Goal: Transaction & Acquisition: Obtain resource

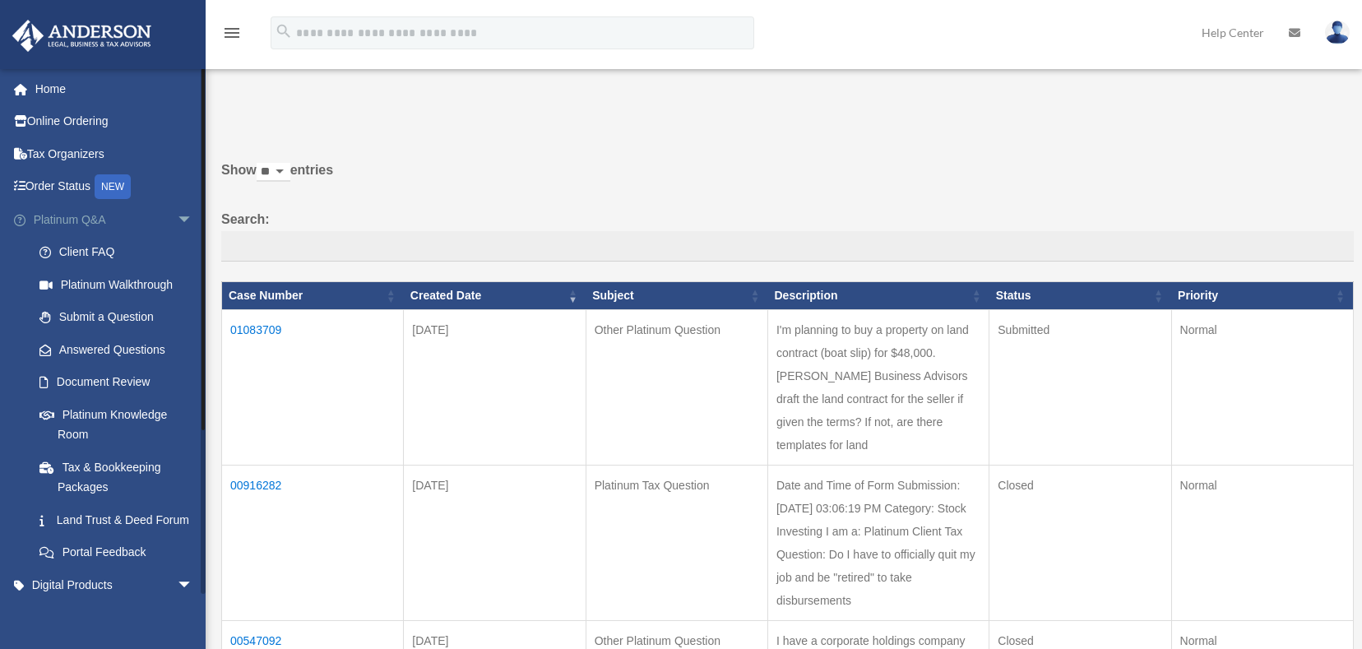
click at [177, 217] on span "arrow_drop_down" at bounding box center [193, 220] width 33 height 34
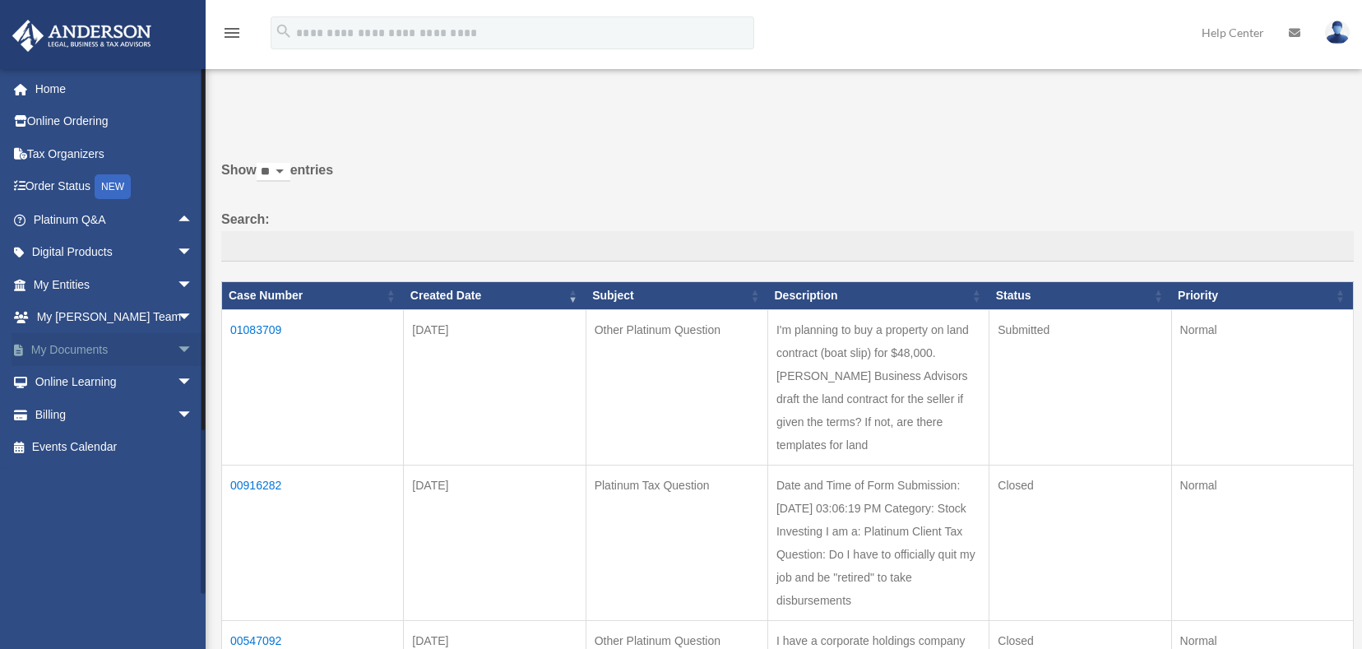
click at [177, 347] on span "arrow_drop_down" at bounding box center [193, 350] width 33 height 34
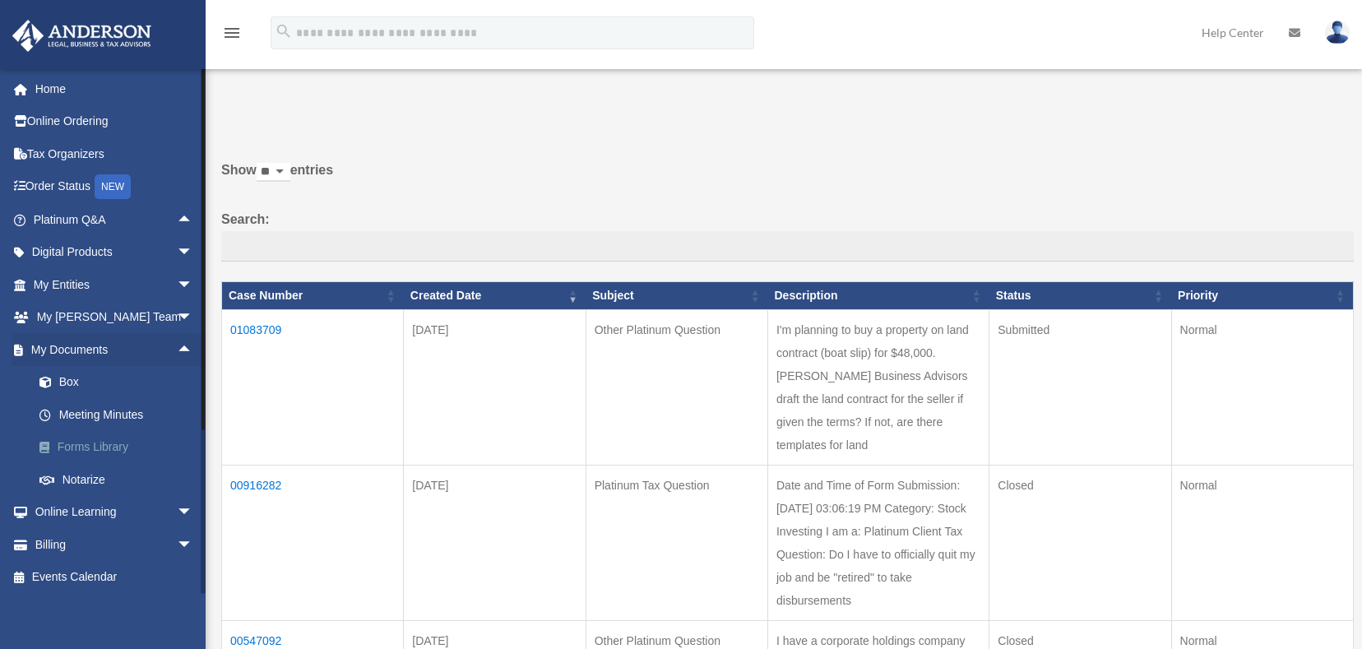
click at [117, 452] on link "Forms Library" at bounding box center [120, 447] width 195 height 33
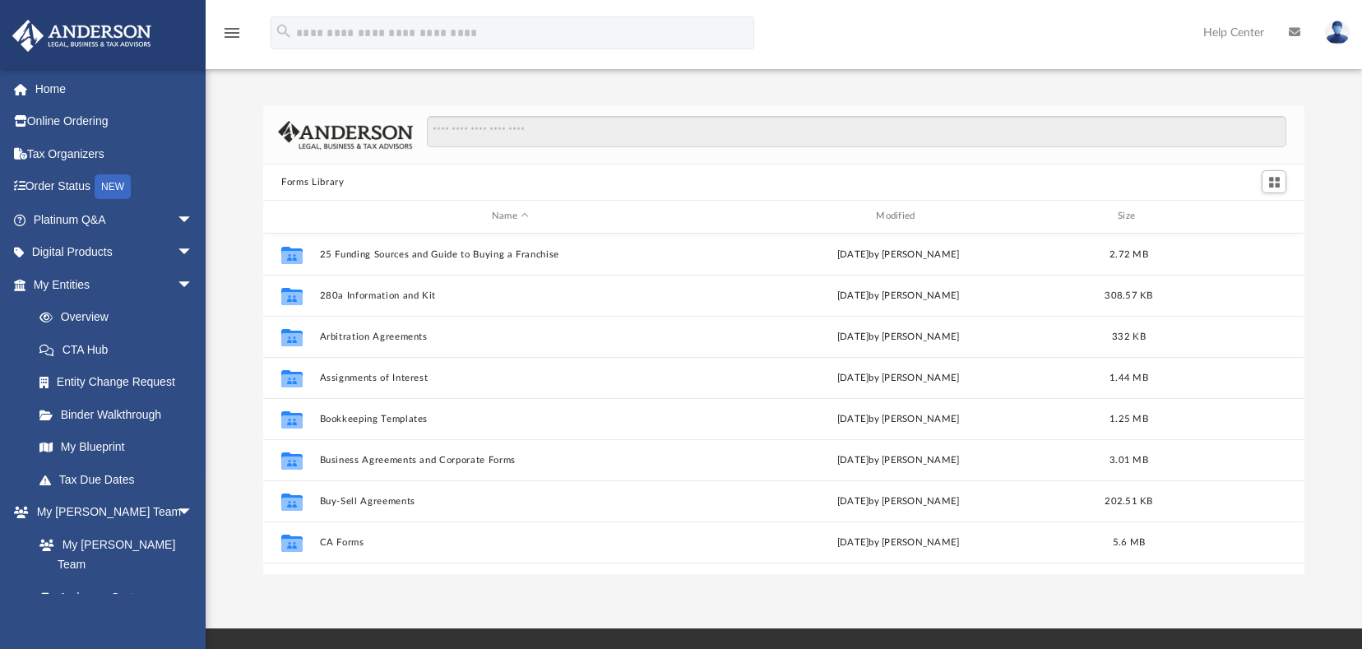
scroll to position [362, 1029]
click at [516, 123] on input "Search files and folders" at bounding box center [857, 131] width 860 height 31
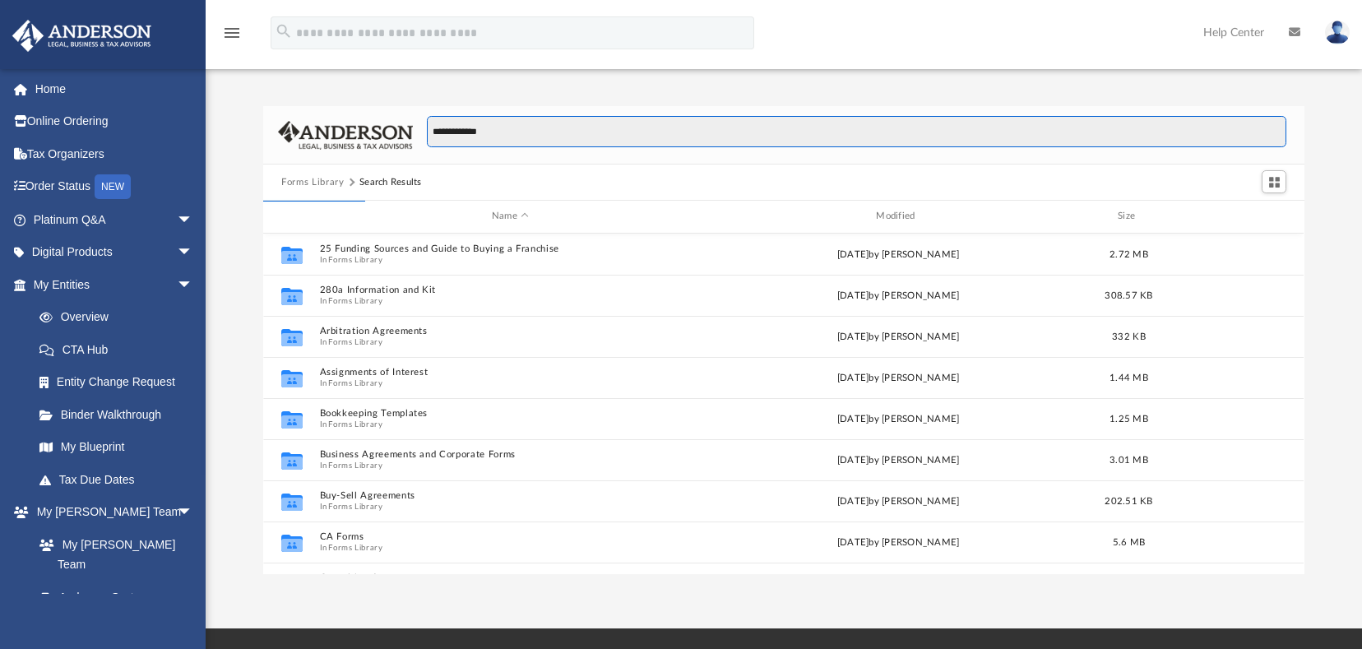
type input "**********"
click at [904, 40] on div "menu search Site Menu add [EMAIL_ADDRESS][DOMAIN_NAME] My Profile Reset Passwor…" at bounding box center [681, 40] width 1338 height 56
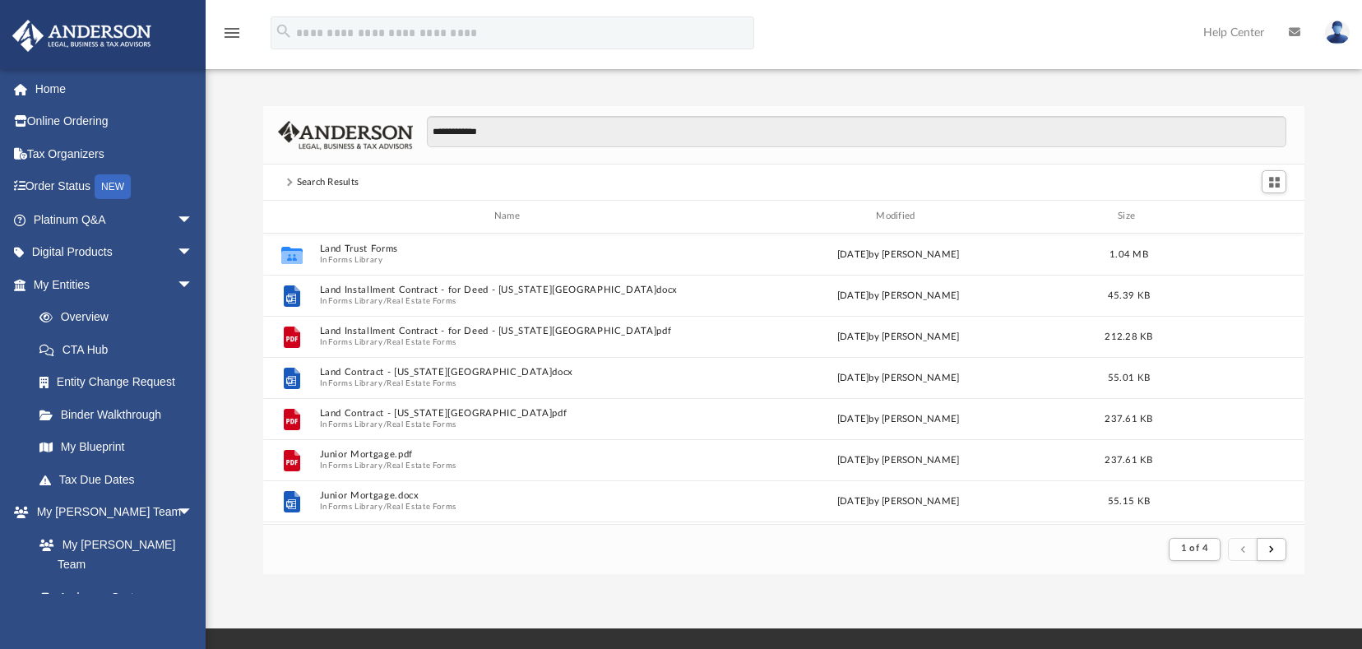
scroll to position [311, 1029]
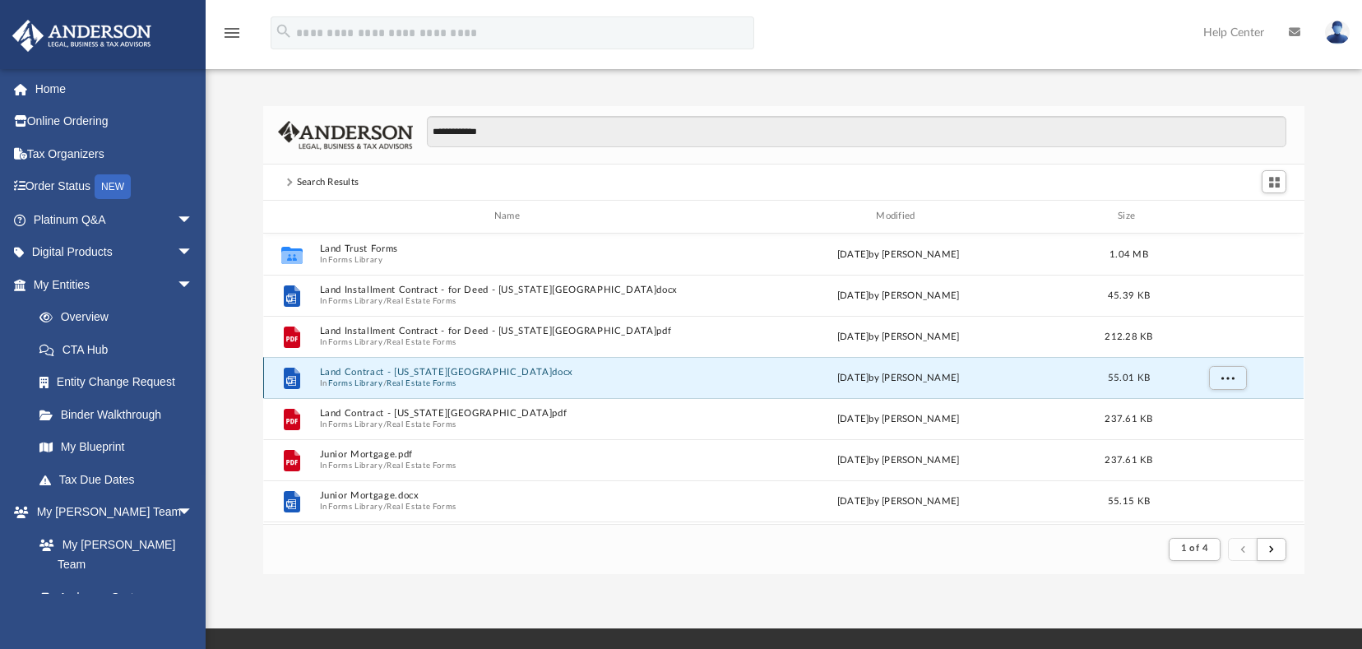
click at [343, 374] on button "Land Contract - [US_STATE][GEOGRAPHIC_DATA]docx" at bounding box center [510, 372] width 381 height 11
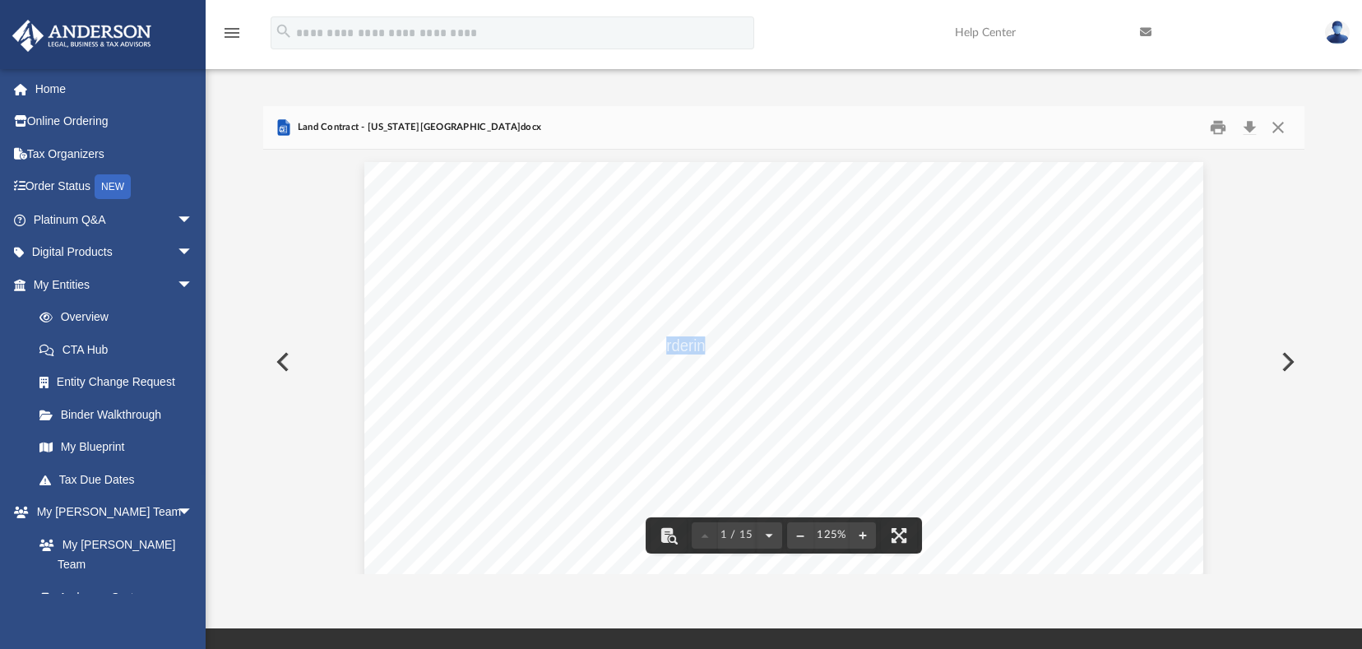
drag, startPoint x: 703, startPoint y: 345, endPoint x: 659, endPoint y: 354, distance: 45.3
click at [659, 354] on span "ordering" at bounding box center [686, 345] width 56 height 16
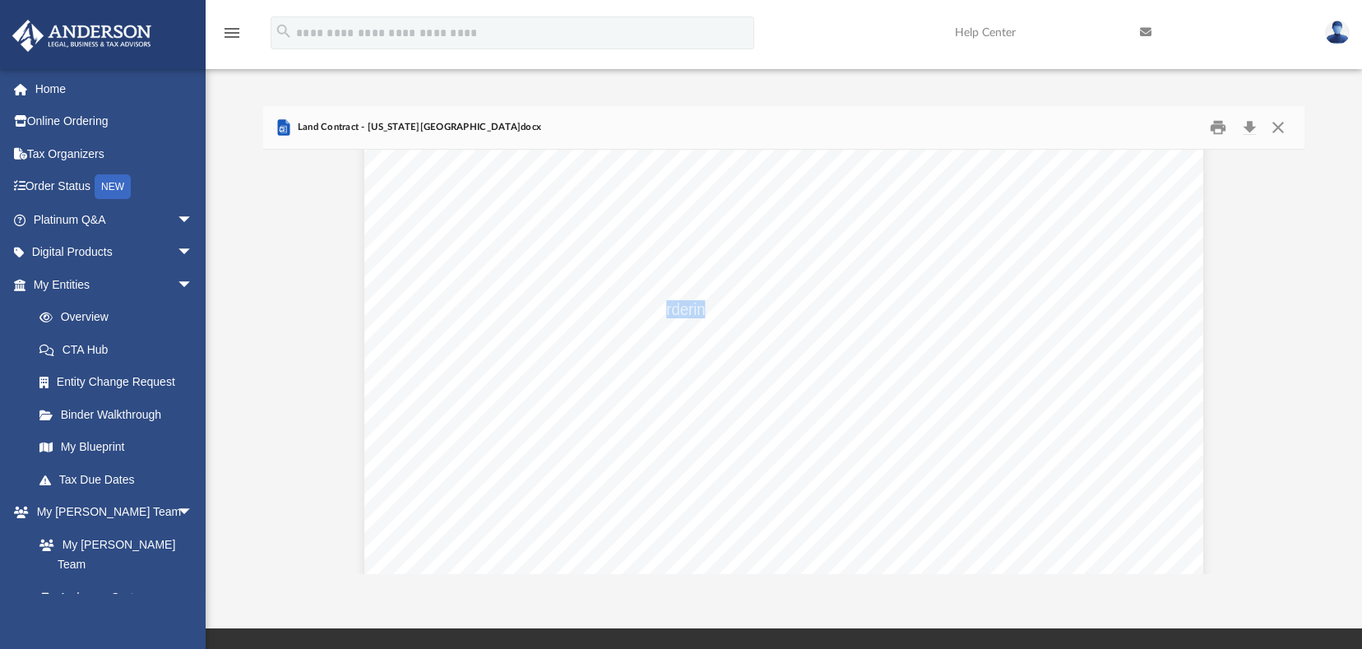
scroll to position [0, 0]
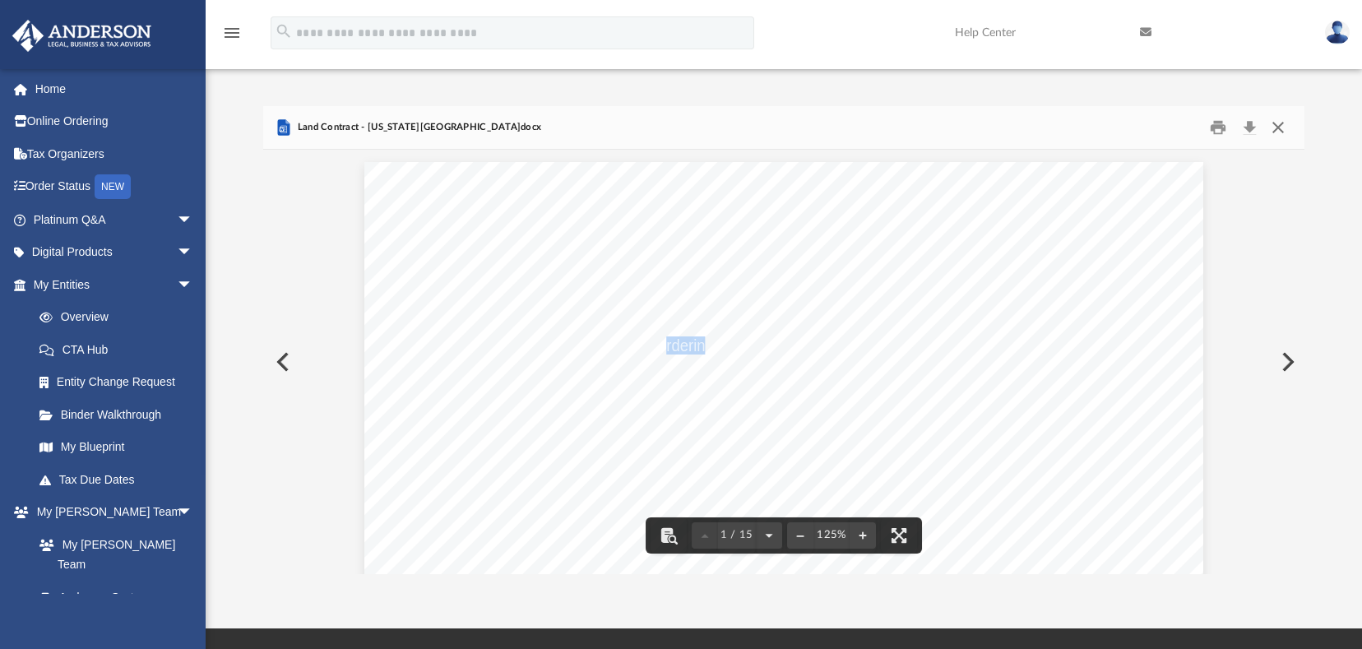
click at [1274, 123] on button "Close" at bounding box center [1279, 128] width 30 height 26
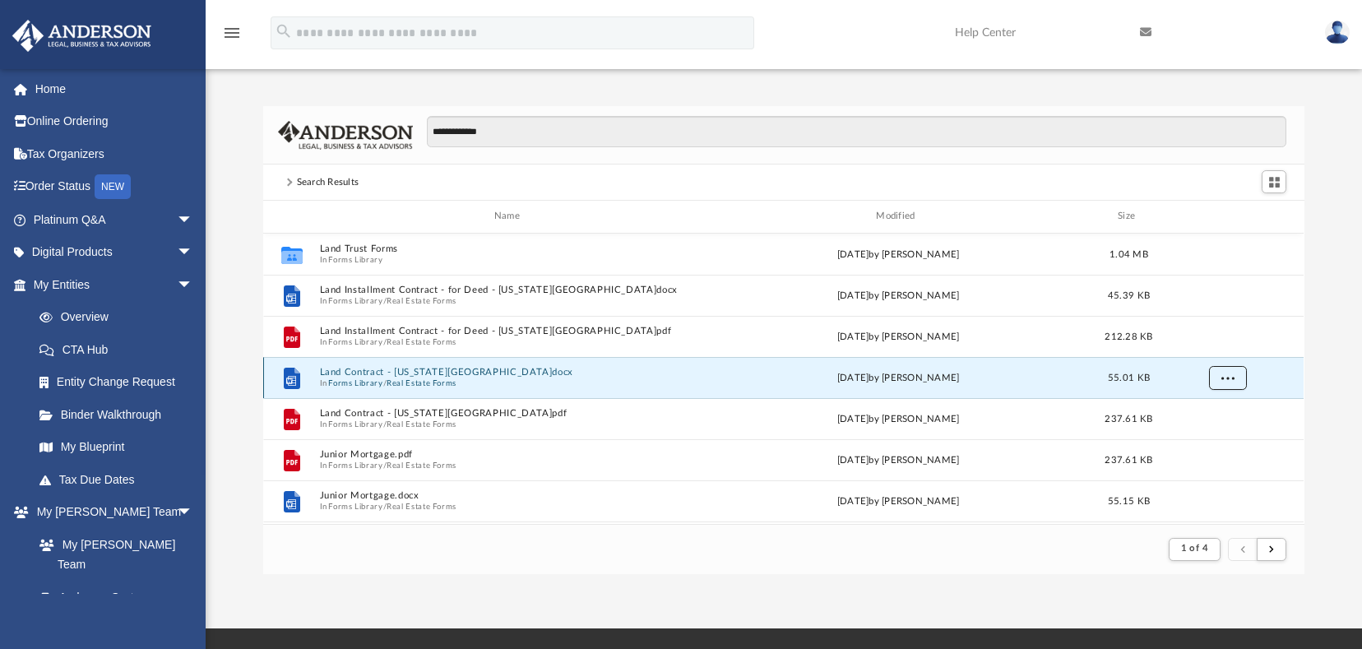
click at [1244, 369] on button "More options" at bounding box center [1228, 377] width 38 height 25
click at [1196, 440] on li "Download" at bounding box center [1214, 437] width 48 height 17
click at [1272, 552] on span "submit" at bounding box center [1271, 549] width 5 height 9
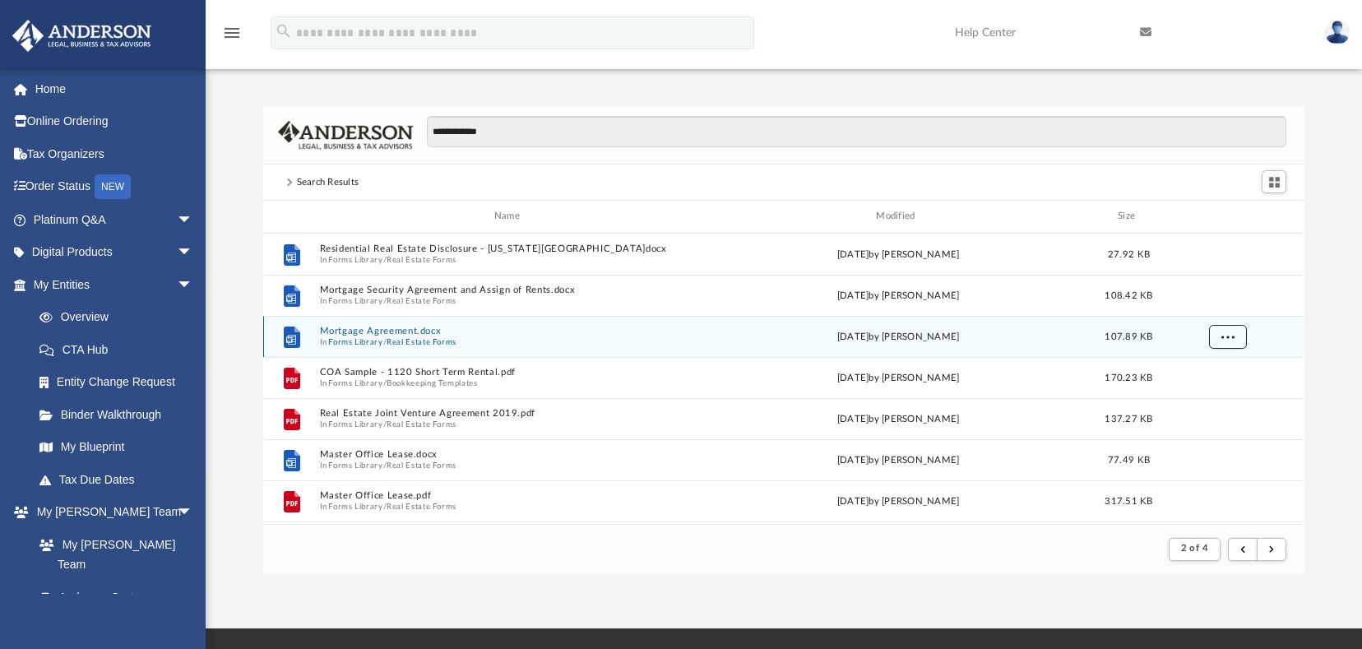
click at [1226, 336] on span "More options" at bounding box center [1228, 336] width 13 height 9
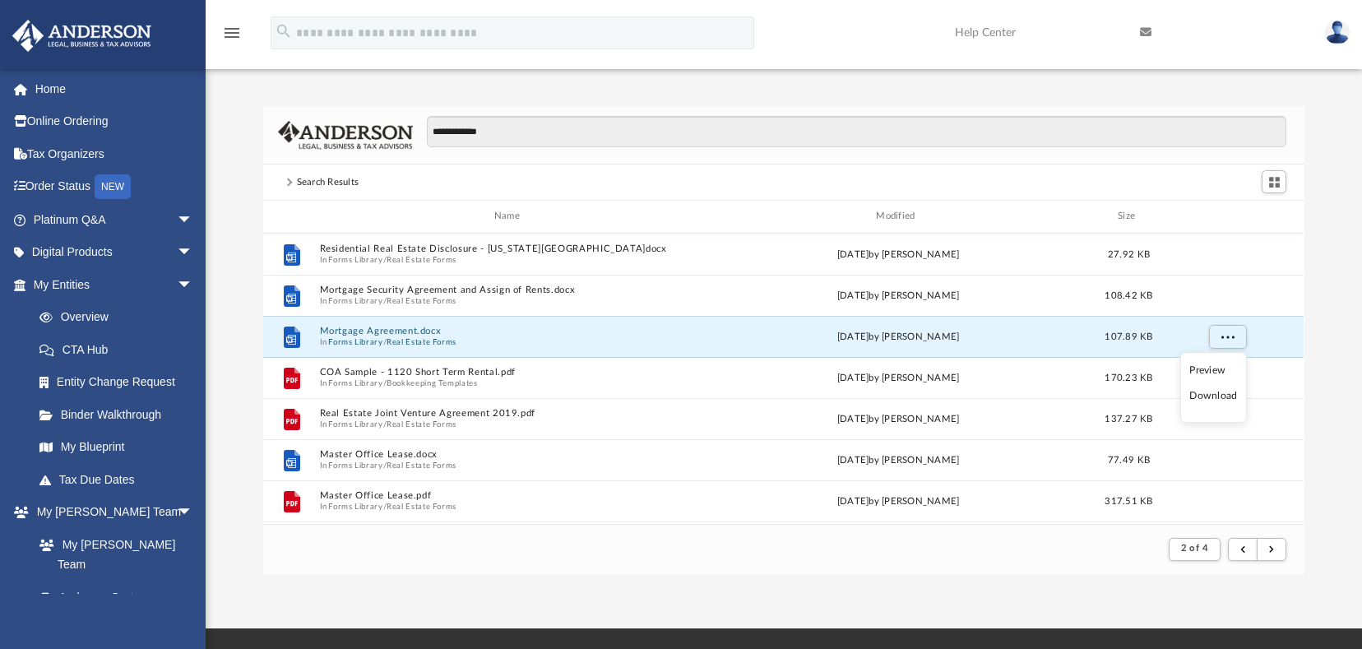
click at [1193, 373] on li "Preview" at bounding box center [1214, 370] width 48 height 17
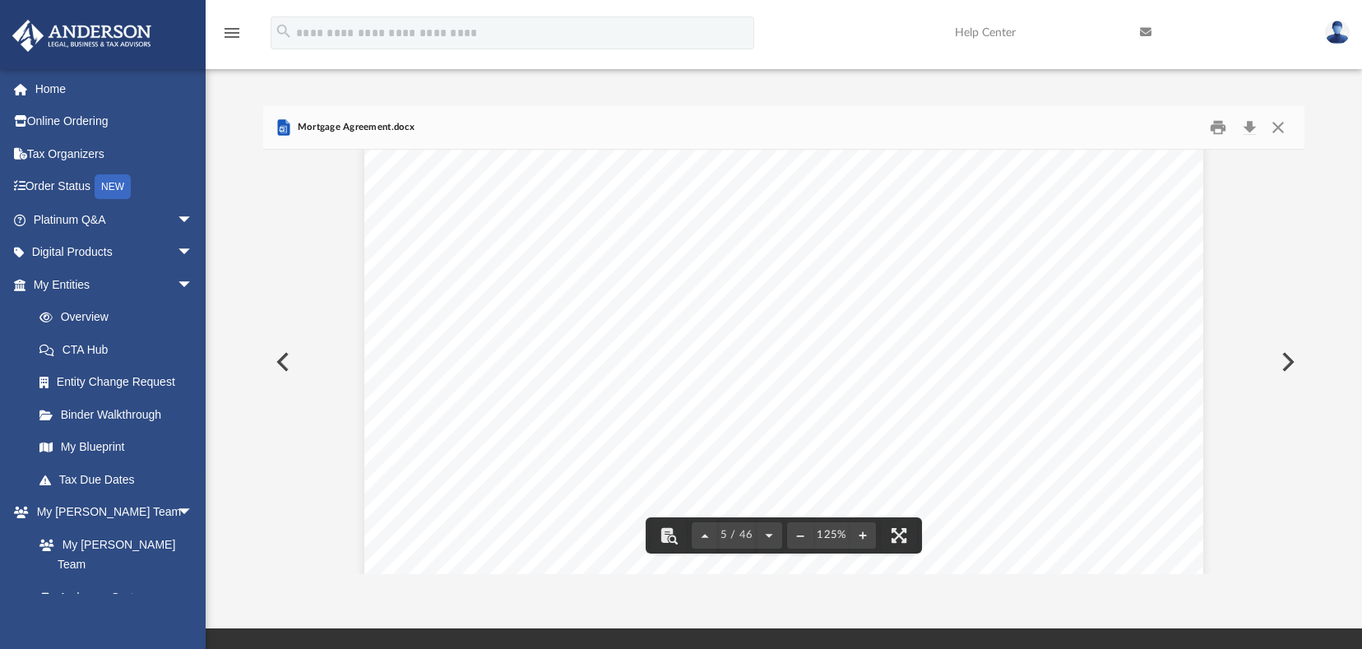
scroll to position [4690, 0]
drag, startPoint x: 623, startPoint y: 311, endPoint x: 762, endPoint y: 306, distance: 139.1
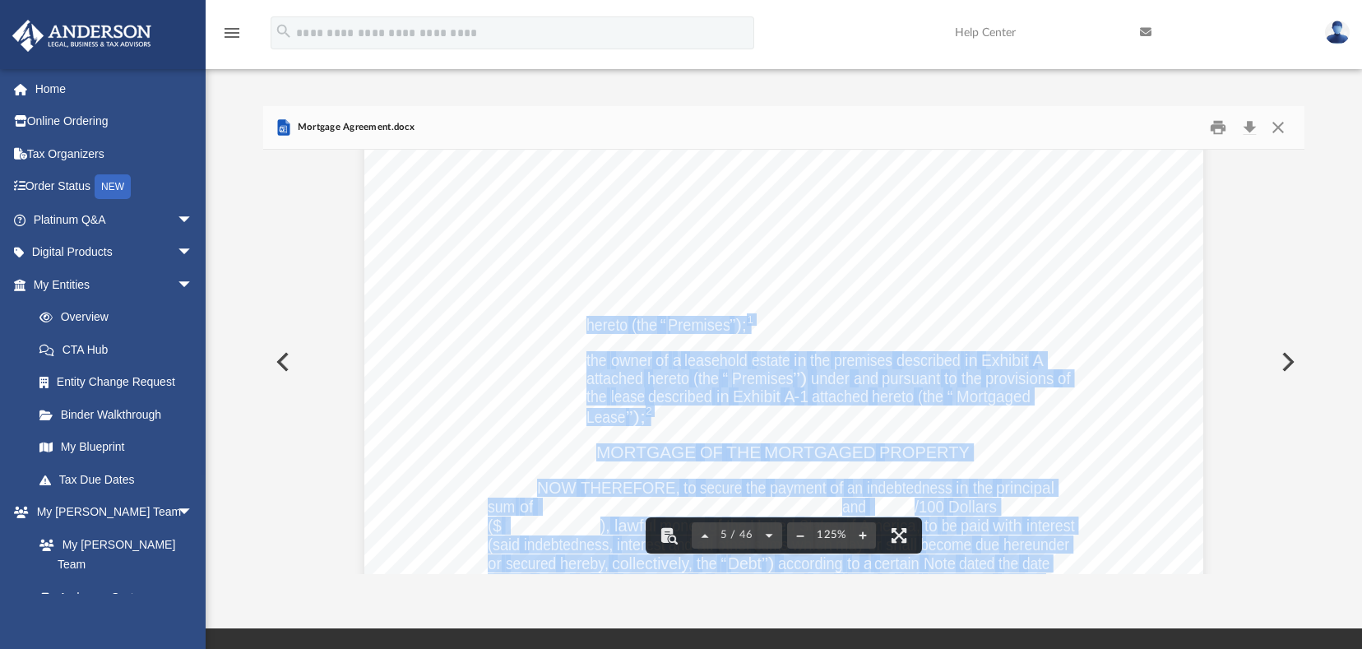
drag, startPoint x: 581, startPoint y: 327, endPoint x: 742, endPoint y: 327, distance: 161.3
click at [742, 327] on div "THIS MORTGAGE, SECURITY AGREEMENT AND ASSIGNMENT OF LEASES AND RENTS (the “ Mor…" at bounding box center [783, 458] width 839 height 1086
click at [533, 370] on div "THIS MORTGAGE, SECURITY AGREEMENT AND ASSIGNMENT OF LEASES AND RENTS (the “ Mor…" at bounding box center [783, 458] width 839 height 1086
click at [675, 370] on span "hereto" at bounding box center [668, 378] width 42 height 16
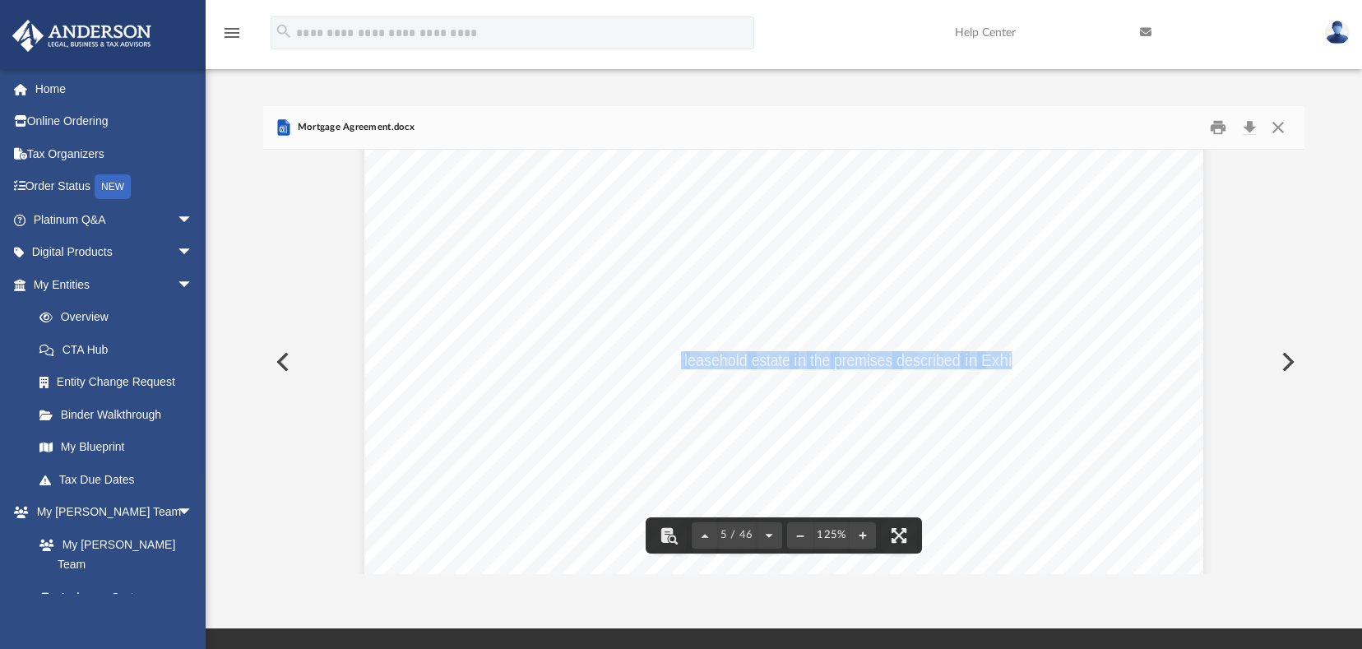
drag, startPoint x: 676, startPoint y: 362, endPoint x: 1007, endPoint y: 359, distance: 330.8
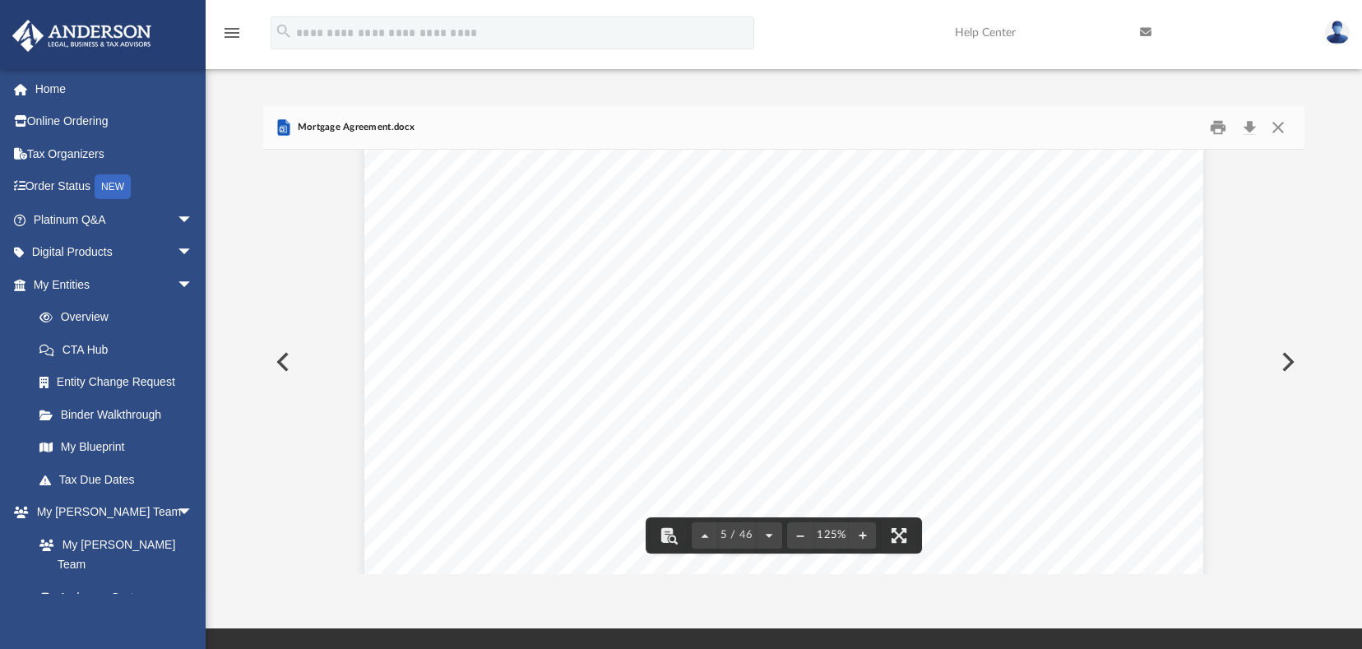
scroll to position [4936, 0]
drag, startPoint x: 640, startPoint y: 205, endPoint x: 926, endPoint y: 204, distance: 286.3
drag, startPoint x: 508, startPoint y: 300, endPoint x: 616, endPoint y: 302, distance: 107.8
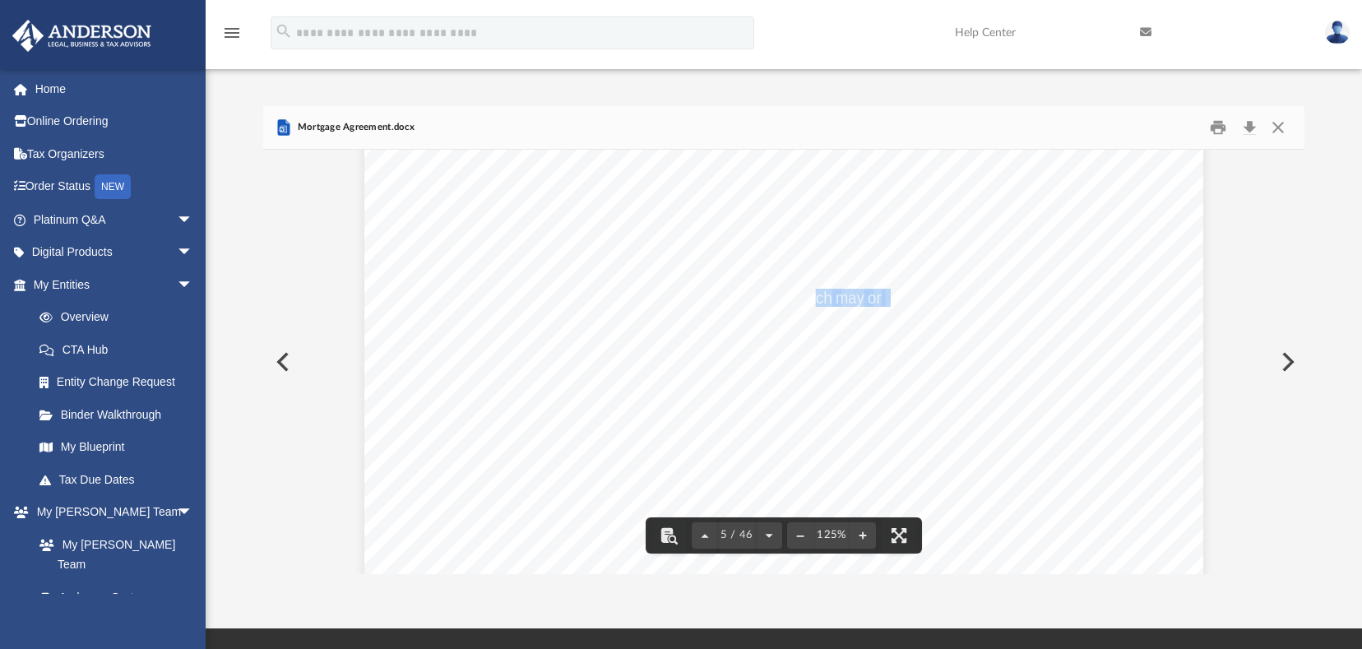
drag, startPoint x: 812, startPoint y: 294, endPoint x: 880, endPoint y: 301, distance: 67.9
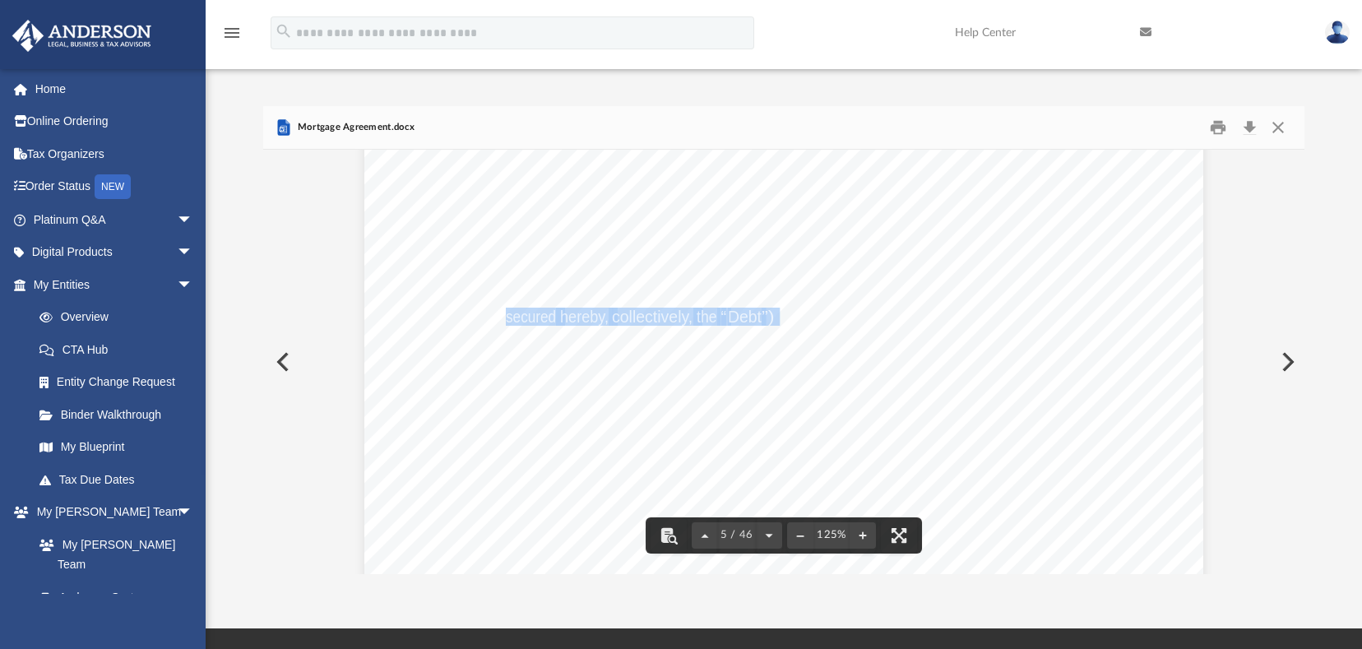
drag, startPoint x: 504, startPoint y: 318, endPoint x: 770, endPoint y: 317, distance: 265.7
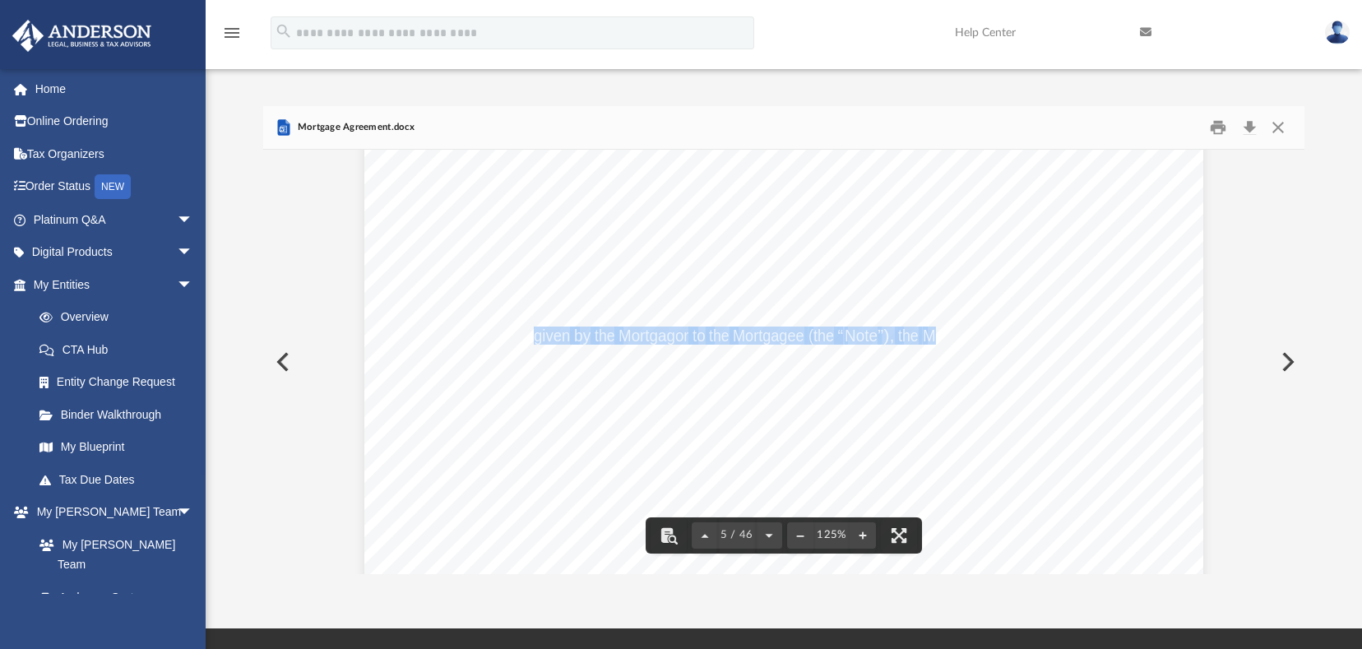
drag, startPoint x: 530, startPoint y: 330, endPoint x: 923, endPoint y: 337, distance: 393.3
drag, startPoint x: 552, startPoint y: 352, endPoint x: 851, endPoint y: 352, distance: 298.7
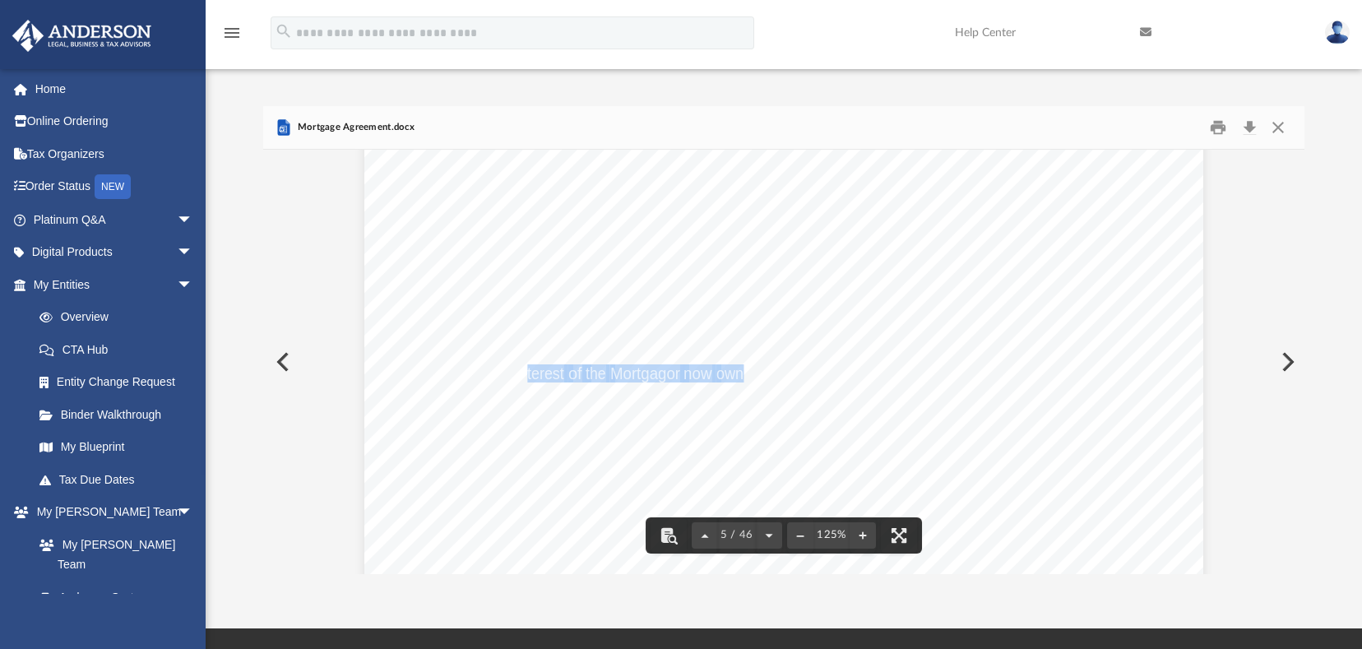
drag, startPoint x: 519, startPoint y: 373, endPoint x: 738, endPoint y: 374, distance: 218.9
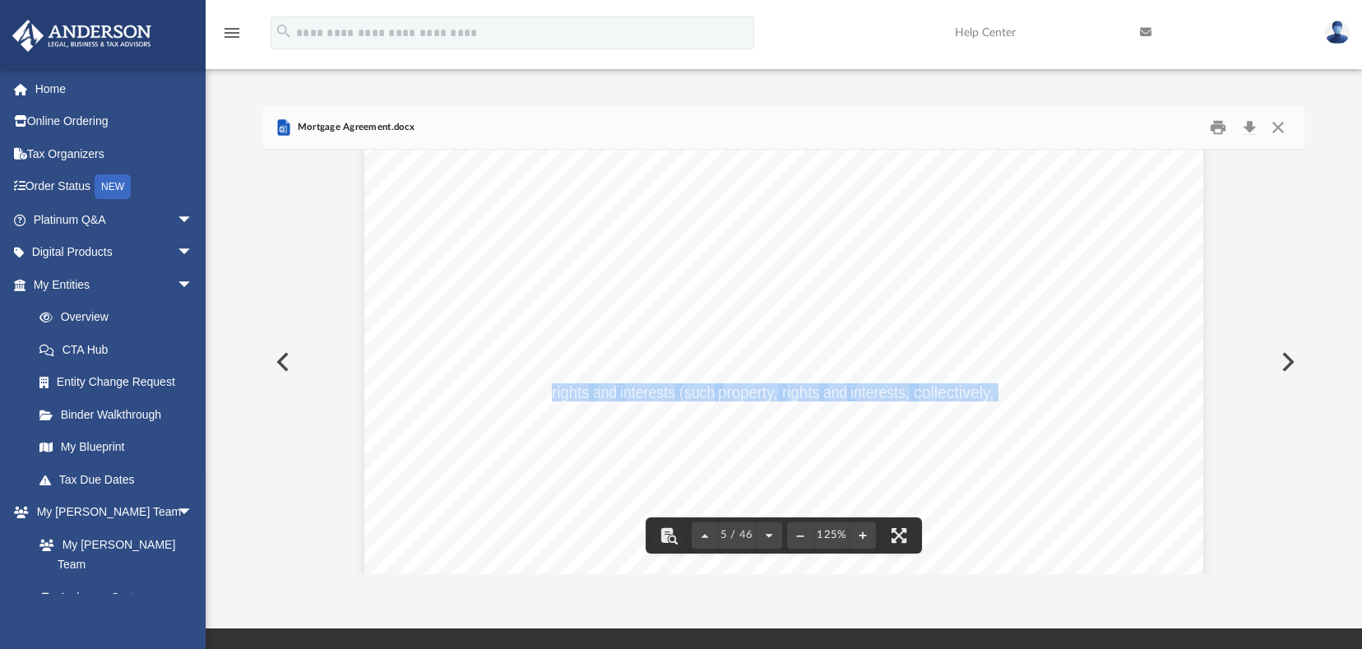
drag, startPoint x: 546, startPoint y: 396, endPoint x: 988, endPoint y: 395, distance: 441.8
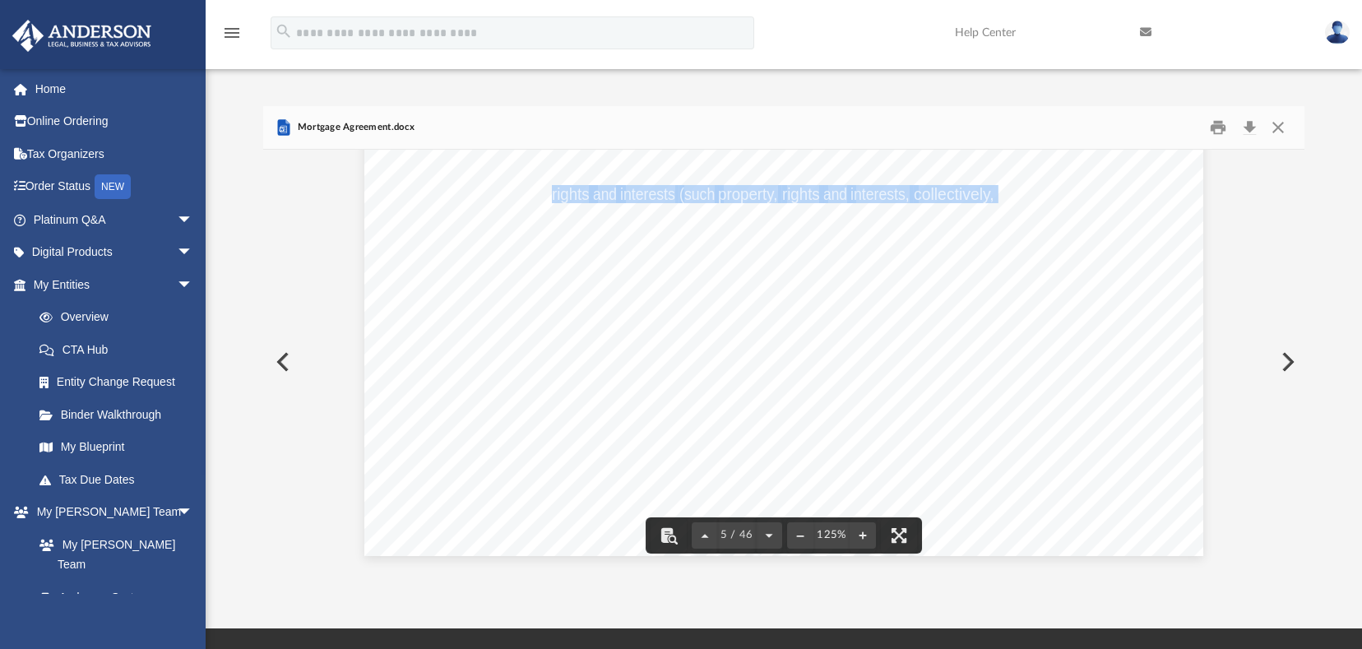
scroll to position [5183, 0]
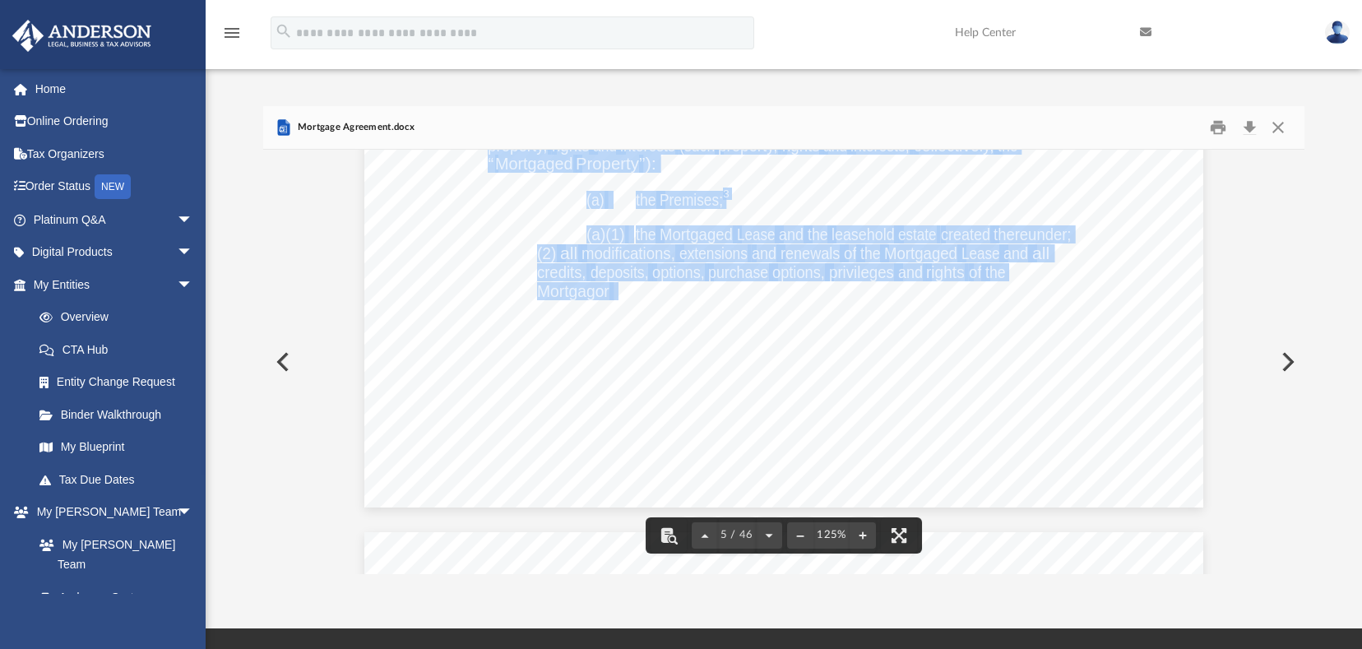
drag, startPoint x: 607, startPoint y: 291, endPoint x: 1073, endPoint y: 290, distance: 465.7
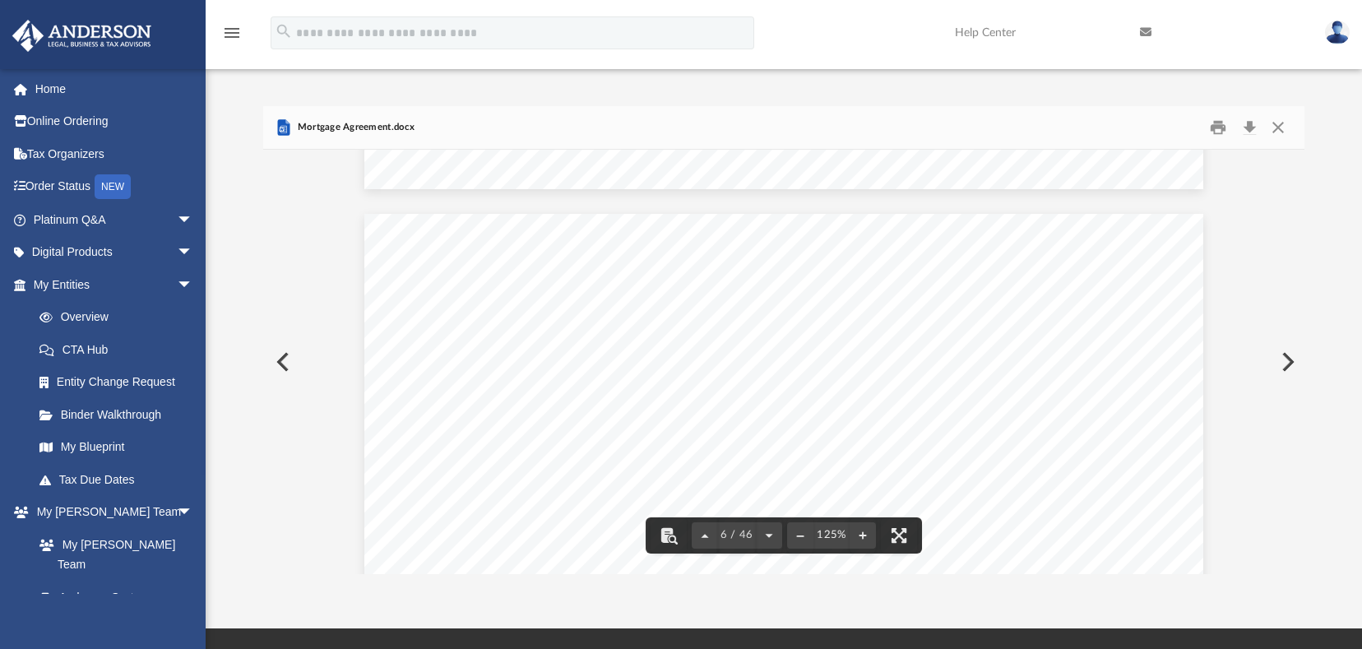
scroll to position [5595, 0]
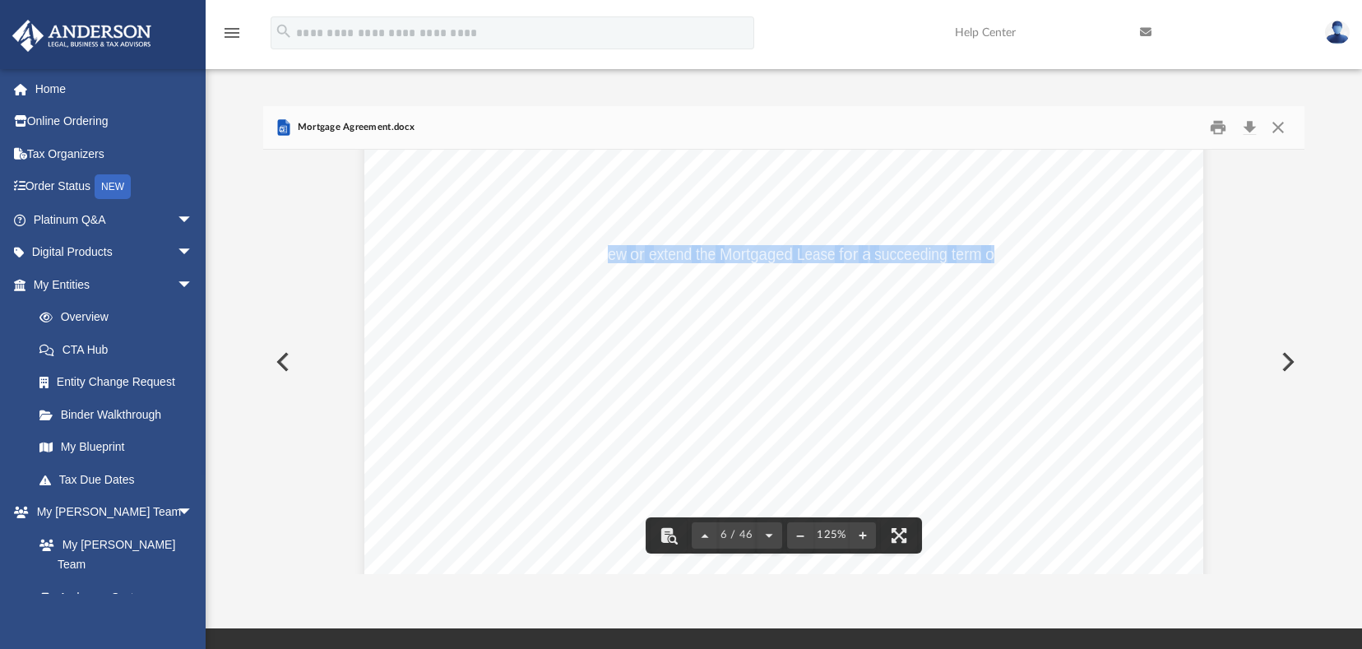
drag, startPoint x: 600, startPoint y: 258, endPoint x: 968, endPoint y: 256, distance: 367.8
click at [364, 121] on span "any, to renew or extend the Mortgaged Lease for a succeeding term or terms, or …" at bounding box center [364, 121] width 0 height 0
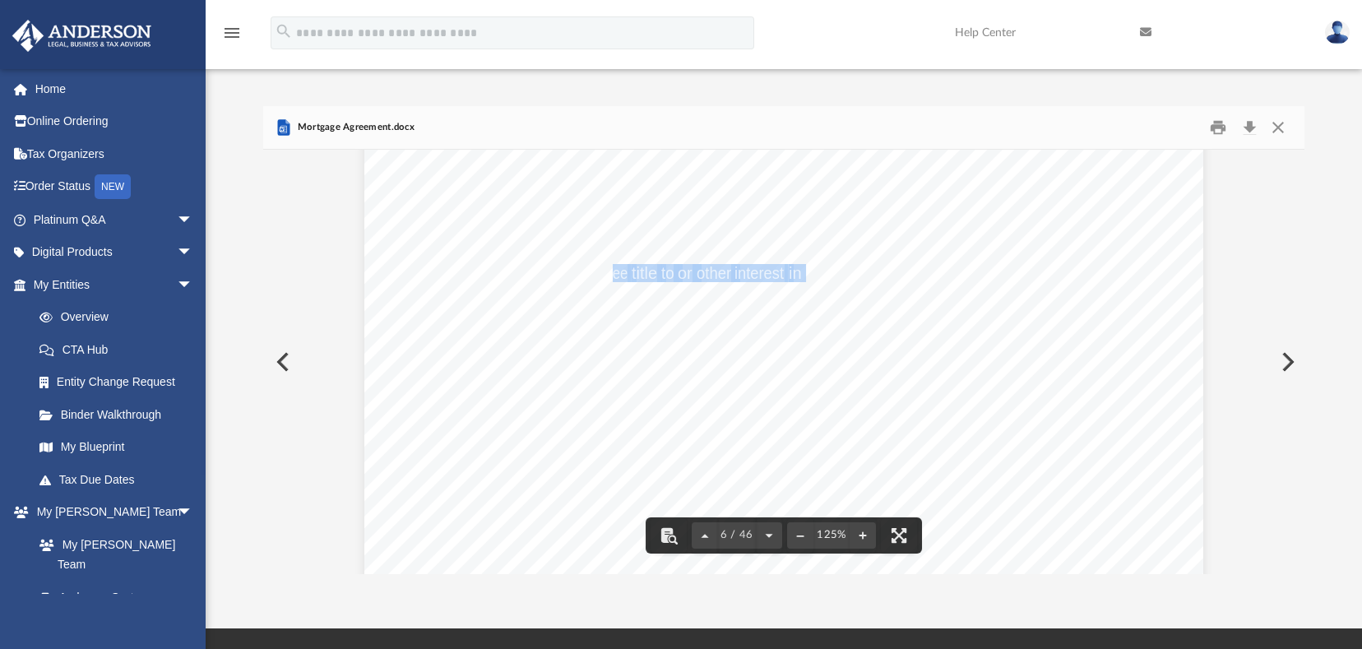
drag, startPoint x: 608, startPoint y: 272, endPoint x: 797, endPoint y: 275, distance: 189.3
click at [364, 121] on span "any, to renew or extend the Mortgaged Lease for a succeeding term or terms, or …" at bounding box center [364, 121] width 0 height 0
click at [598, 289] on span "Improvements" at bounding box center [583, 291] width 93 height 16
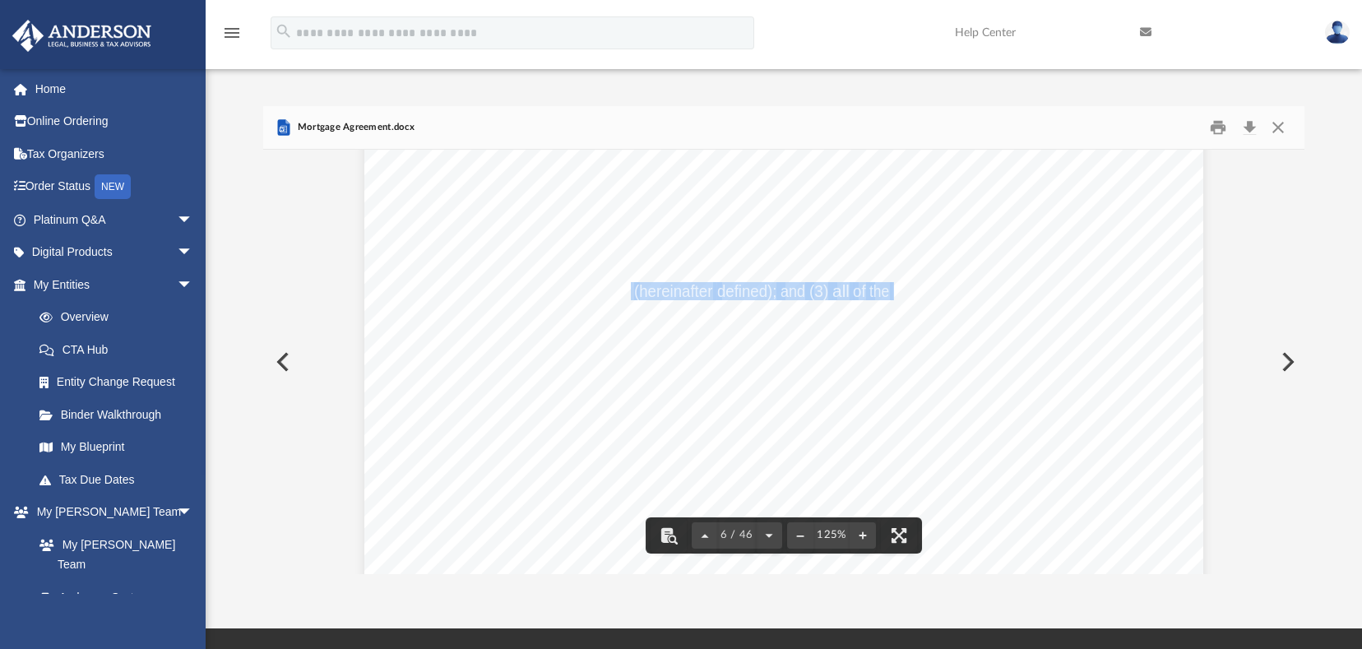
drag, startPoint x: 627, startPoint y: 294, endPoint x: 887, endPoint y: 291, distance: 260.0
click at [364, 121] on span "any, to renew or extend the Mortgaged Lease for a succeeding term or terms, or …" at bounding box center [364, 121] width 0 height 0
drag, startPoint x: 664, startPoint y: 313, endPoint x: 930, endPoint y: 312, distance: 265.7
click at [364, 121] on span "any, to renew or extend the Mortgaged Lease for a succeeding term or terms, or …" at bounding box center [364, 121] width 0 height 0
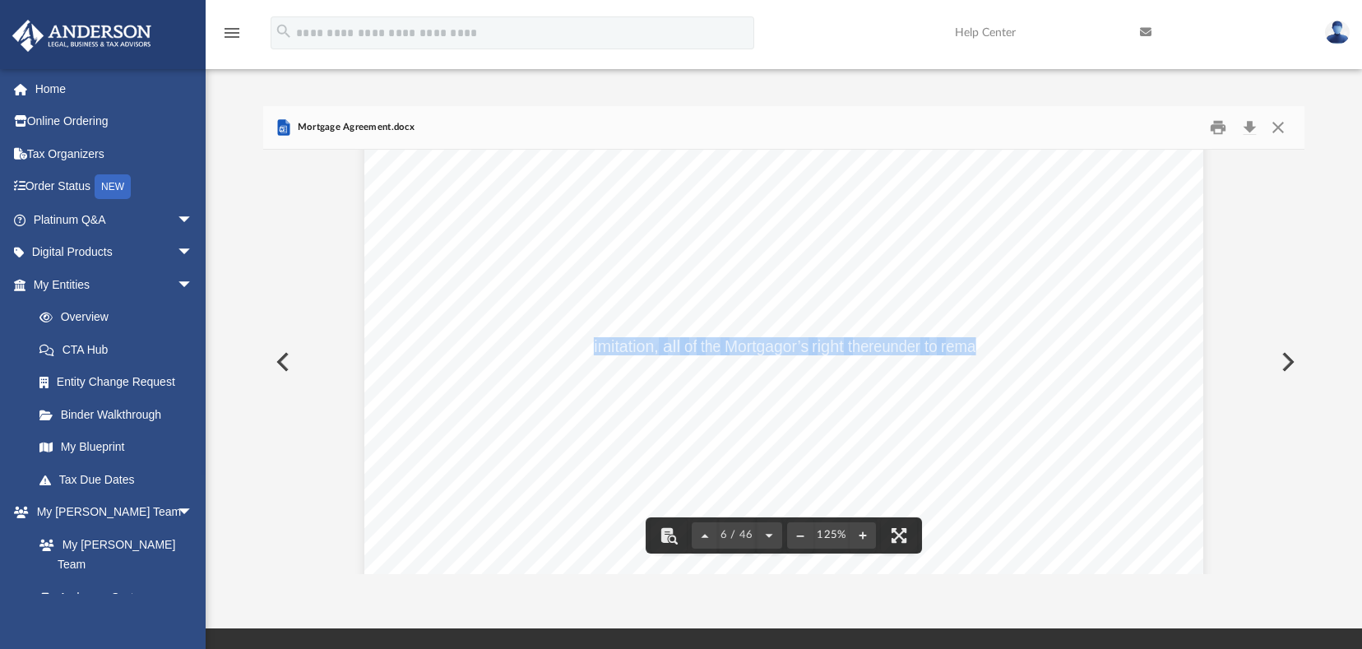
drag, startPoint x: 665, startPoint y: 347, endPoint x: 971, endPoint y: 348, distance: 306.1
click at [364, 121] on span "any, to renew or extend the Mortgaged Lease for a succeeding term or terms, or …" at bounding box center [364, 121] width 0 height 0
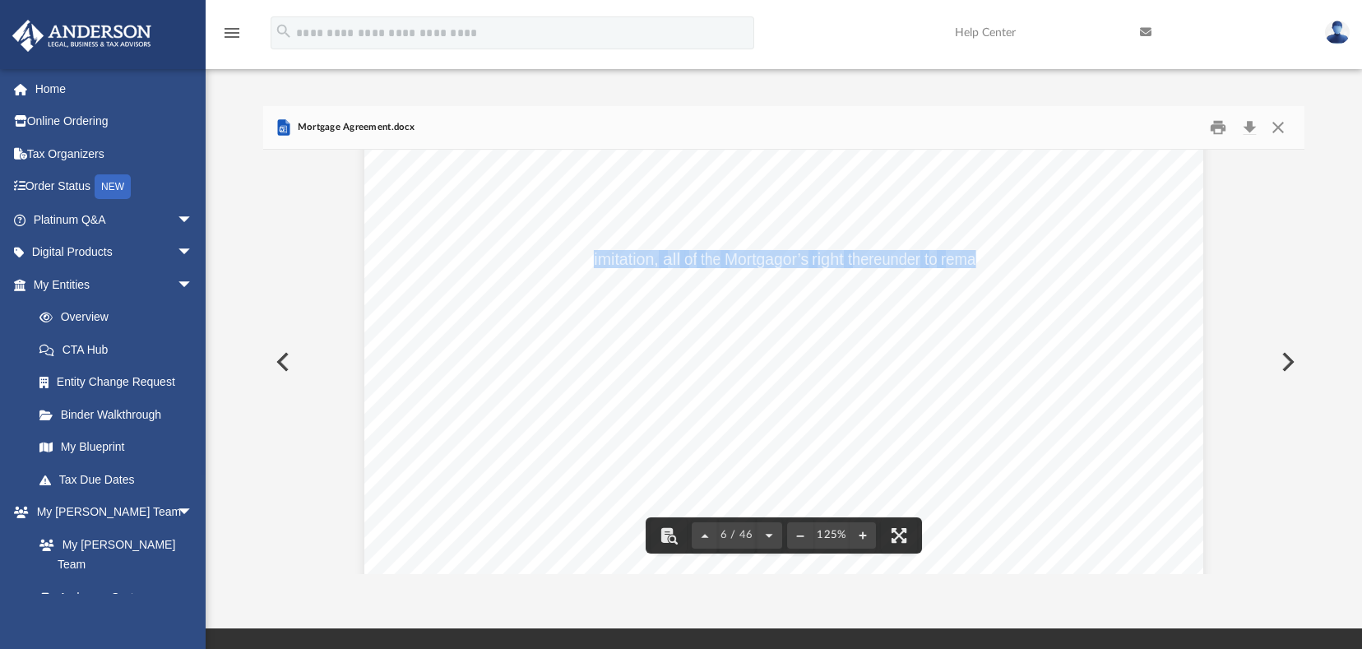
scroll to position [5759, 0]
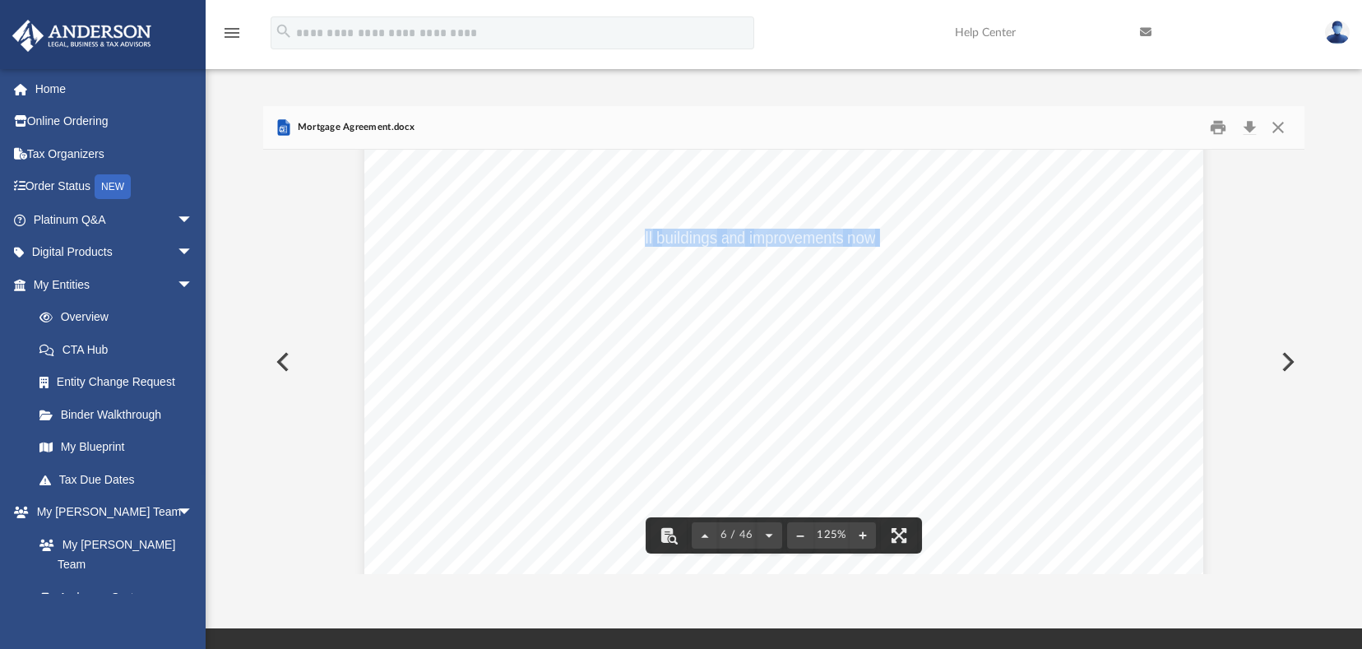
drag, startPoint x: 639, startPoint y: 239, endPoint x: 797, endPoint y: 264, distance: 159.9
drag, startPoint x: 653, startPoint y: 296, endPoint x: 708, endPoint y: 294, distance: 54.4
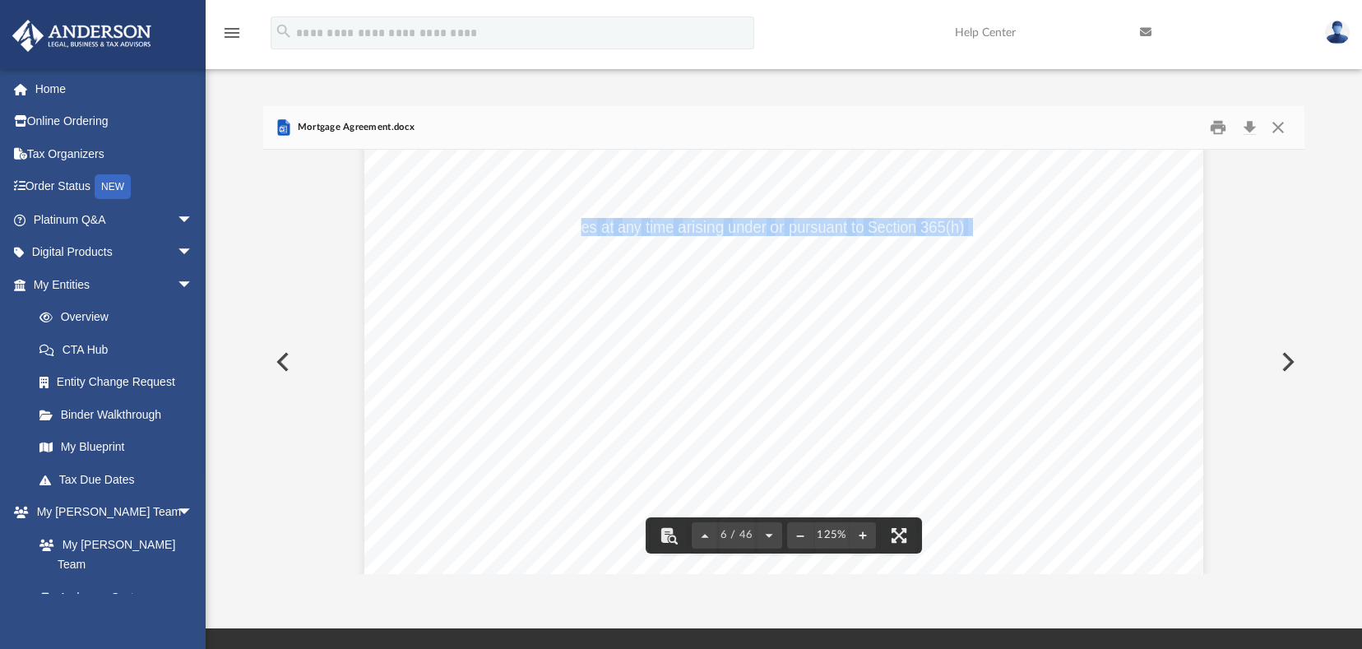
drag, startPoint x: 583, startPoint y: 229, endPoint x: 967, endPoint y: 225, distance: 384.2
click at [364, 39] on span "any, to renew or extend the Mortgaged Lease for a succeeding term or terms, or …" at bounding box center [364, 39] width 0 height 0
drag, startPoint x: 613, startPoint y: 230, endPoint x: 988, endPoint y: 222, distance: 375.2
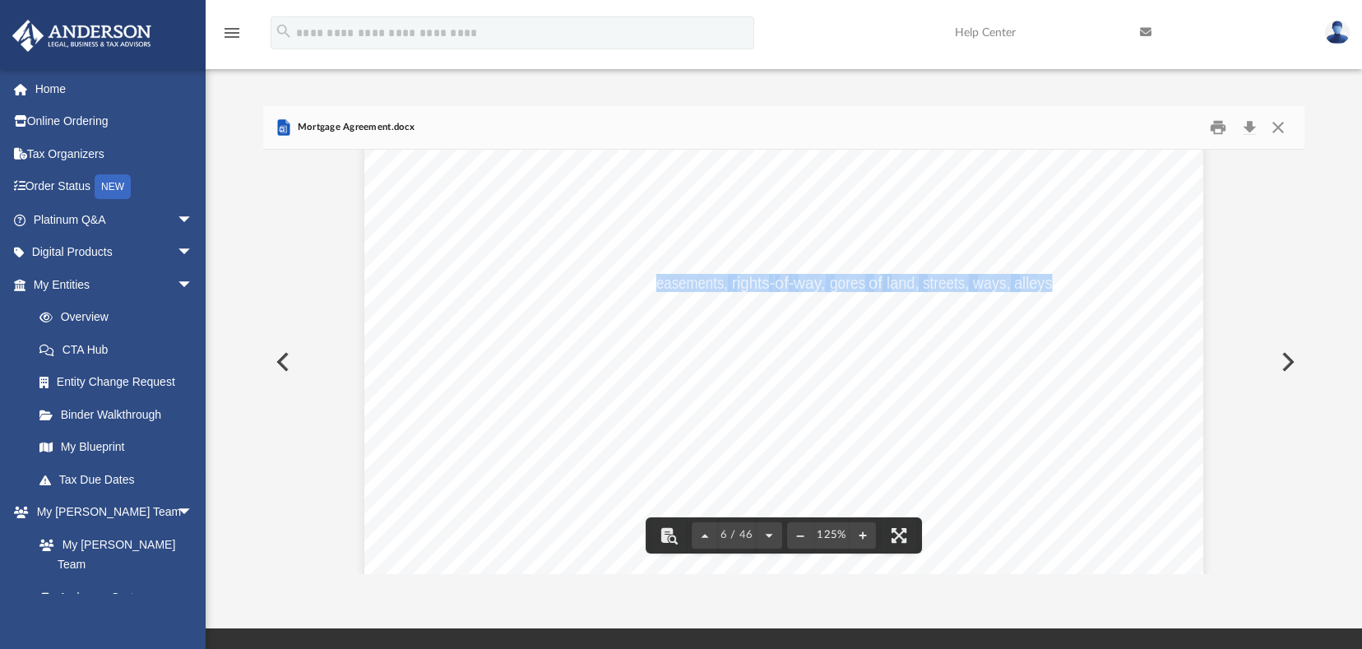
drag, startPoint x: 649, startPoint y: 285, endPoint x: 898, endPoint y: 306, distance: 249.3
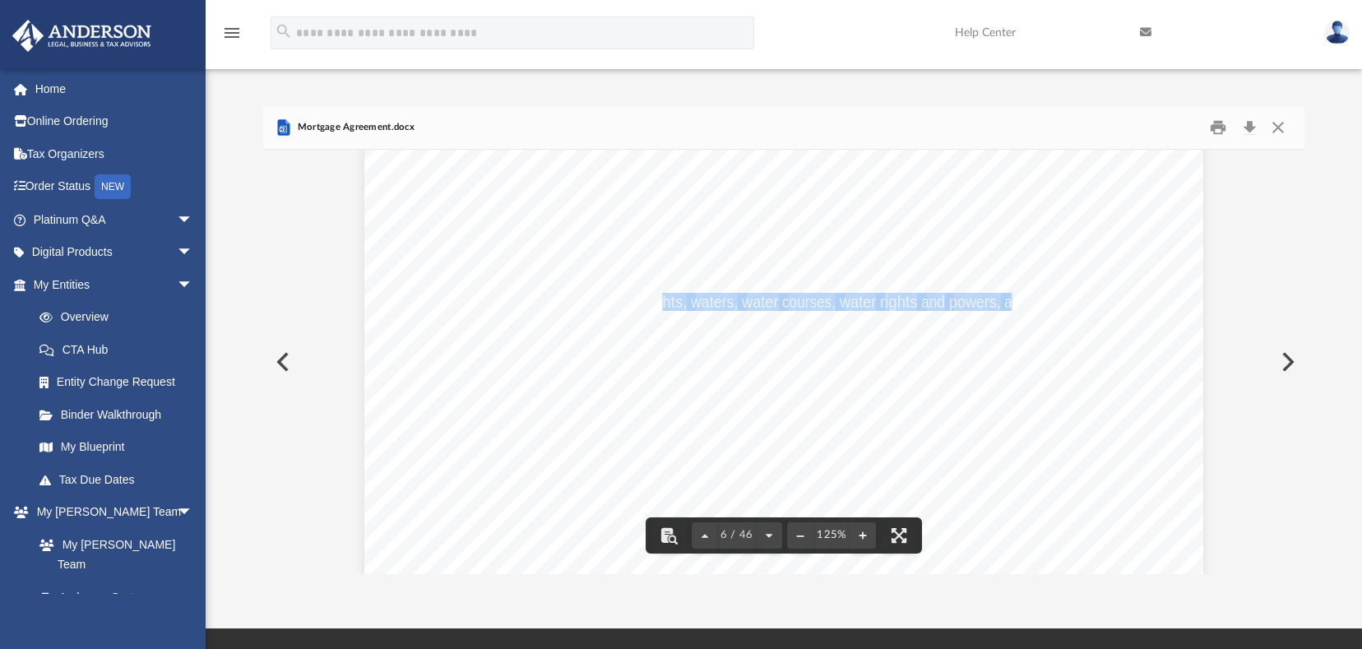
drag, startPoint x: 674, startPoint y: 303, endPoint x: 1004, endPoint y: 309, distance: 330.0
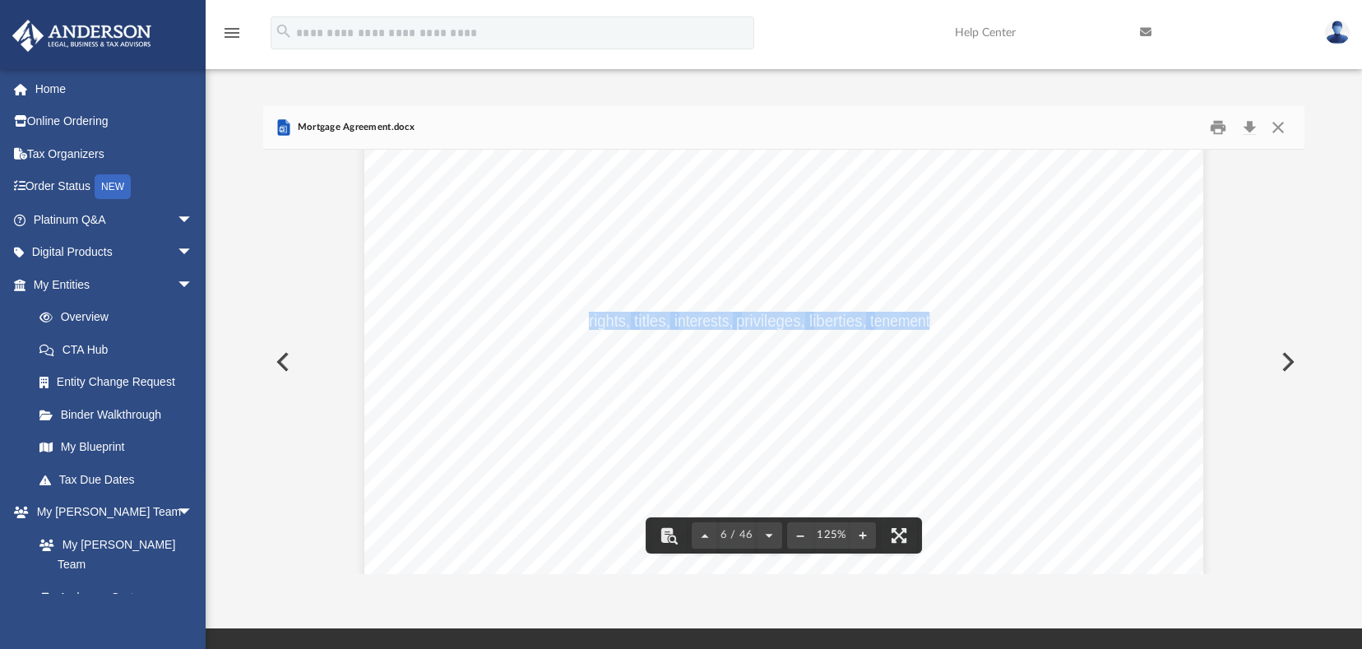
drag, startPoint x: 584, startPoint y: 320, endPoint x: 925, endPoint y: 326, distance: 340.7
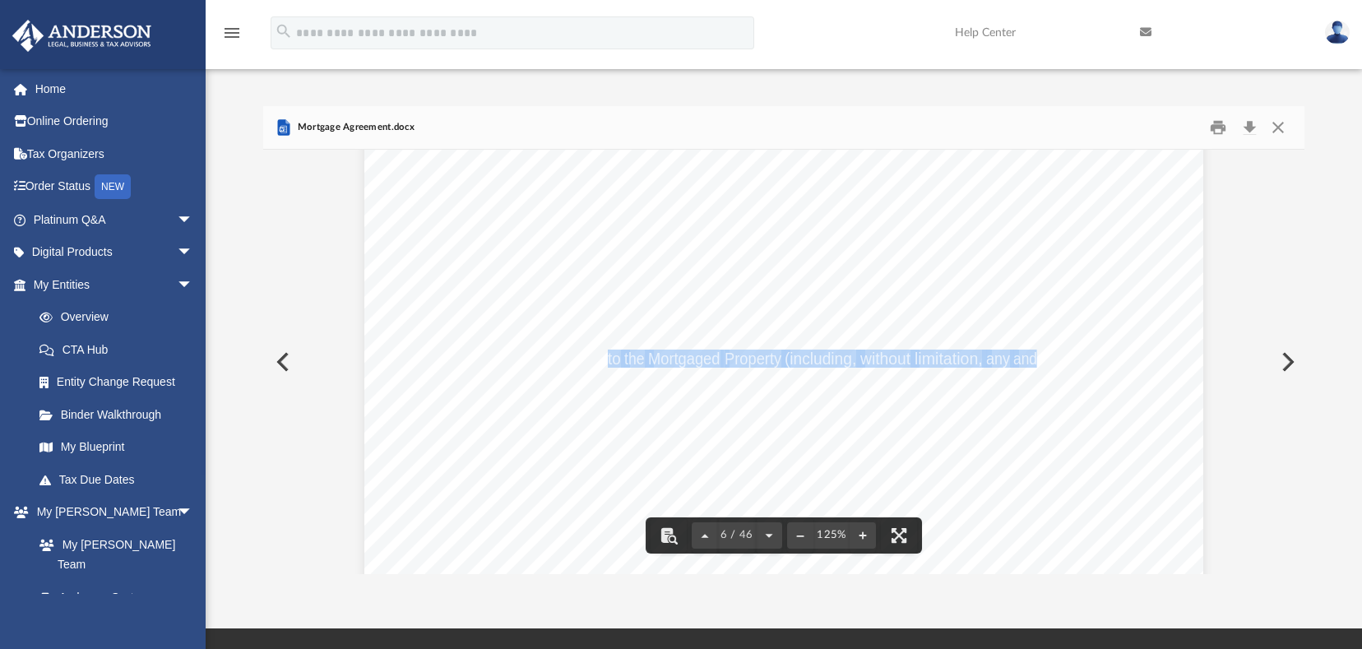
drag, startPoint x: 604, startPoint y: 364, endPoint x: 1028, endPoint y: 364, distance: 424.5
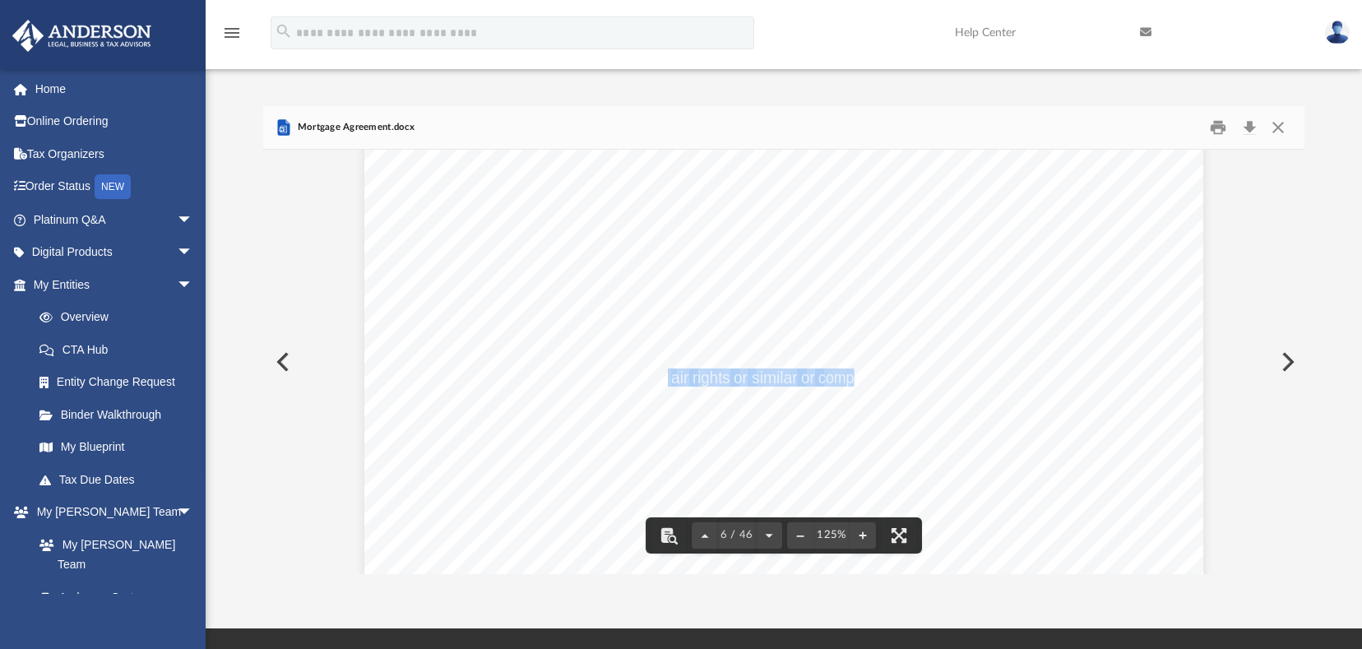
drag, startPoint x: 664, startPoint y: 374, endPoint x: 847, endPoint y: 375, distance: 183.5
drag, startPoint x: 586, startPoint y: 397, endPoint x: 726, endPoint y: 390, distance: 140.1
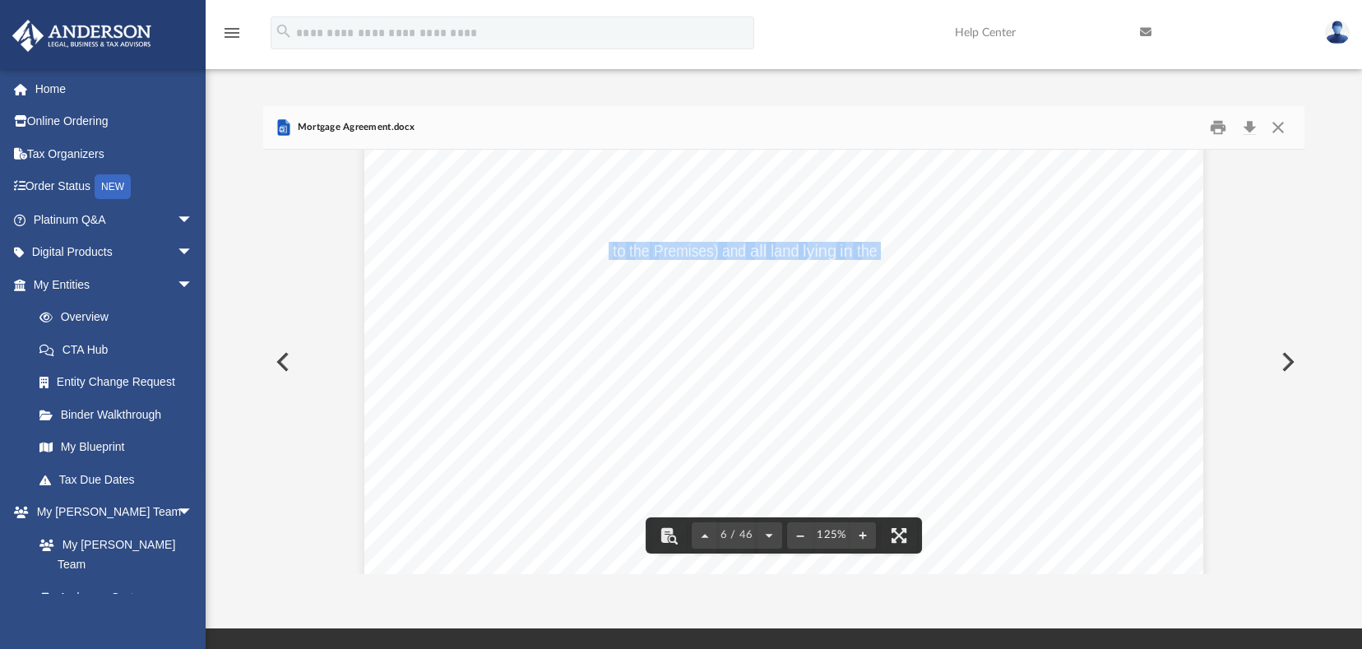
drag, startPoint x: 600, startPoint y: 250, endPoint x: 871, endPoint y: 248, distance: 271.5
drag, startPoint x: 584, startPoint y: 270, endPoint x: 1019, endPoint y: 268, distance: 435.2
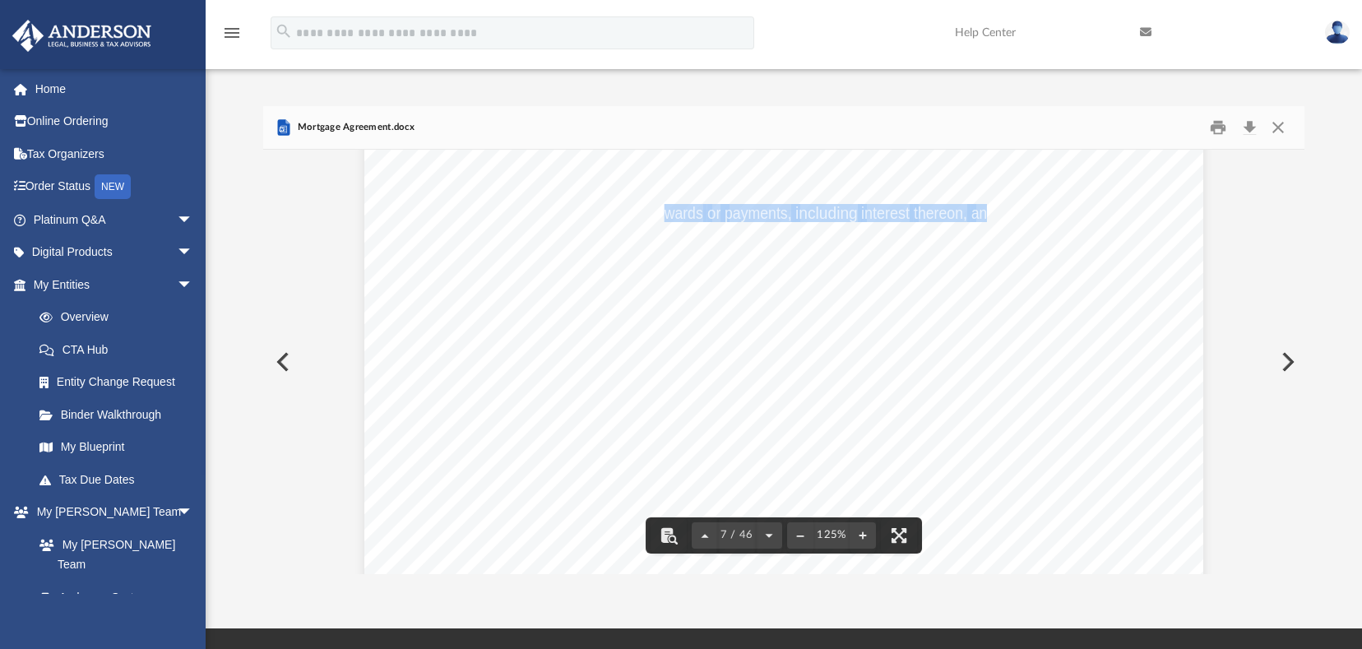
drag, startPoint x: 664, startPoint y: 206, endPoint x: 979, endPoint y: 216, distance: 315.3
click at [364, 80] on span "(f) all awards or payments, including interest thereon, and the right to receiv…" at bounding box center [364, 80] width 0 height 0
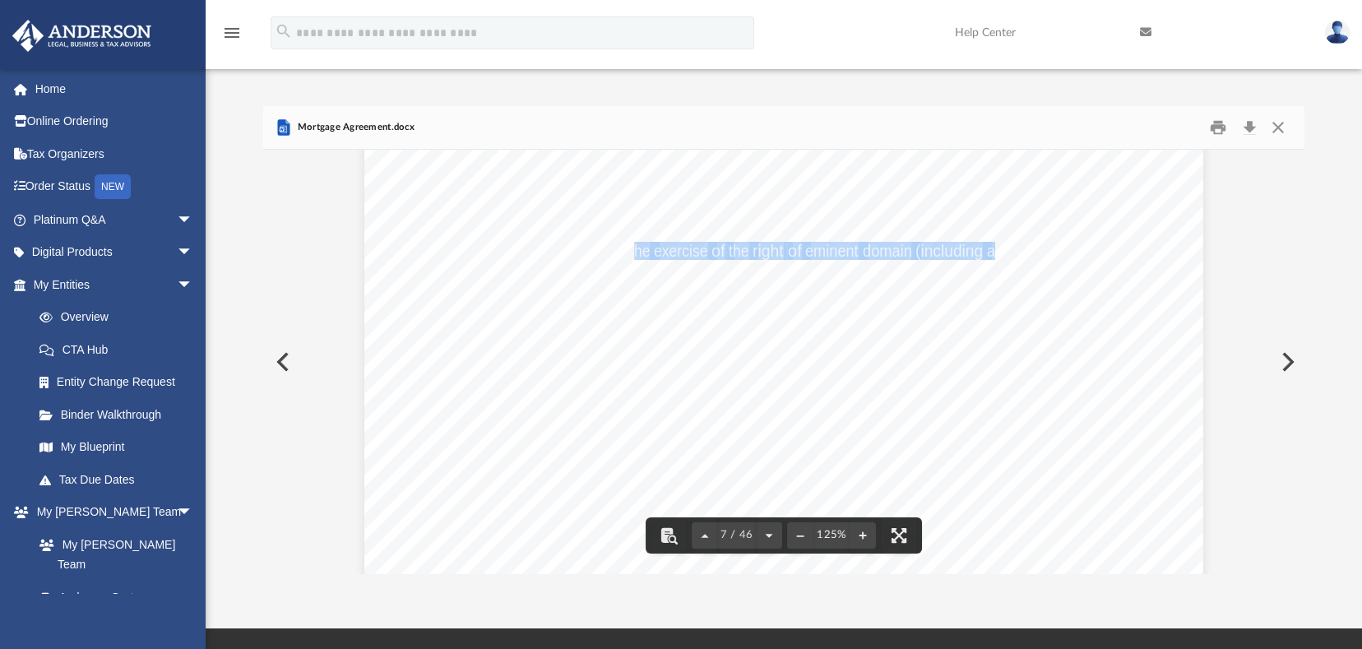
drag, startPoint x: 629, startPoint y: 246, endPoint x: 988, endPoint y: 258, distance: 359.7
click at [364, 80] on span "(f) all awards or payments, including interest thereon, and the right to receiv…" at bounding box center [364, 80] width 0 height 0
drag, startPoint x: 661, startPoint y: 269, endPoint x: 993, endPoint y: 274, distance: 332.4
click at [364, 80] on span "(f) all awards or payments, including interest thereon, and the right to receiv…" at bounding box center [364, 80] width 0 height 0
click at [775, 272] on span "right)," at bounding box center [790, 270] width 40 height 16
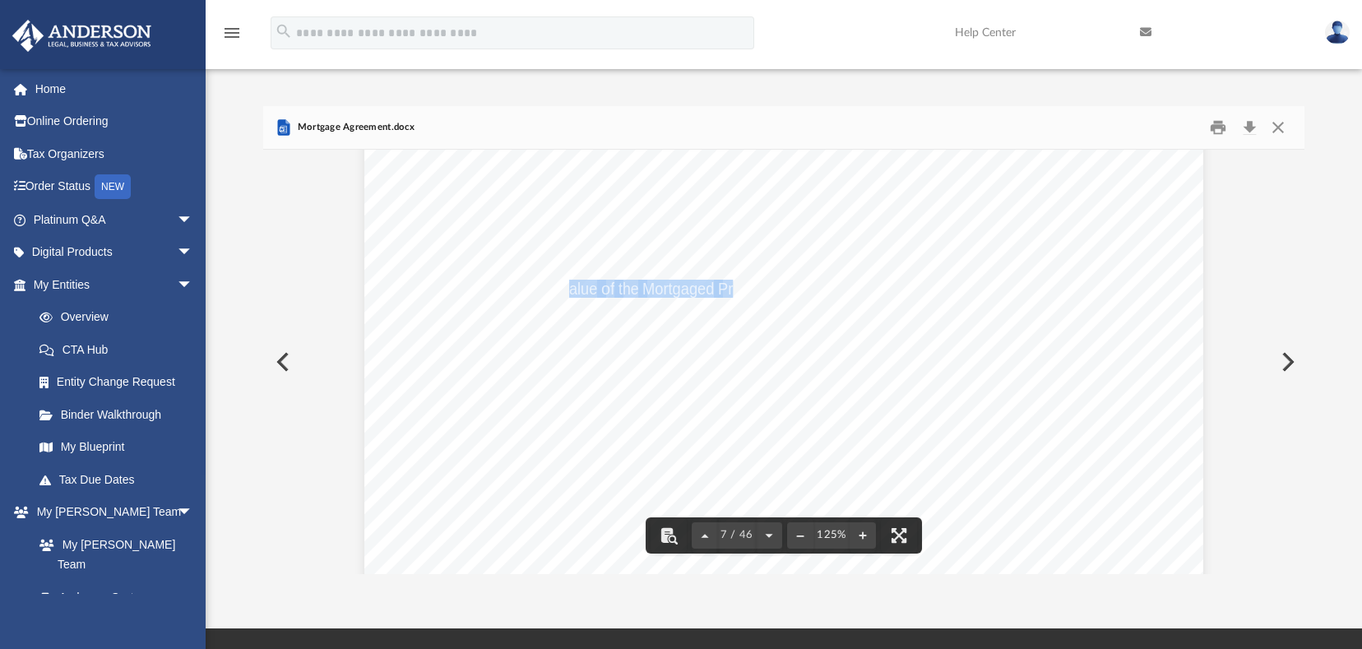
drag, startPoint x: 562, startPoint y: 290, endPoint x: 731, endPoint y: 301, distance: 169.0
click at [364, 80] on span "(f) all awards or payments, including interest thereon, and the right to receiv…" at bounding box center [364, 80] width 0 height 0
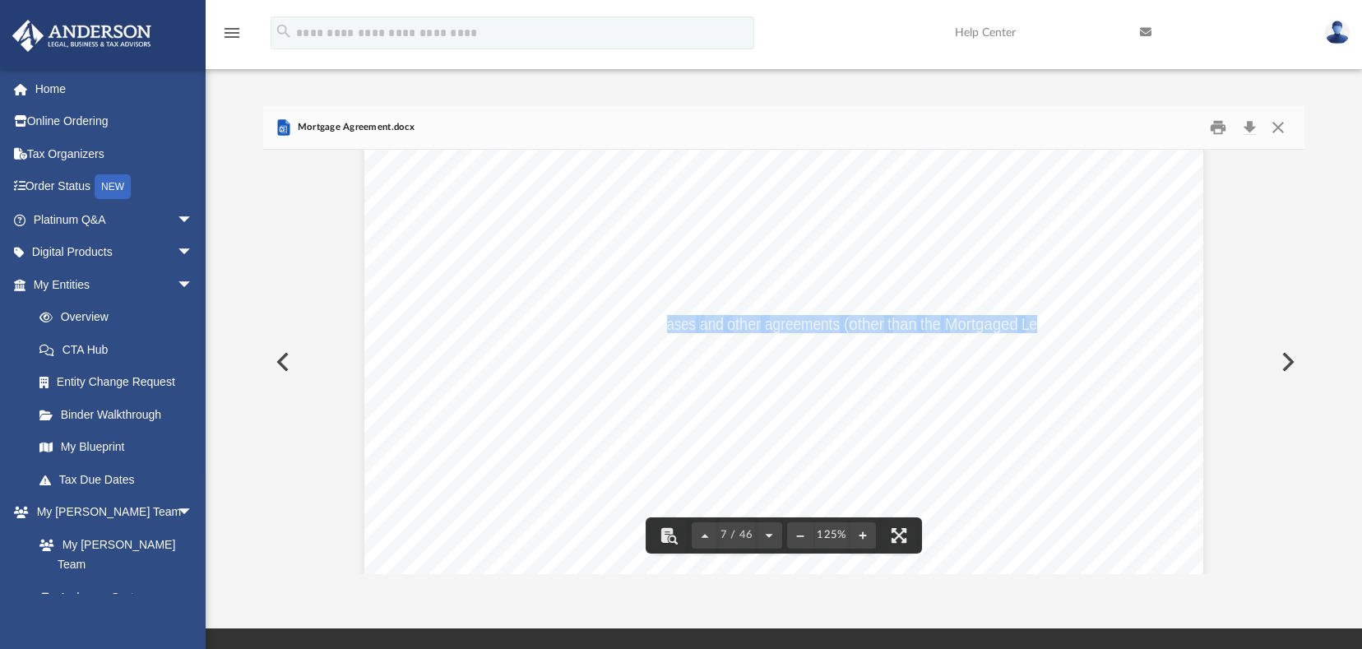
drag, startPoint x: 661, startPoint y: 327, endPoint x: 1033, endPoint y: 331, distance: 372.7
click at [364, 80] on span "(g) all leases and other agreements (other than the Mortgaged Lease) 5 affectin…" at bounding box center [364, 80] width 0 height 0
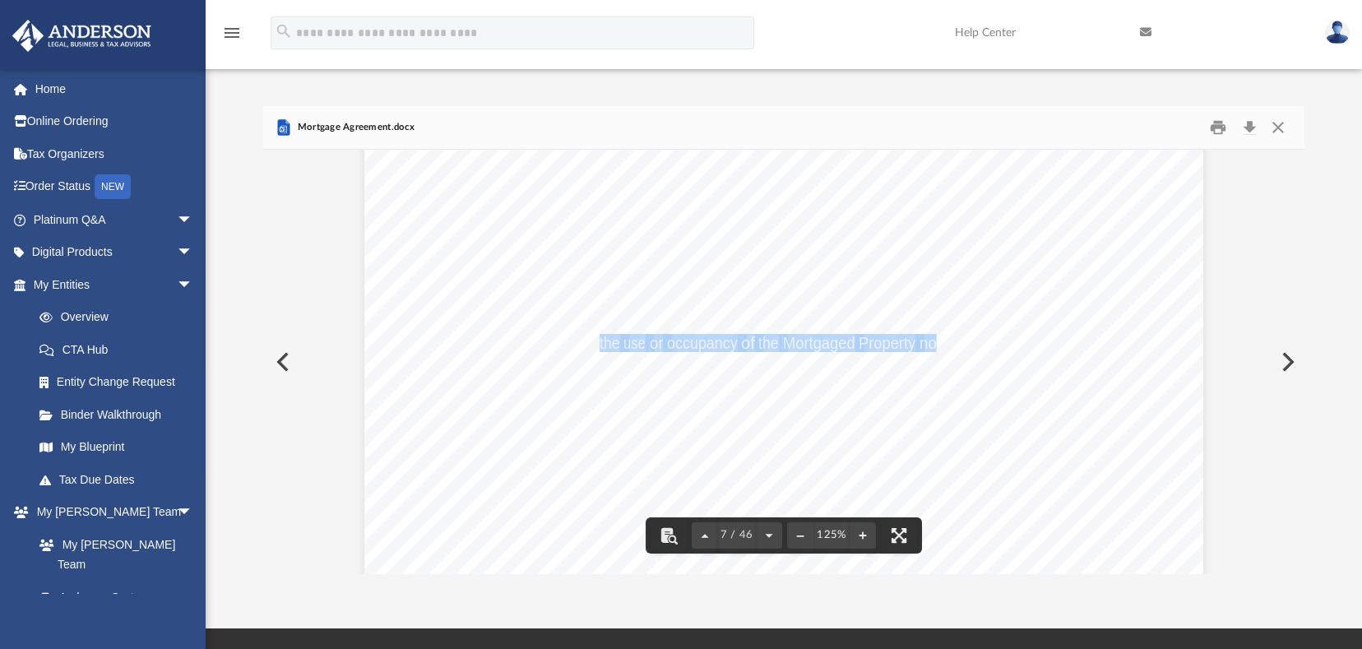
drag, startPoint x: 594, startPoint y: 341, endPoint x: 931, endPoint y: 338, distance: 337.3
click at [364, 80] on span "(g) all leases and other agreements (other than the Mortgaged Lease) 5 affectin…" at bounding box center [364, 80] width 0 height 0
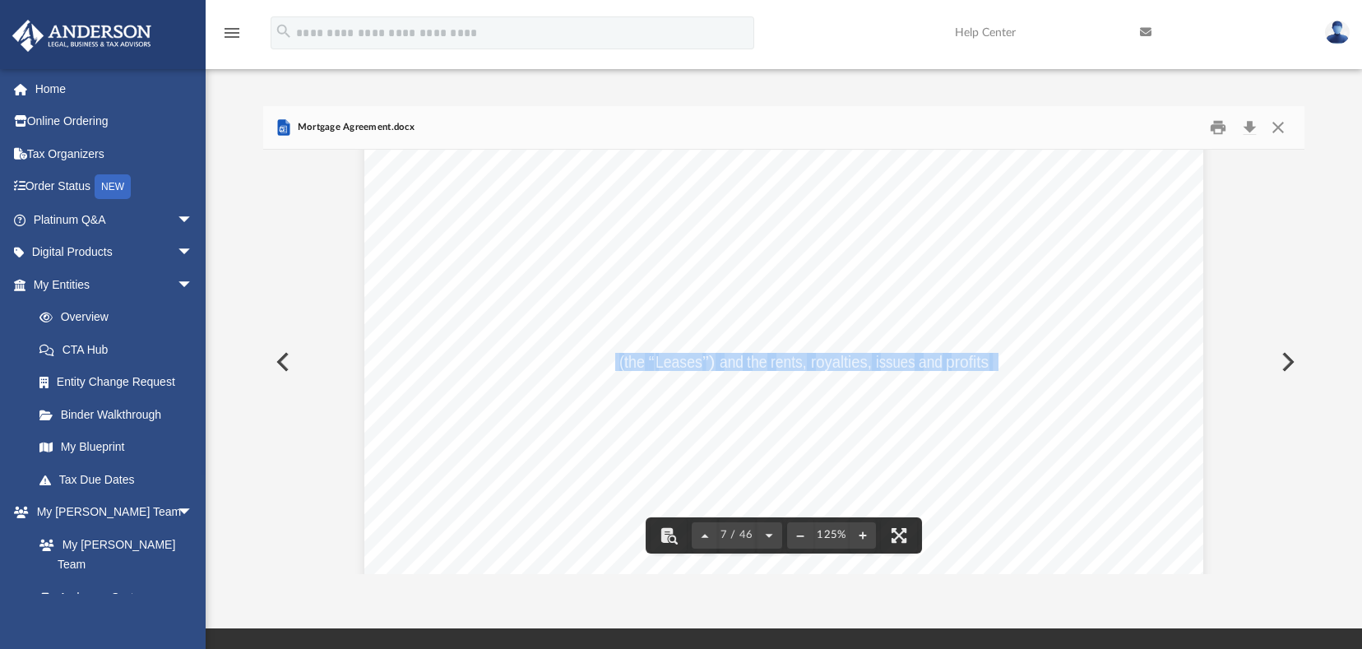
drag, startPoint x: 610, startPoint y: 363, endPoint x: 988, endPoint y: 360, distance: 377.6
click at [364, 80] on span "(g) all leases and other agreements (other than the Mortgaged Lease) 5 affectin…" at bounding box center [364, 80] width 0 height 0
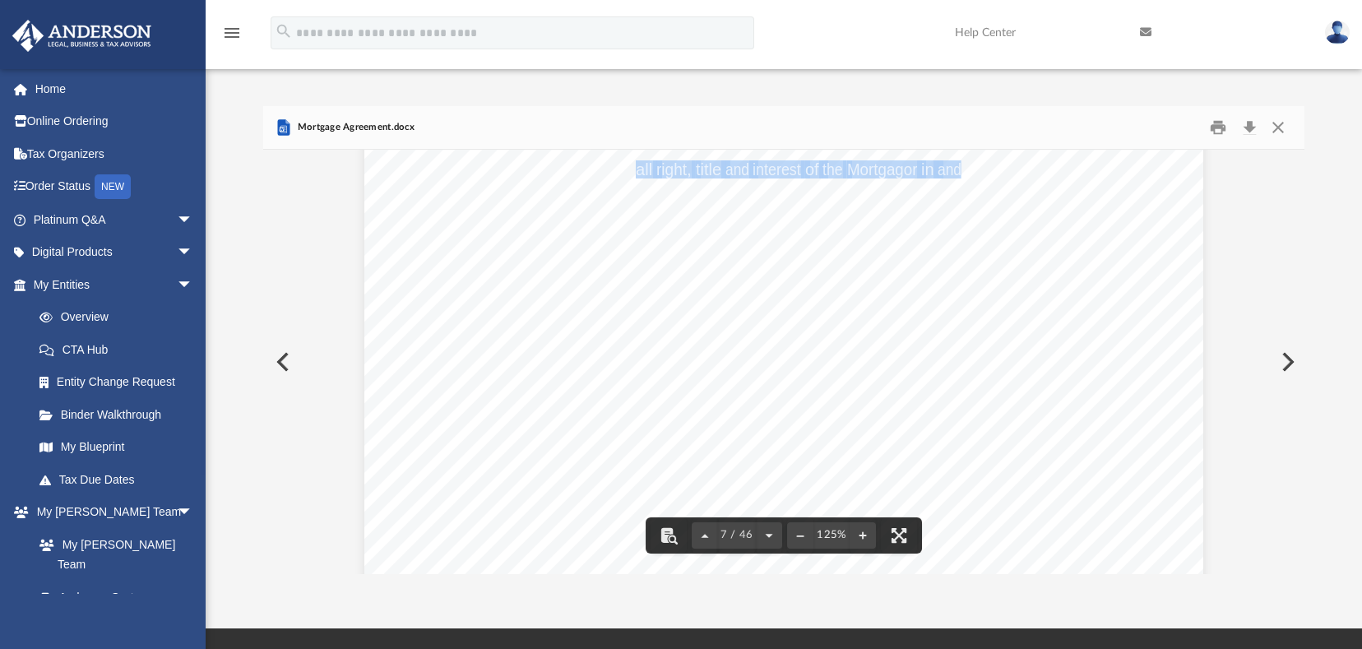
drag, startPoint x: 634, startPoint y: 165, endPoint x: 954, endPoint y: 171, distance: 319.3
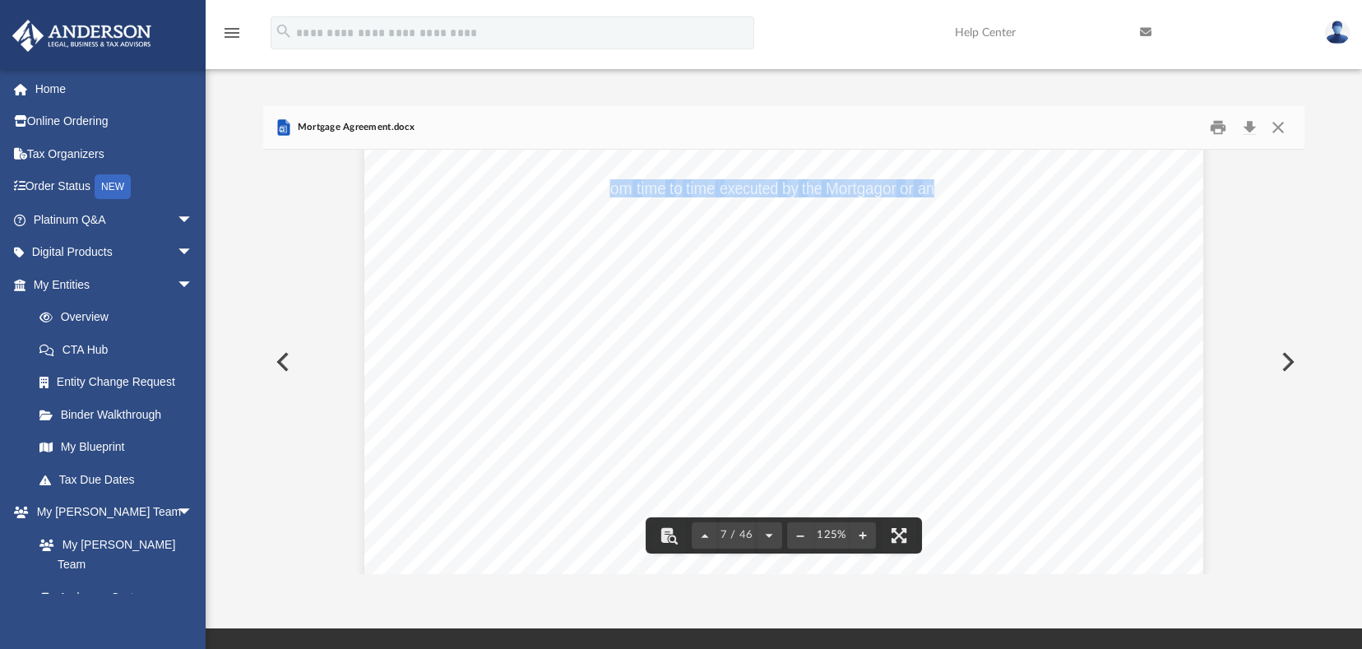
drag, startPoint x: 606, startPoint y: 184, endPoint x: 928, endPoint y: 184, distance: 322.5
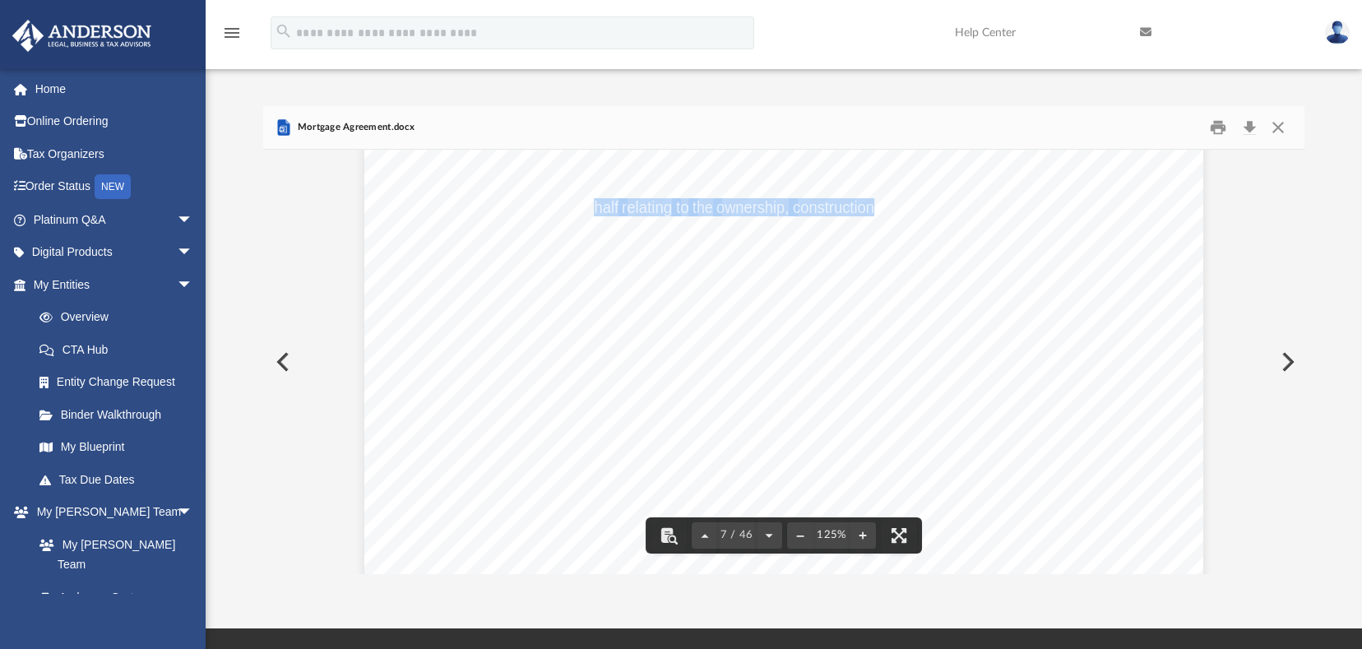
drag, startPoint x: 588, startPoint y: 206, endPoint x: 865, endPoint y: 209, distance: 276.5
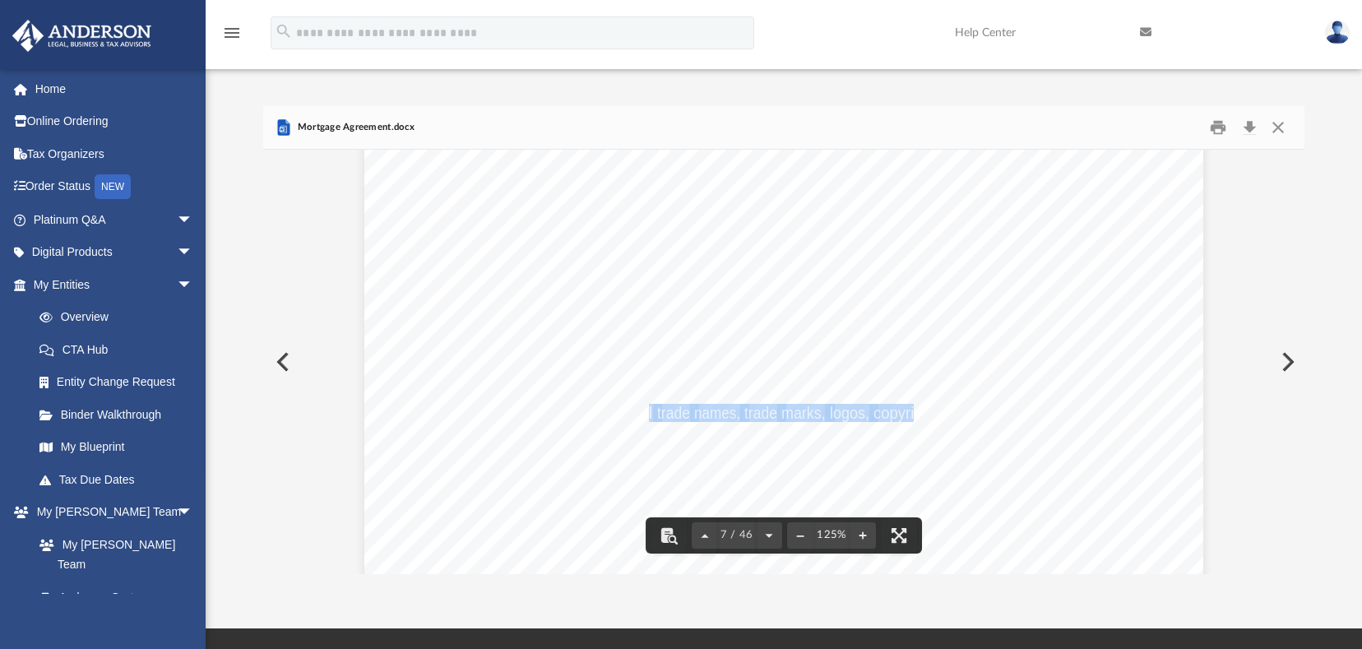
drag, startPoint x: 642, startPoint y: 415, endPoint x: 908, endPoint y: 410, distance: 266.6
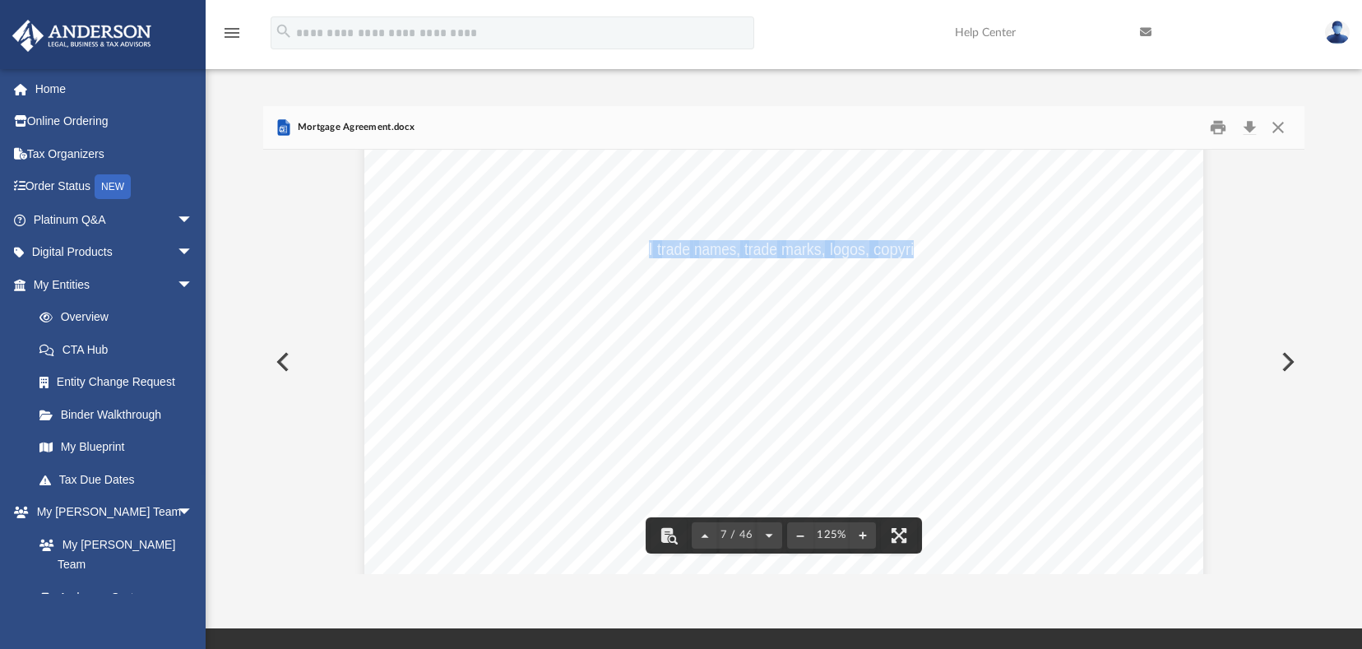
scroll to position [7158, 0]
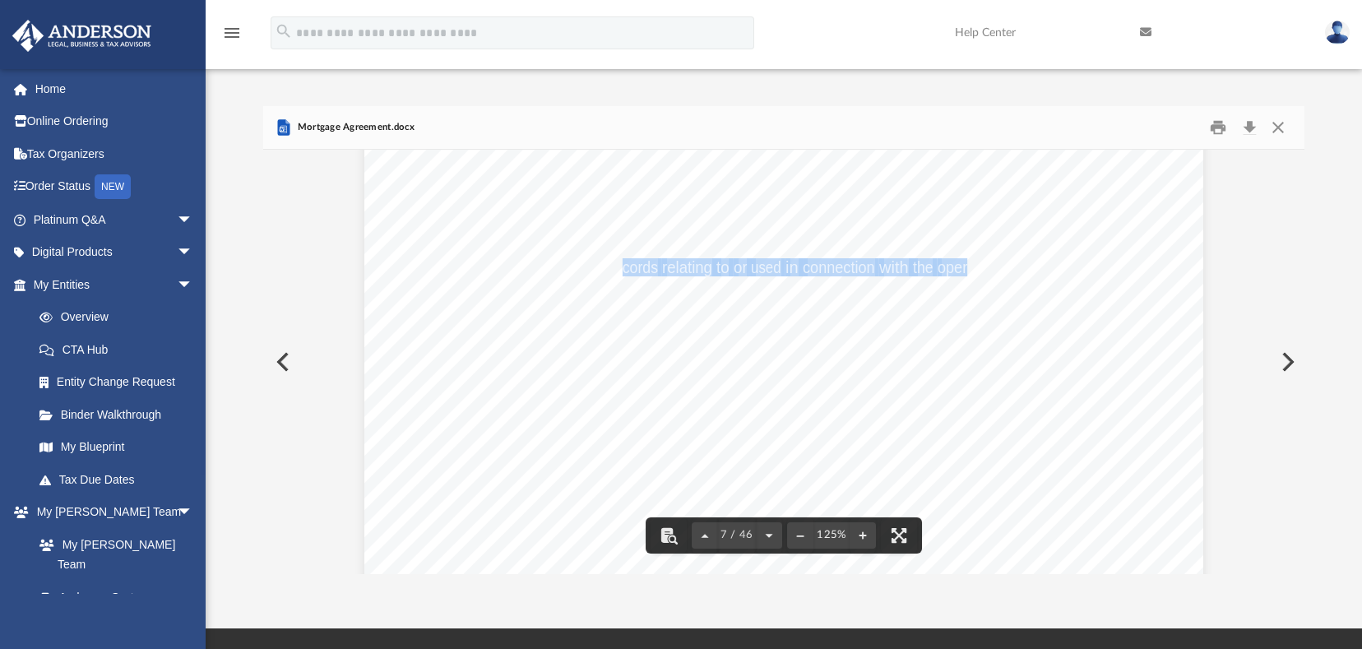
drag, startPoint x: 618, startPoint y: 267, endPoint x: 959, endPoint y: 269, distance: 341.4
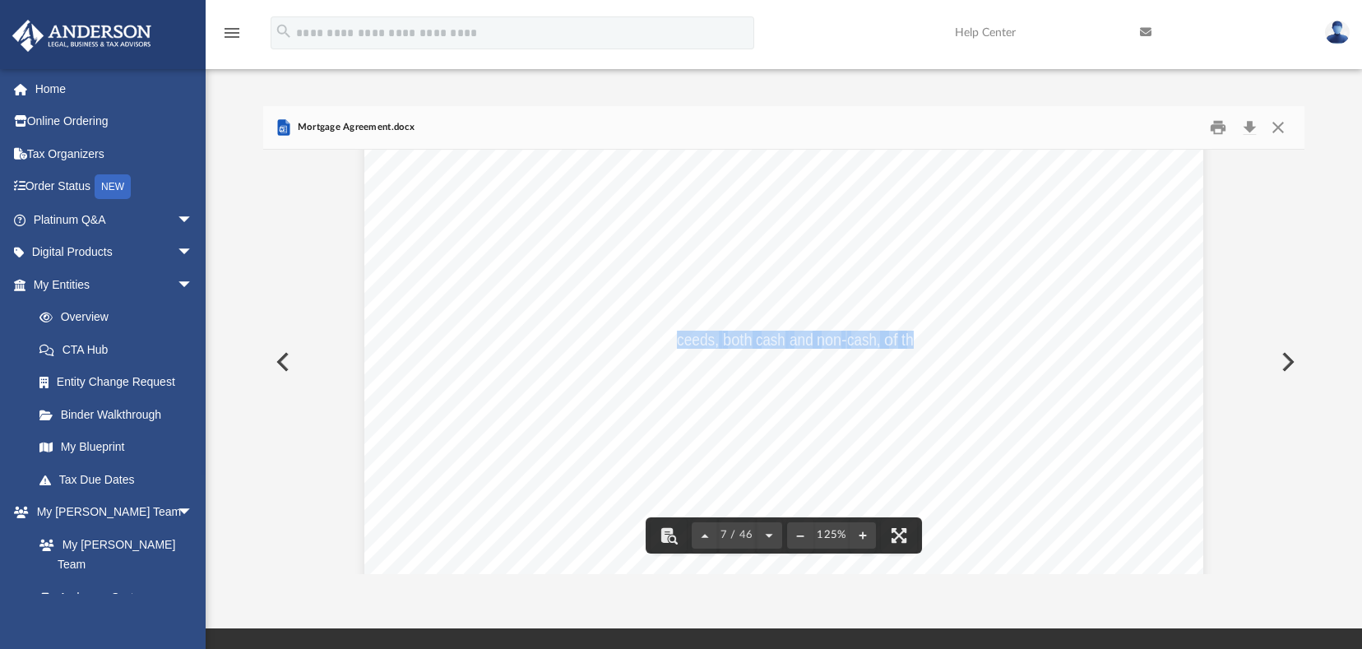
drag, startPoint x: 671, startPoint y: 339, endPoint x: 911, endPoint y: 341, distance: 239.4
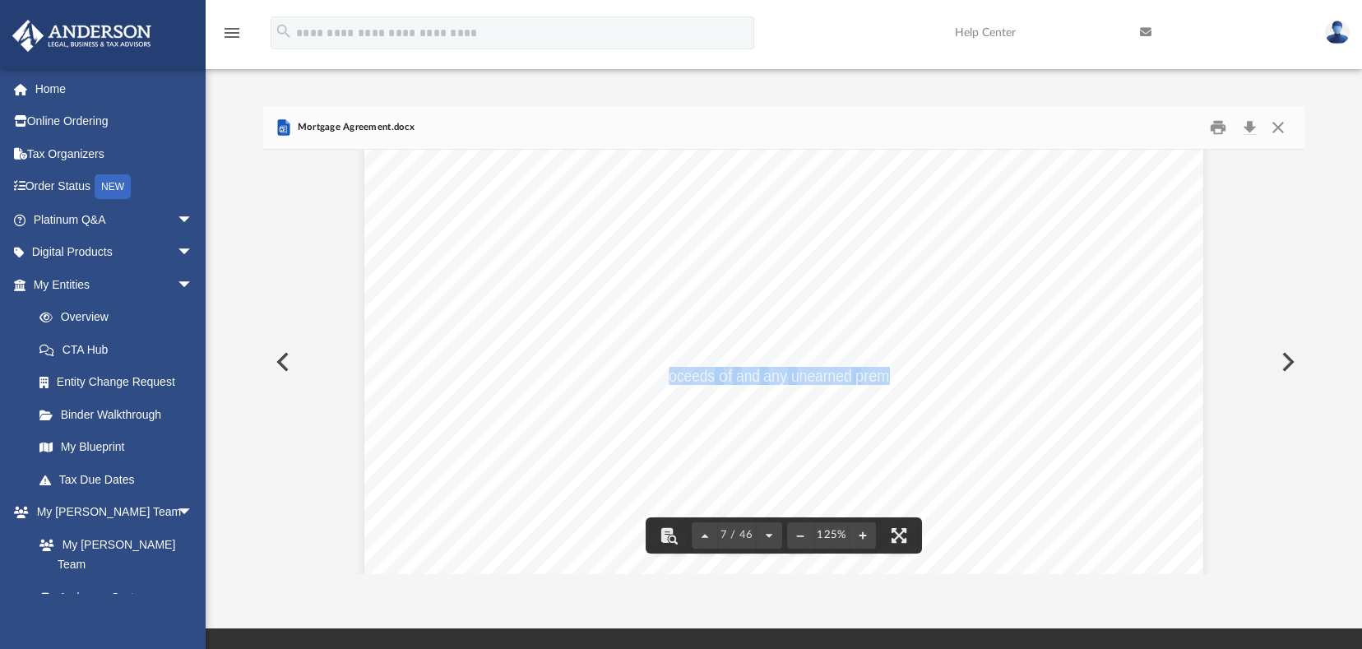
drag, startPoint x: 740, startPoint y: 380, endPoint x: 882, endPoint y: 374, distance: 142.5
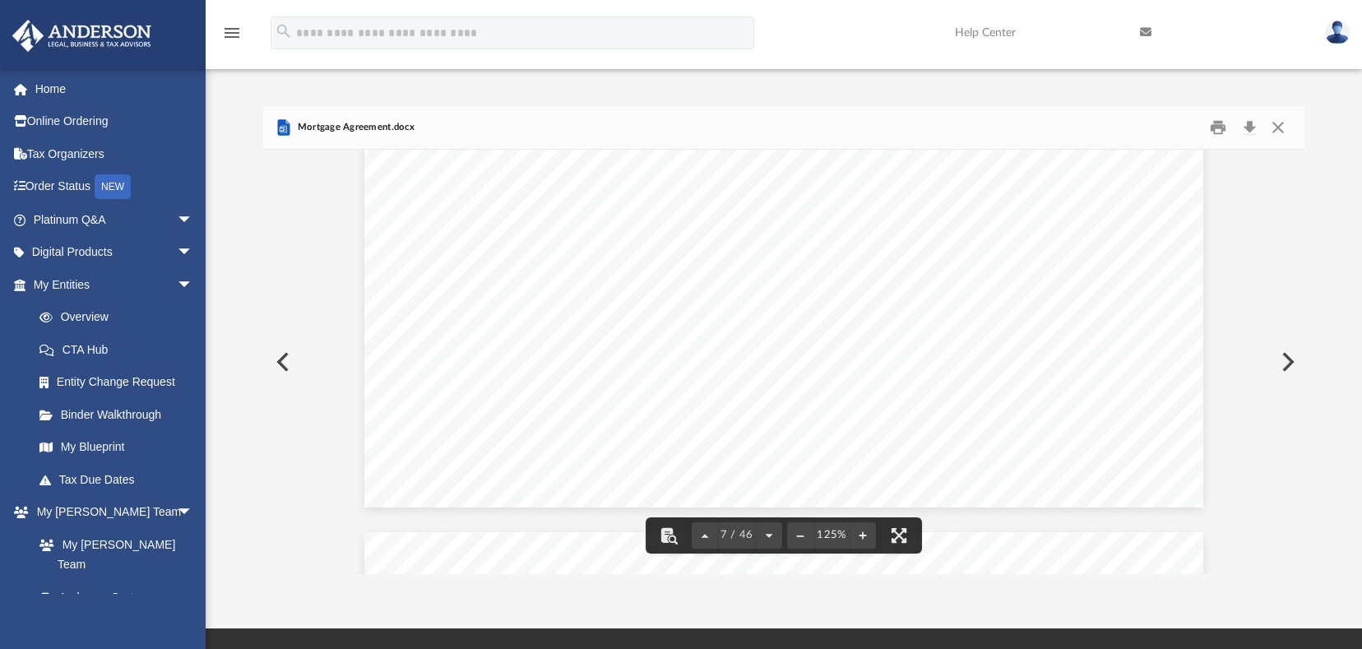
scroll to position [7322, 0]
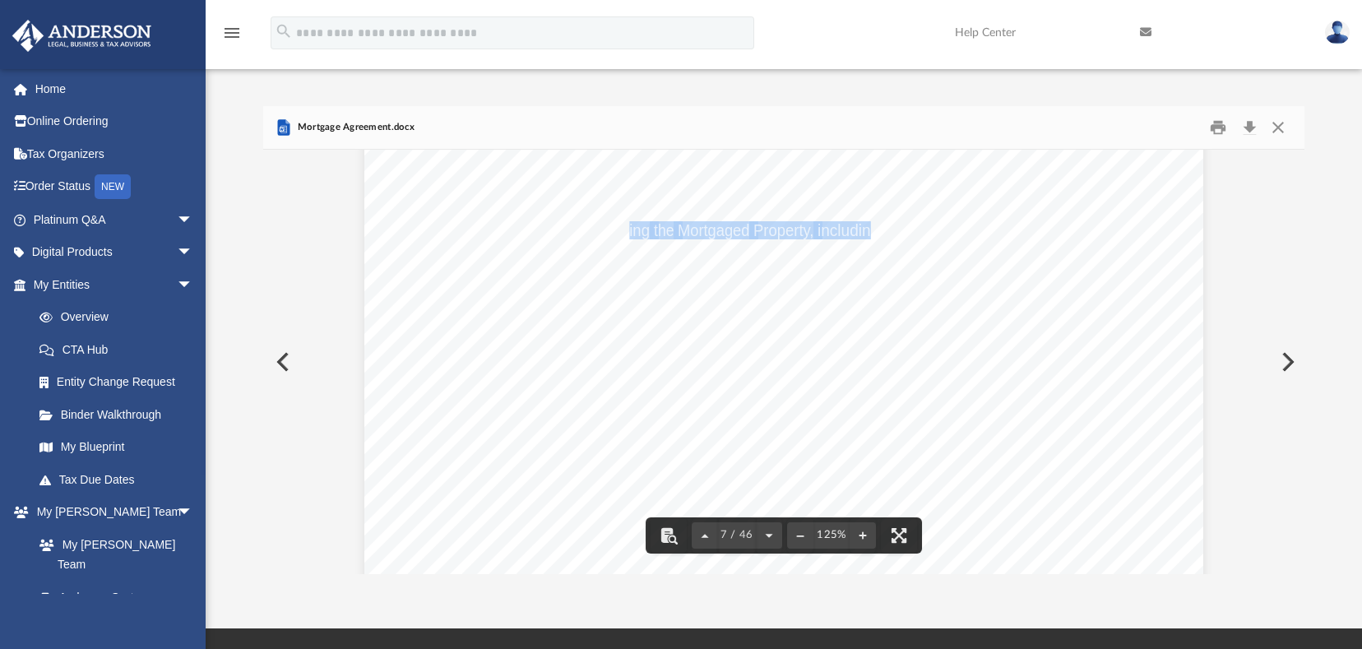
drag, startPoint x: 624, startPoint y: 227, endPoint x: 868, endPoint y: 234, distance: 243.6
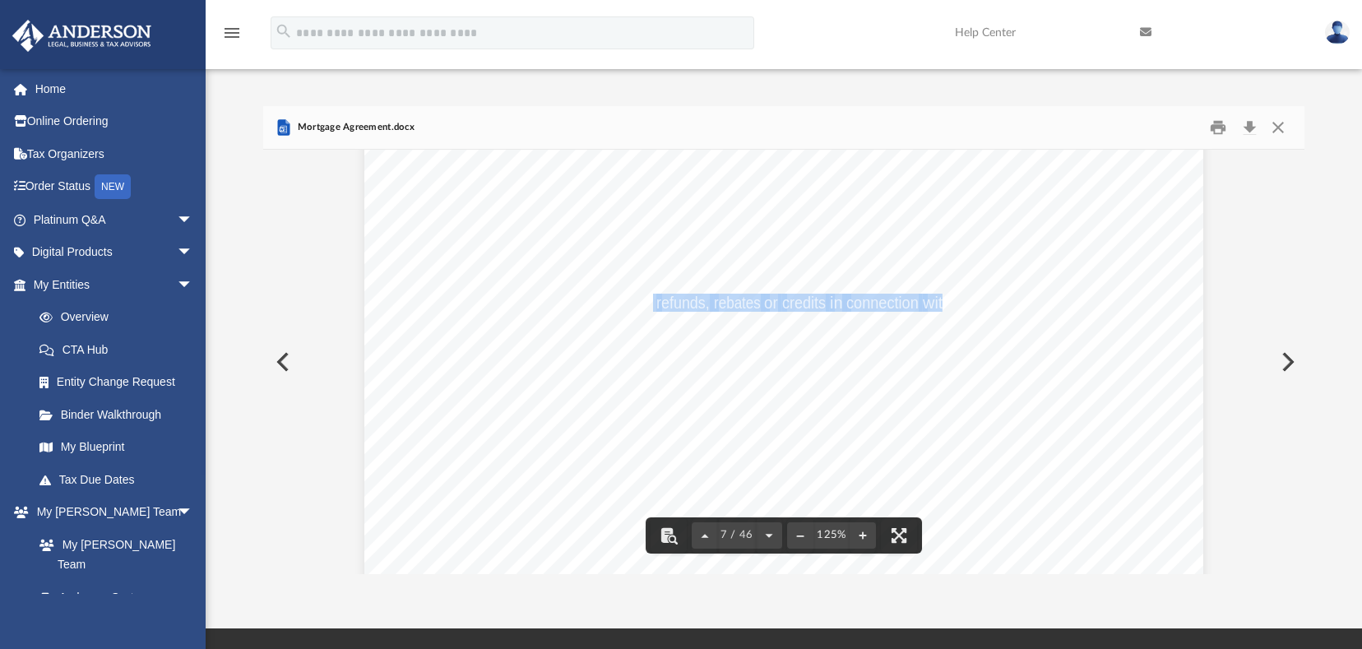
drag, startPoint x: 648, startPoint y: 301, endPoint x: 935, endPoint y: 299, distance: 286.3
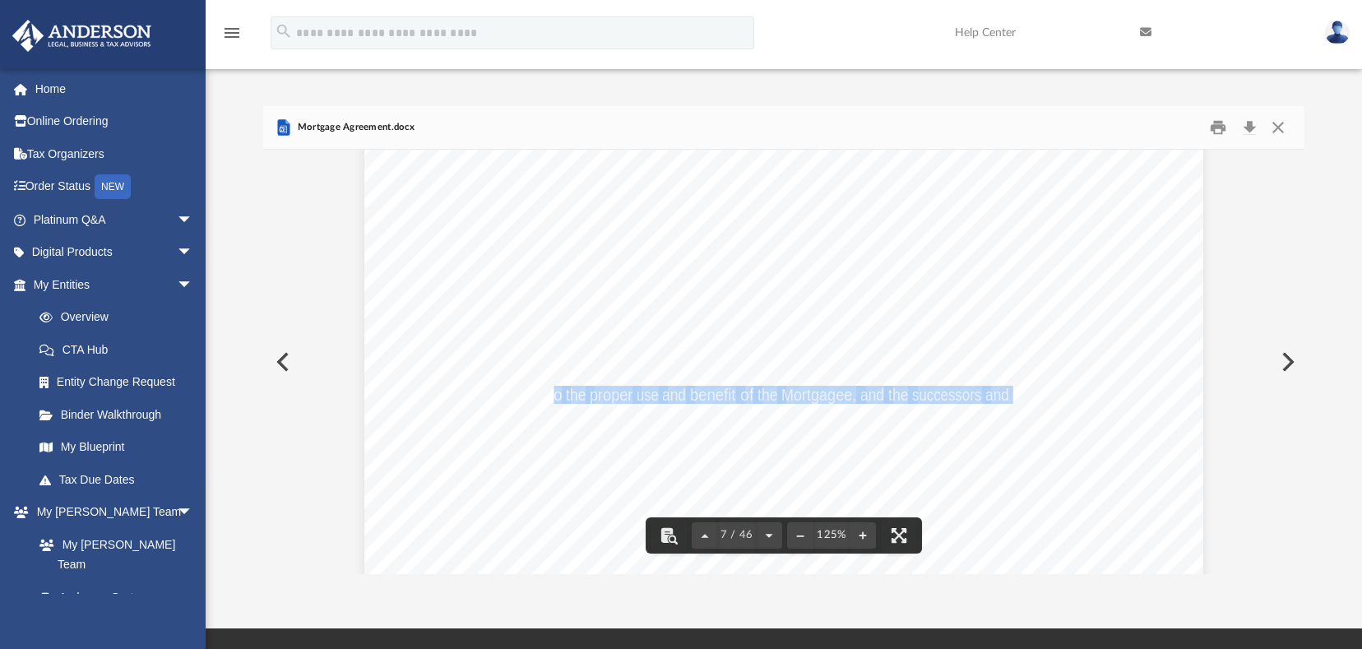
drag, startPoint x: 551, startPoint y: 390, endPoint x: 1003, endPoint y: 399, distance: 451.8
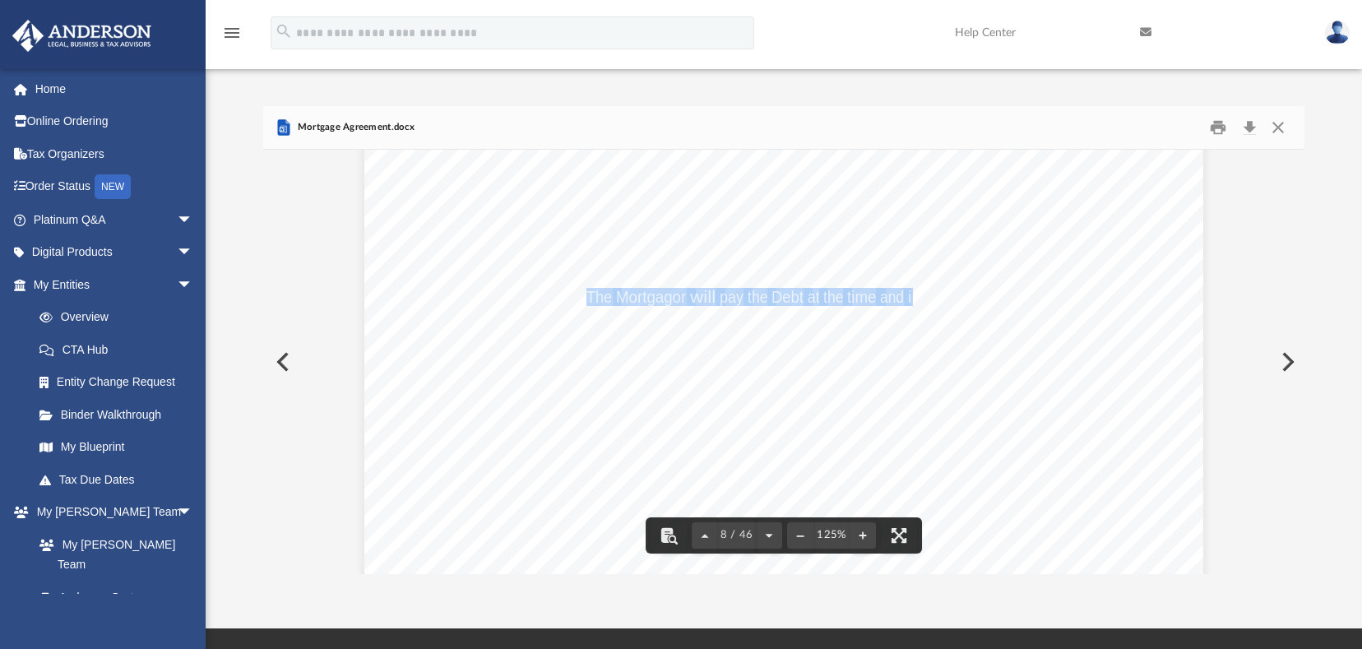
drag, startPoint x: 583, startPoint y: 302, endPoint x: 880, endPoint y: 295, distance: 297.1
click at [364, 39] on span "The Mortgagor will pay the Debt at the time and in the manner provided for its …" at bounding box center [364, 39] width 0 height 0
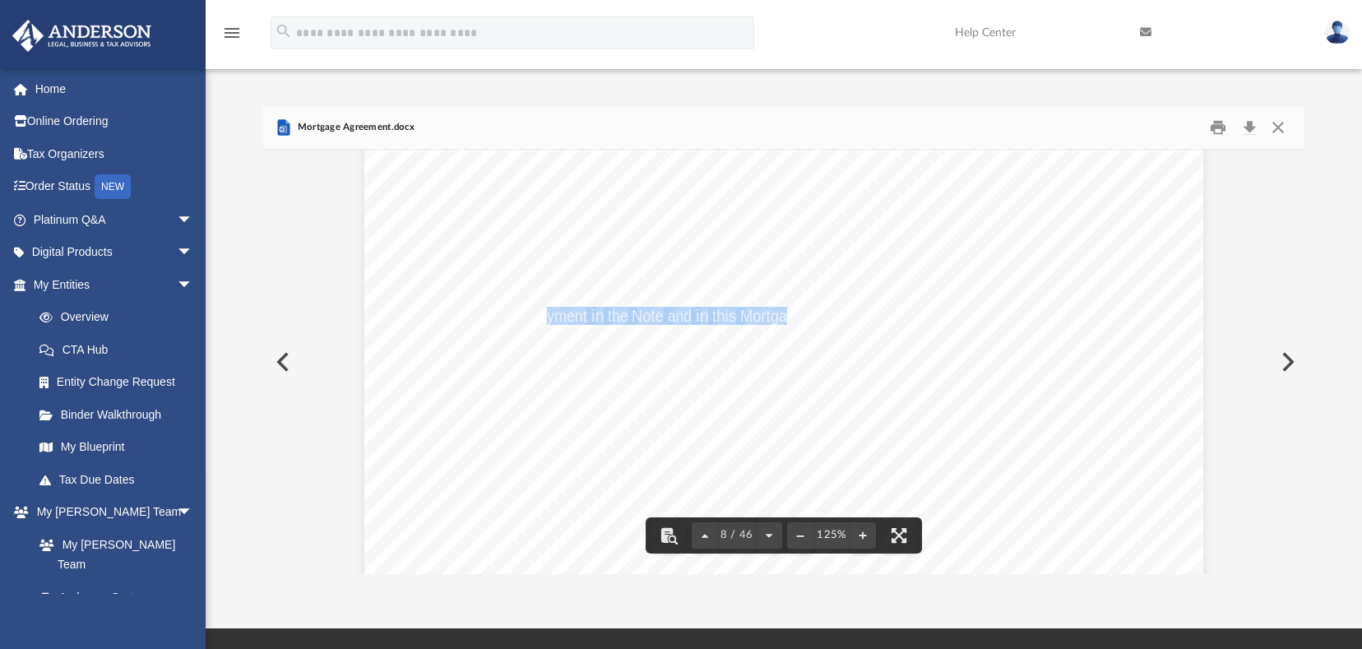
drag, startPoint x: 542, startPoint y: 319, endPoint x: 785, endPoint y: 321, distance: 242.7
click at [364, 39] on span "The Mortgagor will pay the Debt at the time and in the manner provided for its …" at bounding box center [364, 39] width 0 height 0
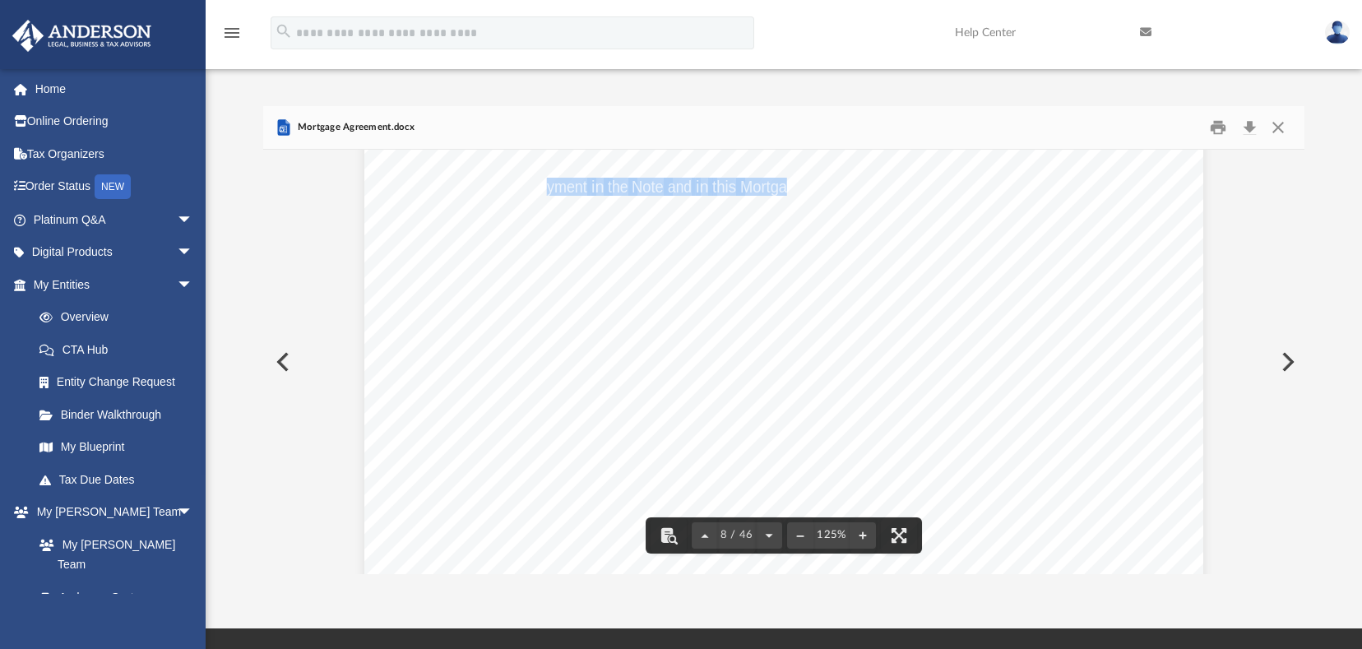
scroll to position [8063, 0]
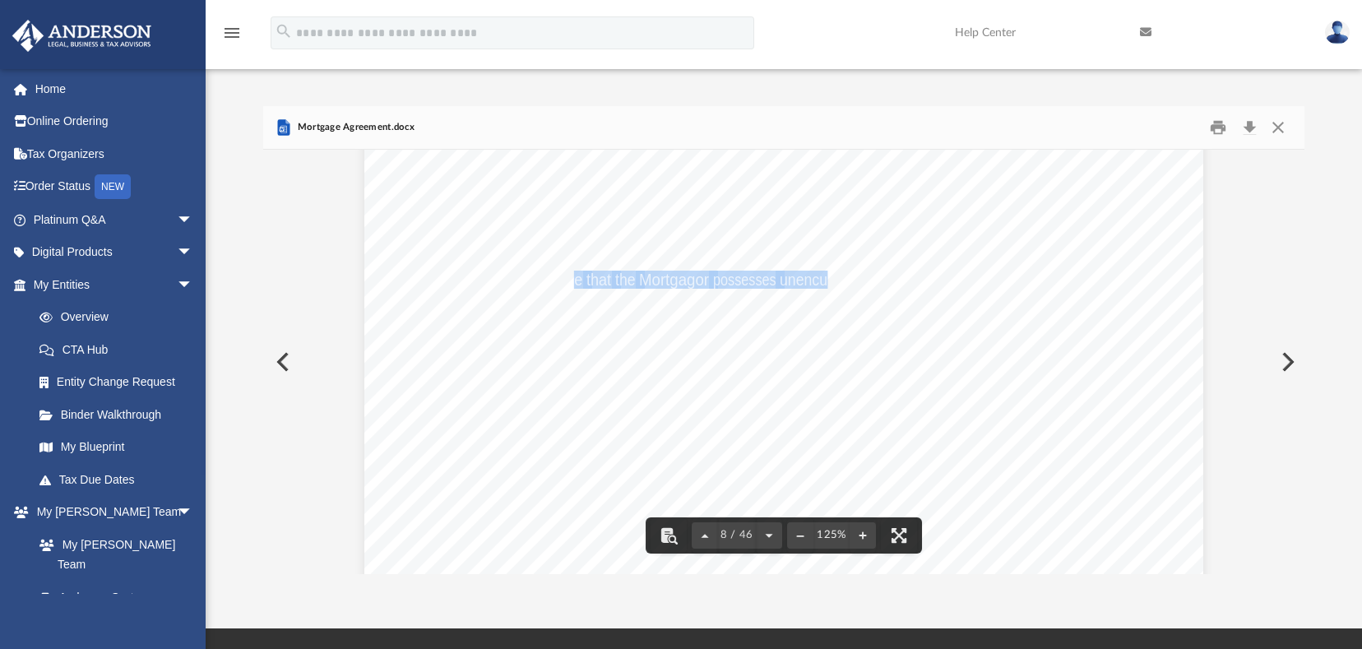
drag, startPoint x: 568, startPoint y: 272, endPoint x: 824, endPoint y: 273, distance: 256.7
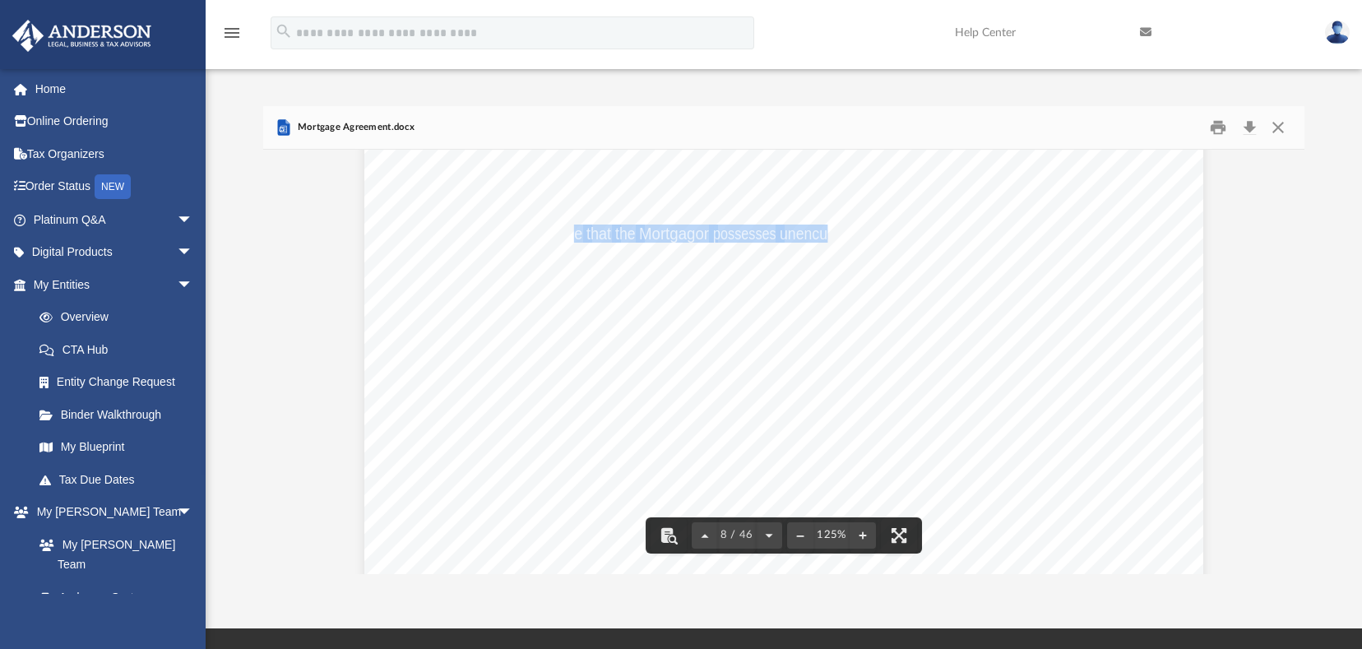
scroll to position [8145, 0]
drag, startPoint x: 534, startPoint y: 200, endPoint x: 687, endPoint y: 205, distance: 153.1
click at [535, 199] on div "**********" at bounding box center [783, 340] width 1041 height 468
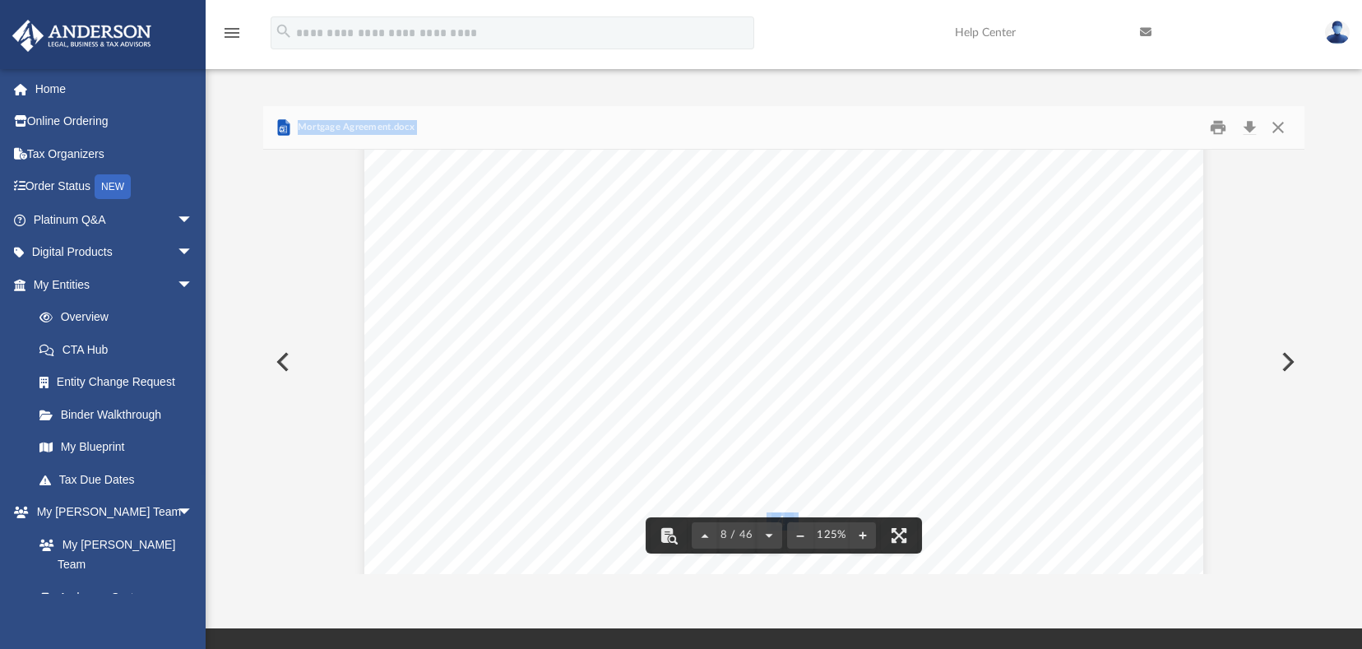
scroll to position [8474, 0]
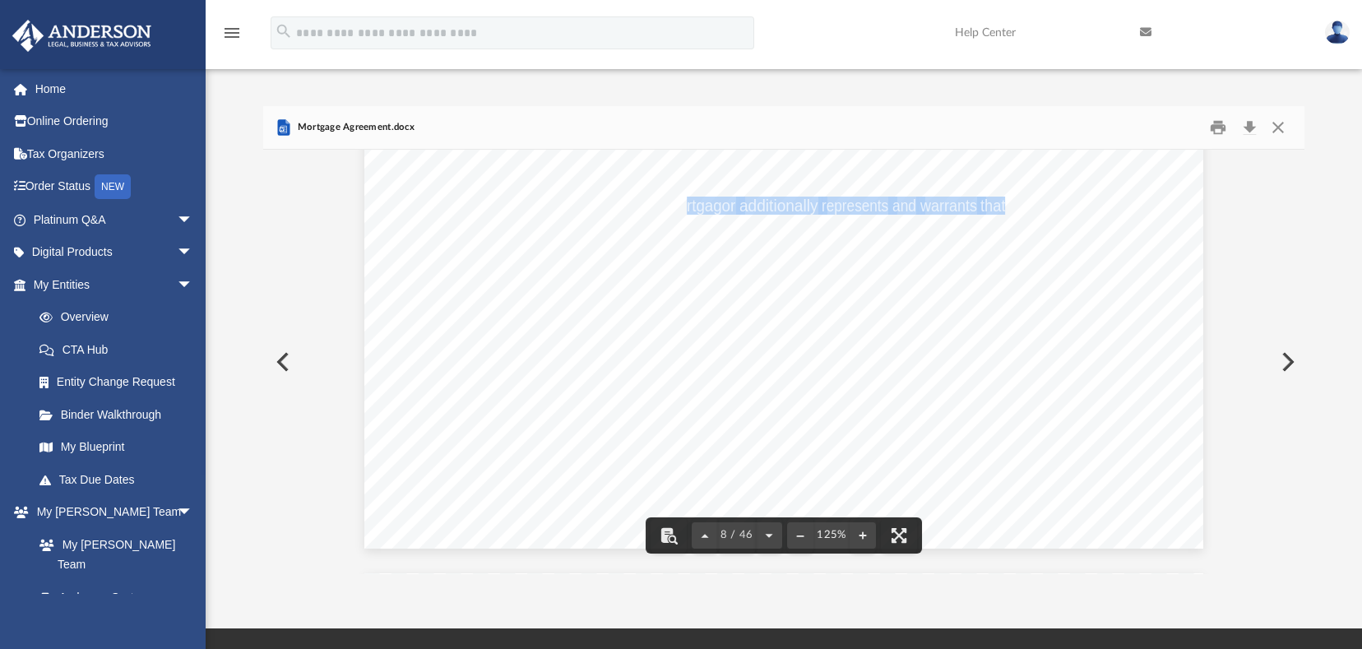
drag, startPoint x: 679, startPoint y: 203, endPoint x: 998, endPoint y: 214, distance: 319.4
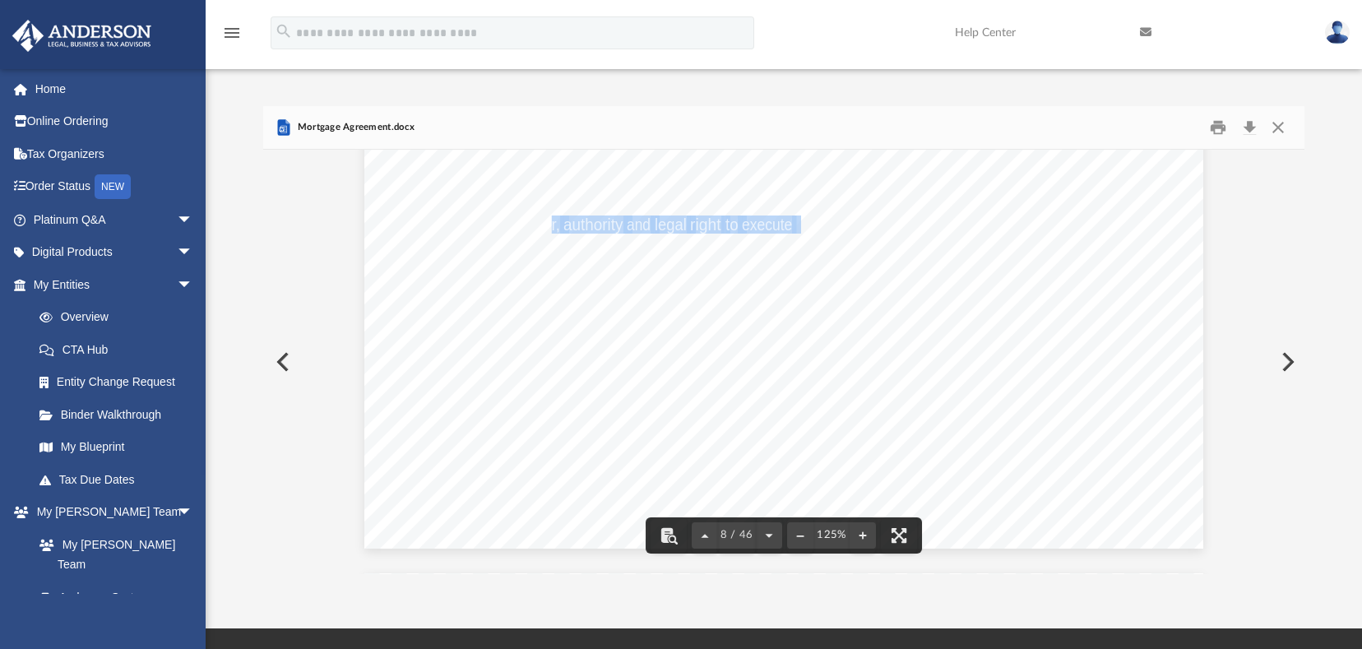
drag, startPoint x: 556, startPoint y: 228, endPoint x: 791, endPoint y: 233, distance: 234.5
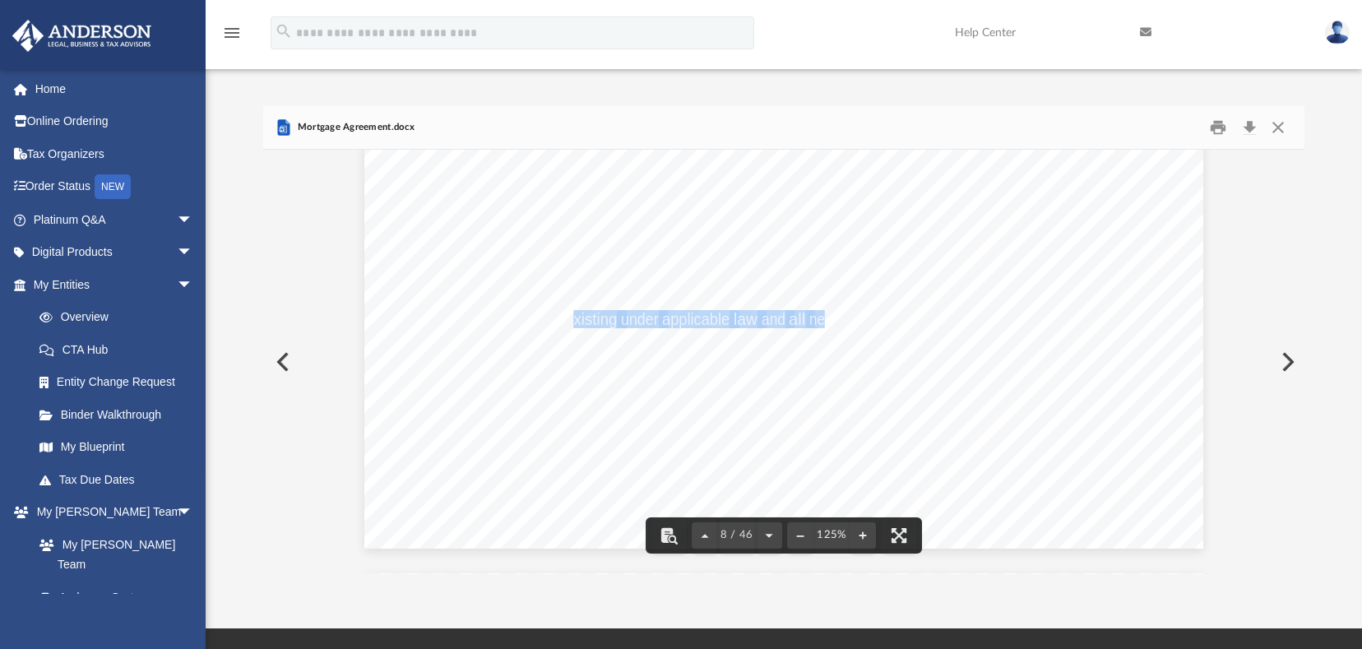
drag, startPoint x: 568, startPoint y: 324, endPoint x: 824, endPoint y: 317, distance: 256.8
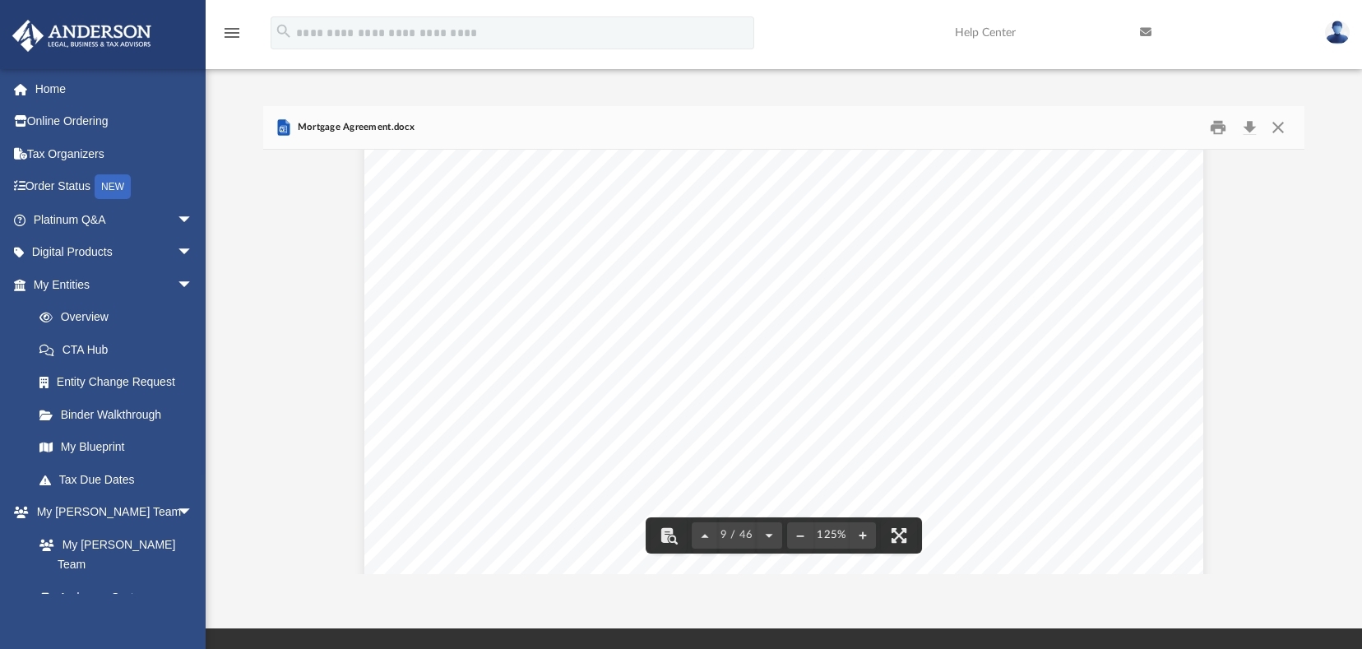
scroll to position [9050, 0]
drag, startPoint x: 548, startPoint y: 239, endPoint x: 720, endPoint y: 241, distance: 172.0
click at [526, 242] on span "against" at bounding box center [511, 239] width 47 height 16
drag, startPoint x: 965, startPoint y: 240, endPoint x: 1033, endPoint y: 248, distance: 68.7
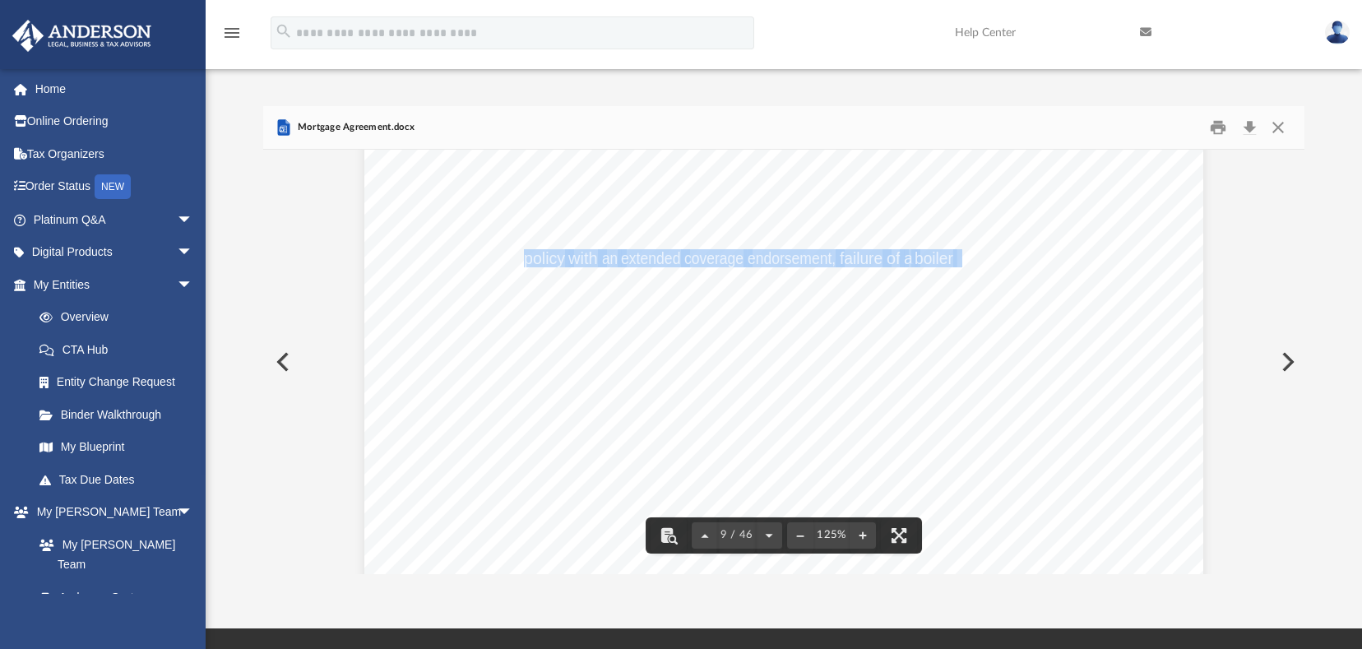
drag, startPoint x: 522, startPoint y: 258, endPoint x: 954, endPoint y: 262, distance: 432.0
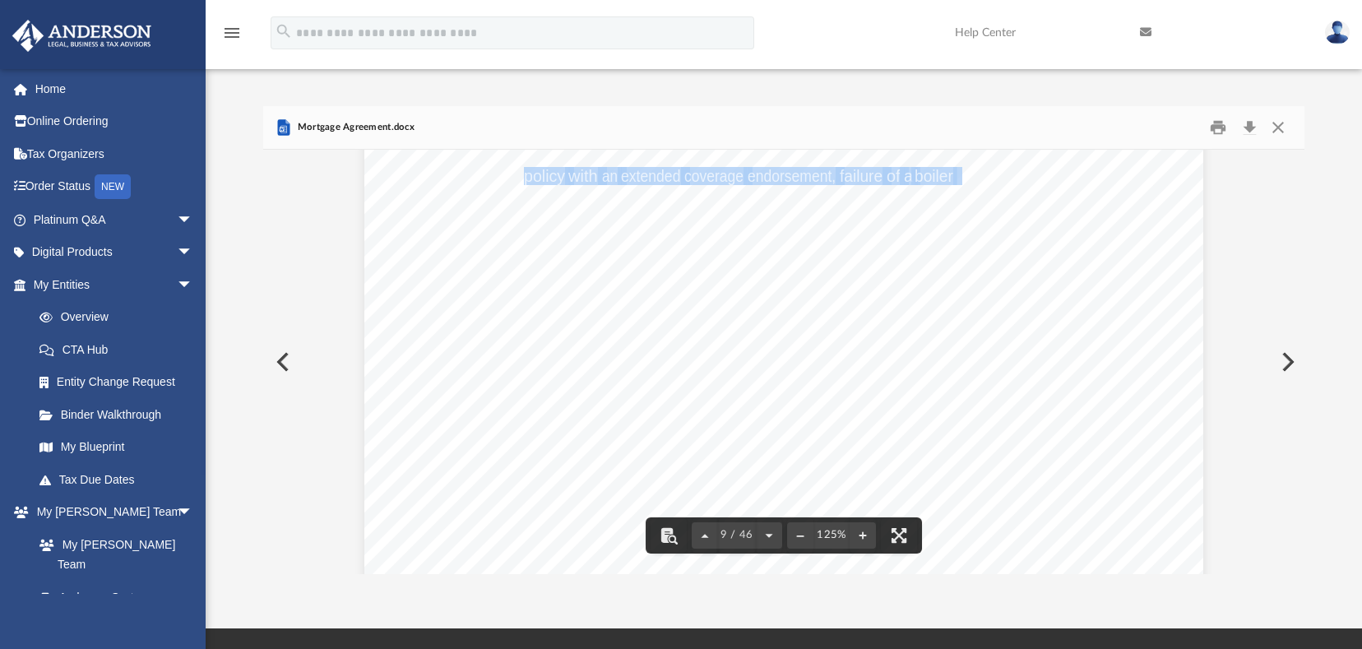
scroll to position [9215, 0]
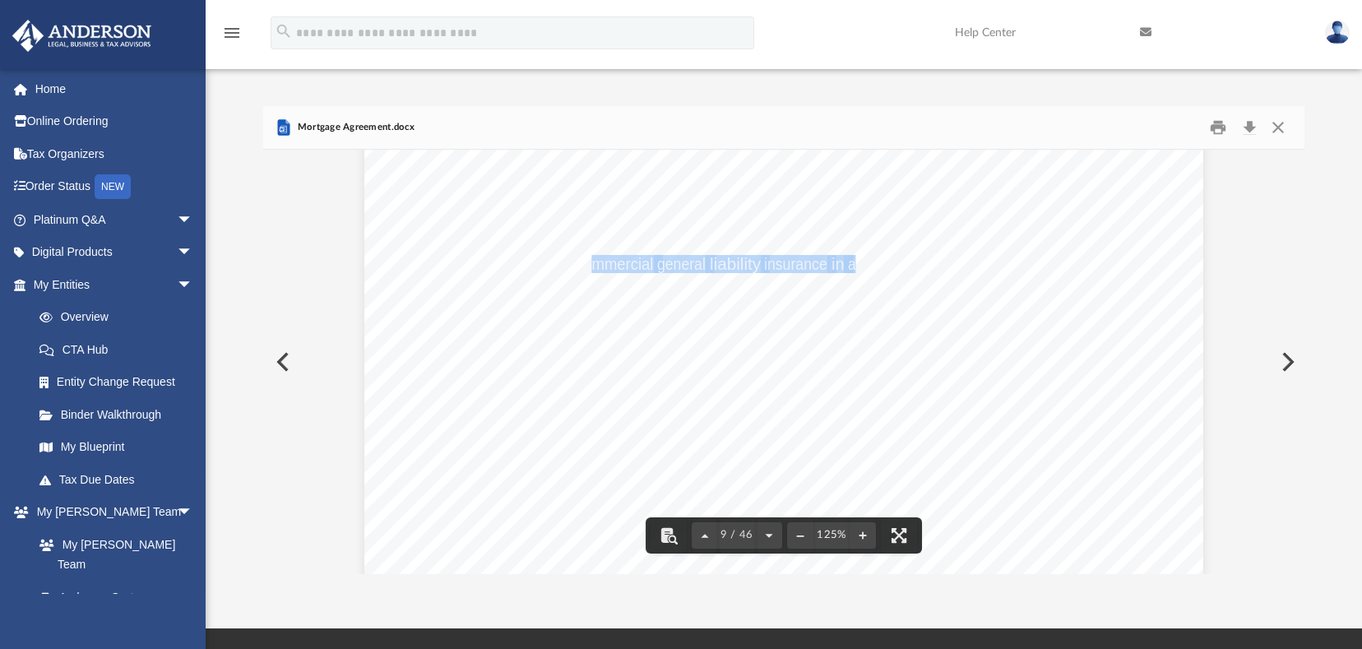
drag, startPoint x: 583, startPoint y: 261, endPoint x: 852, endPoint y: 259, distance: 269.0
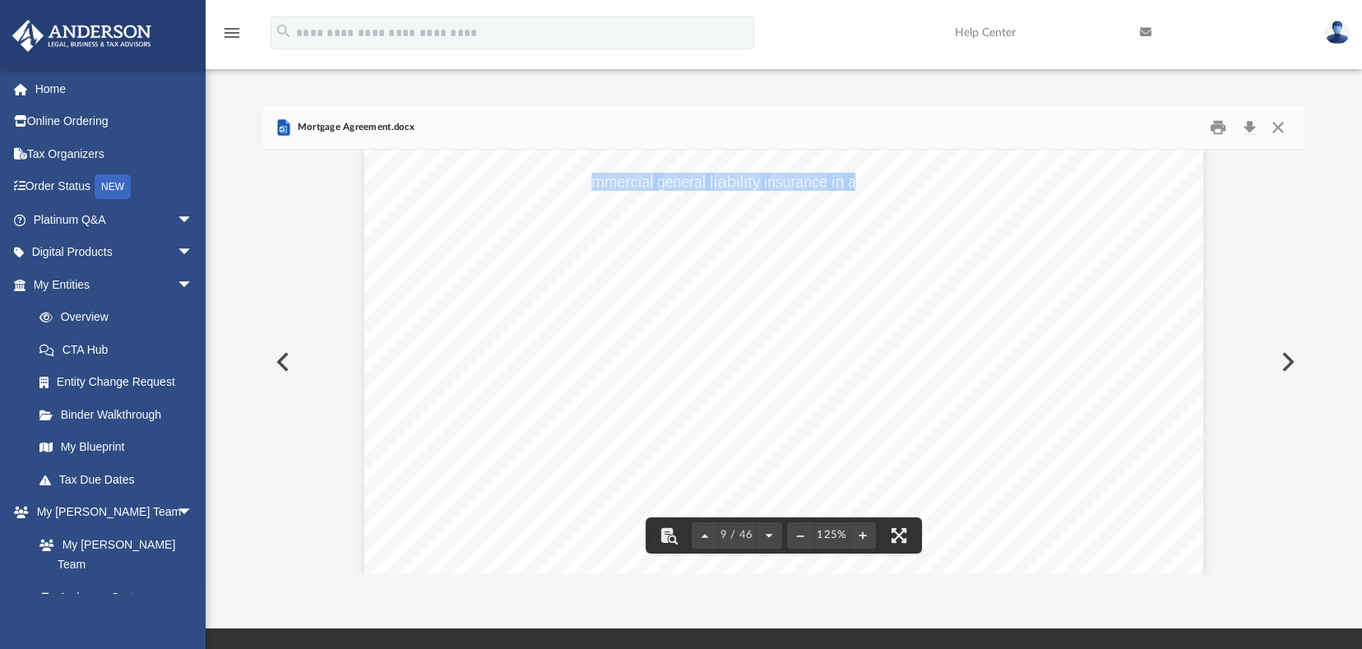
scroll to position [9379, 0]
drag, startPoint x: 507, startPoint y: 176, endPoint x: 756, endPoint y: 175, distance: 249.3
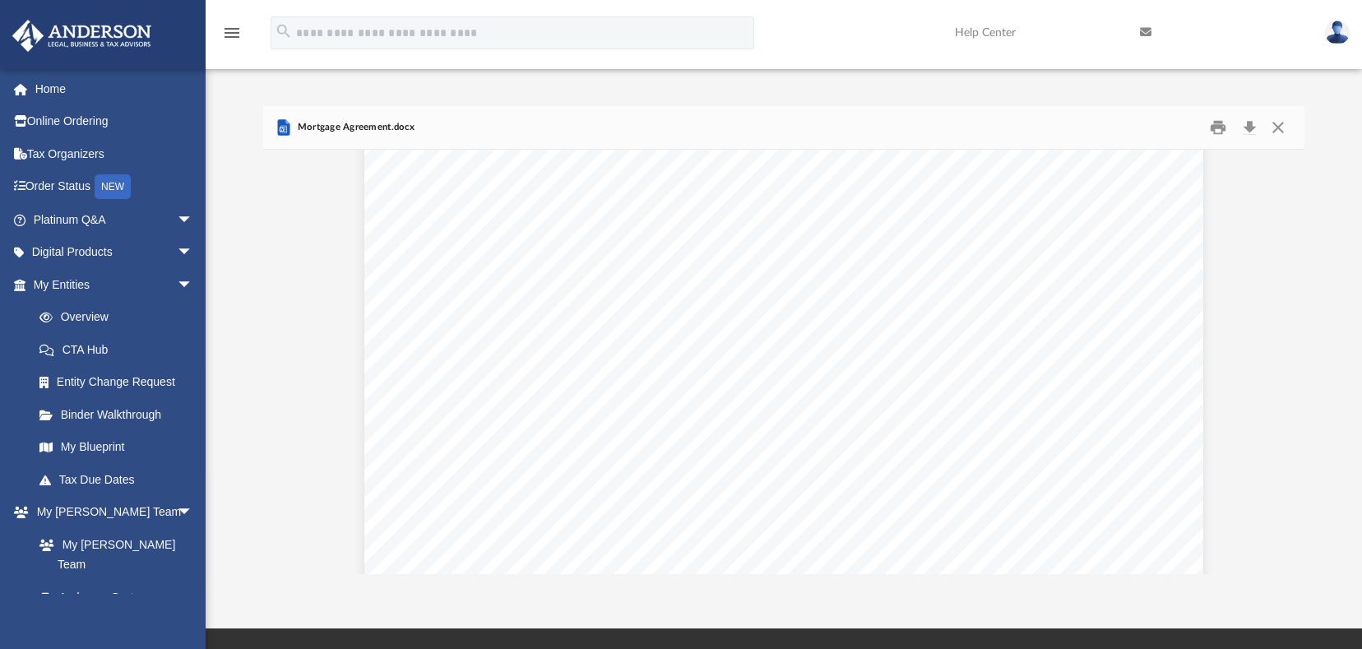
scroll to position [9544, 0]
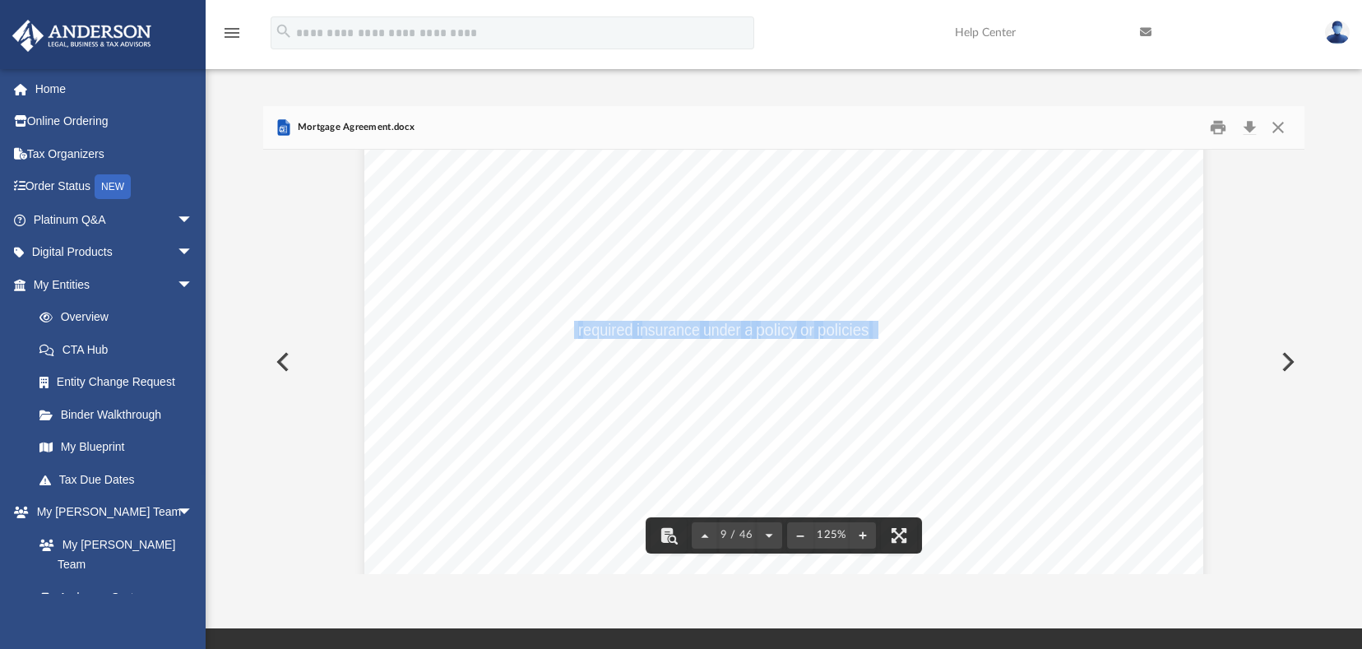
drag, startPoint x: 564, startPoint y: 329, endPoint x: 841, endPoint y: 328, distance: 276.4
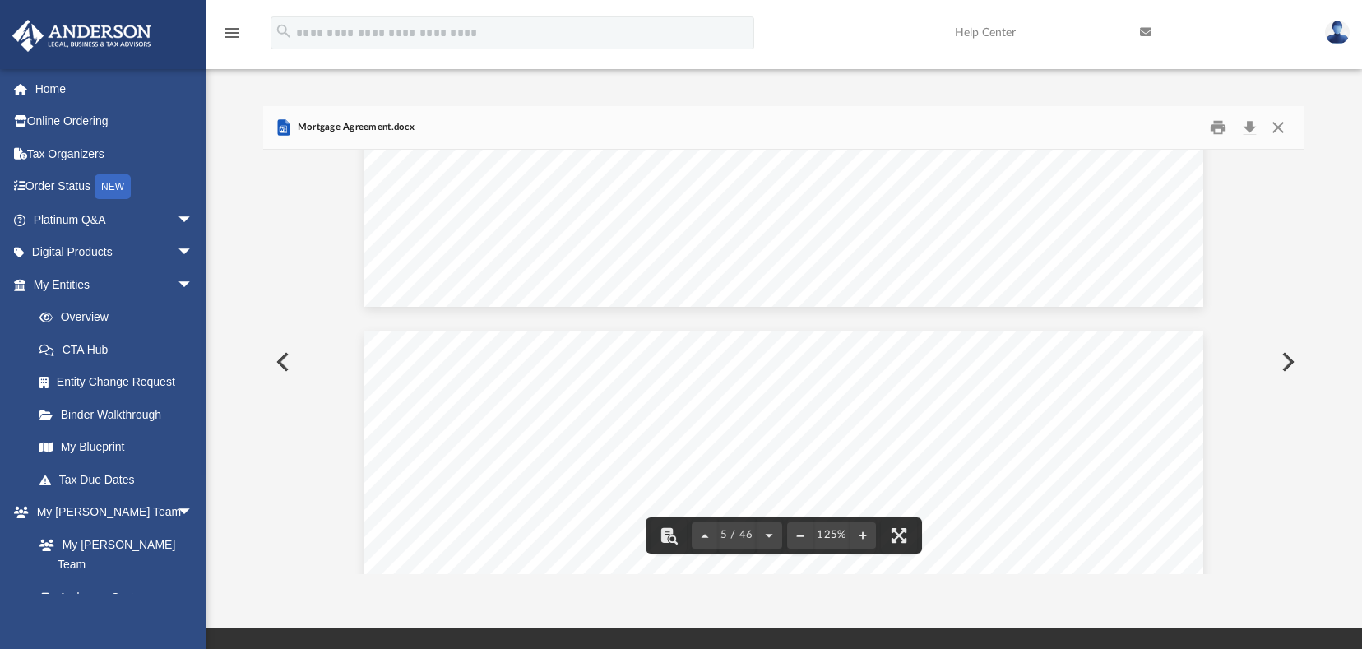
scroll to position [4361, 0]
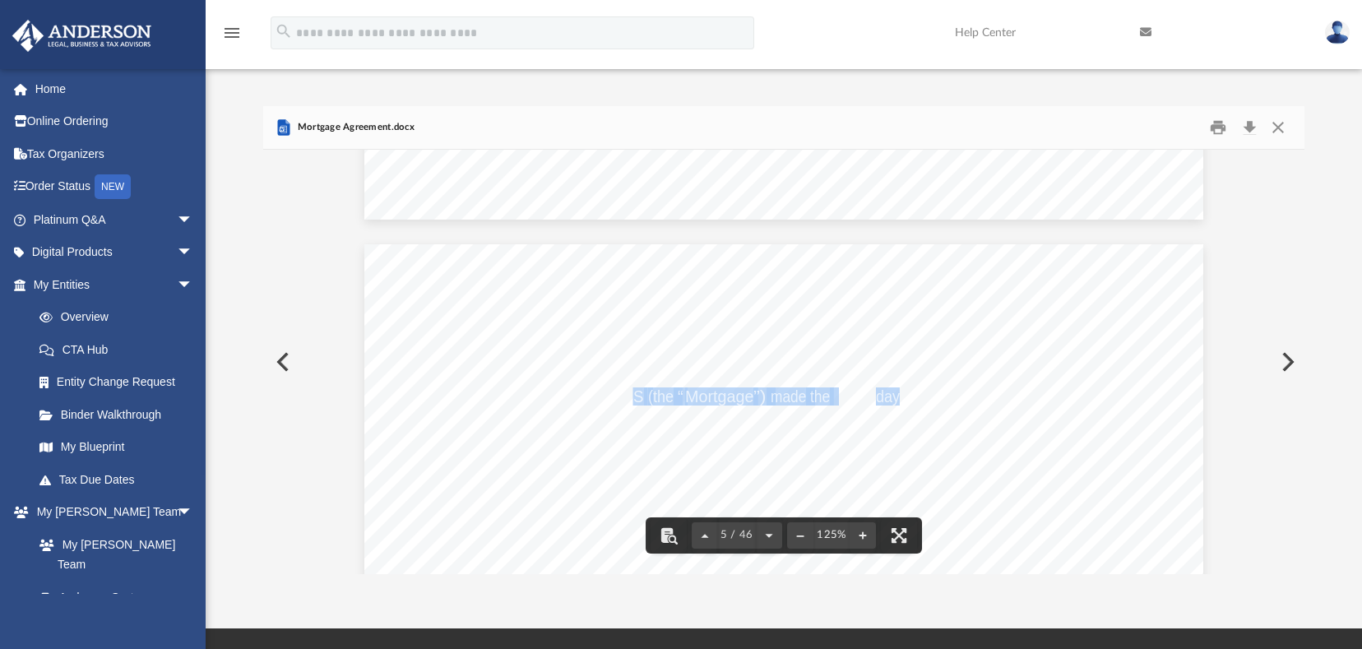
drag, startPoint x: 630, startPoint y: 398, endPoint x: 892, endPoint y: 397, distance: 261.6
click at [364, 244] on span "LEASES AND RENTS (the “ Mortgage ”) made the day of ," at bounding box center [364, 244] width 0 height 0
drag, startPoint x: 550, startPoint y: 473, endPoint x: 569, endPoint y: 473, distance: 18.9
click at [364, 244] on span "(the “ Mortgagor ”), and , a" at bounding box center [364, 244] width 0 height 0
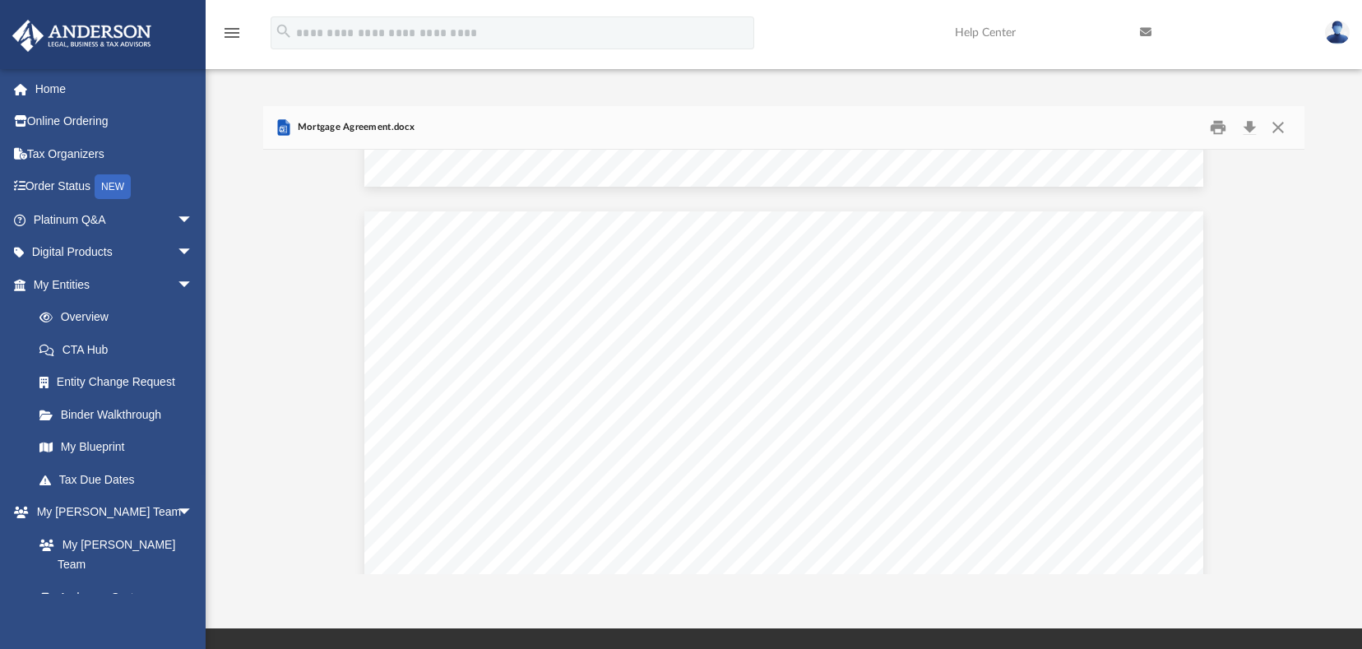
scroll to position [3720, 0]
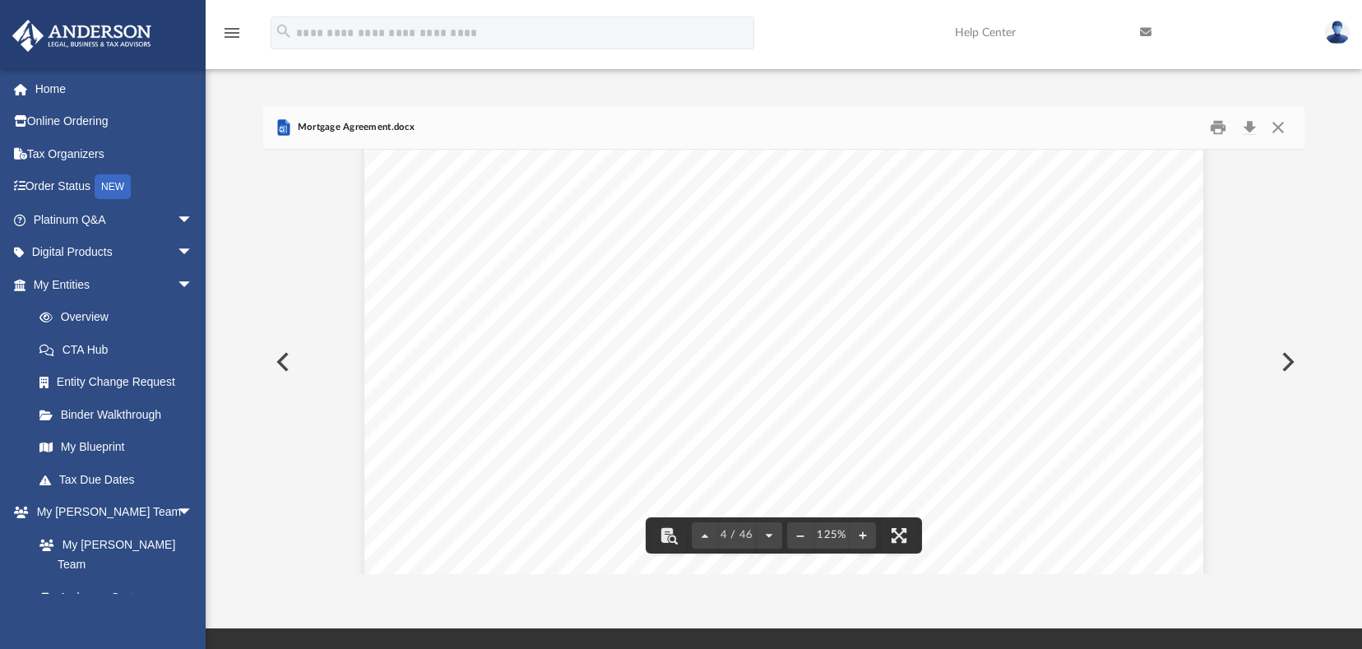
click at [1062, 377] on span "......." at bounding box center [1056, 377] width 26 height 16
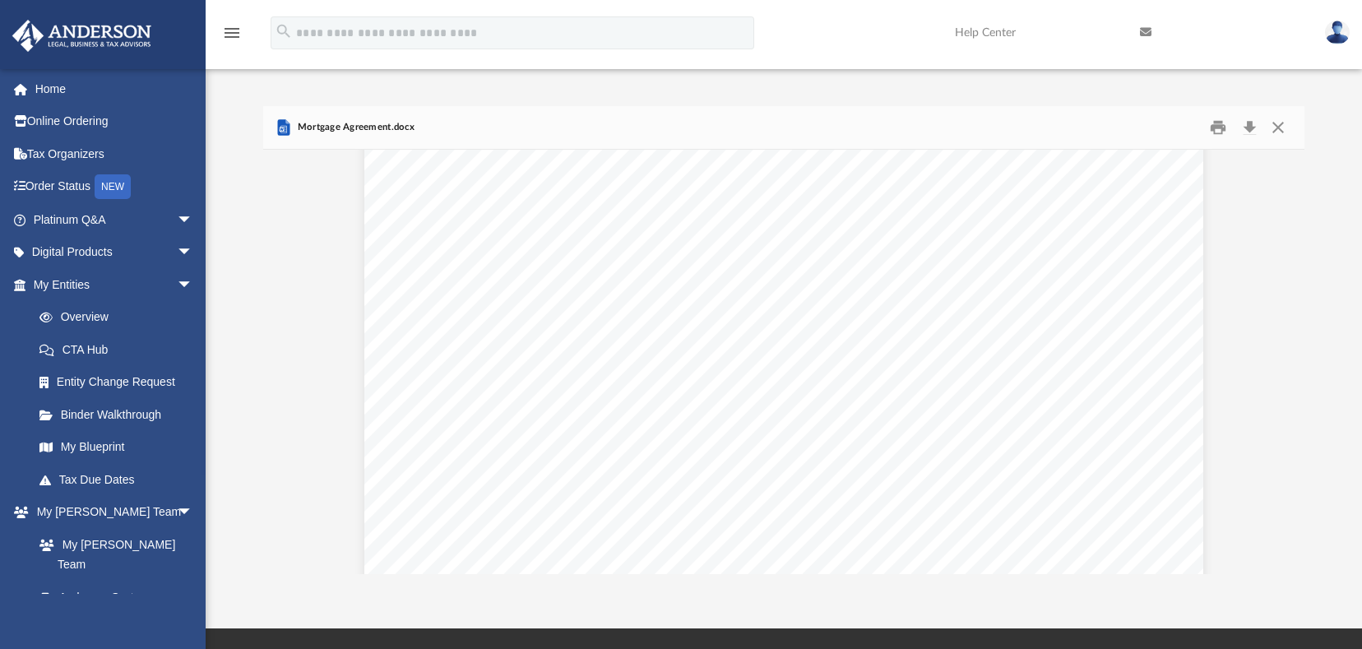
scroll to position [27030, 0]
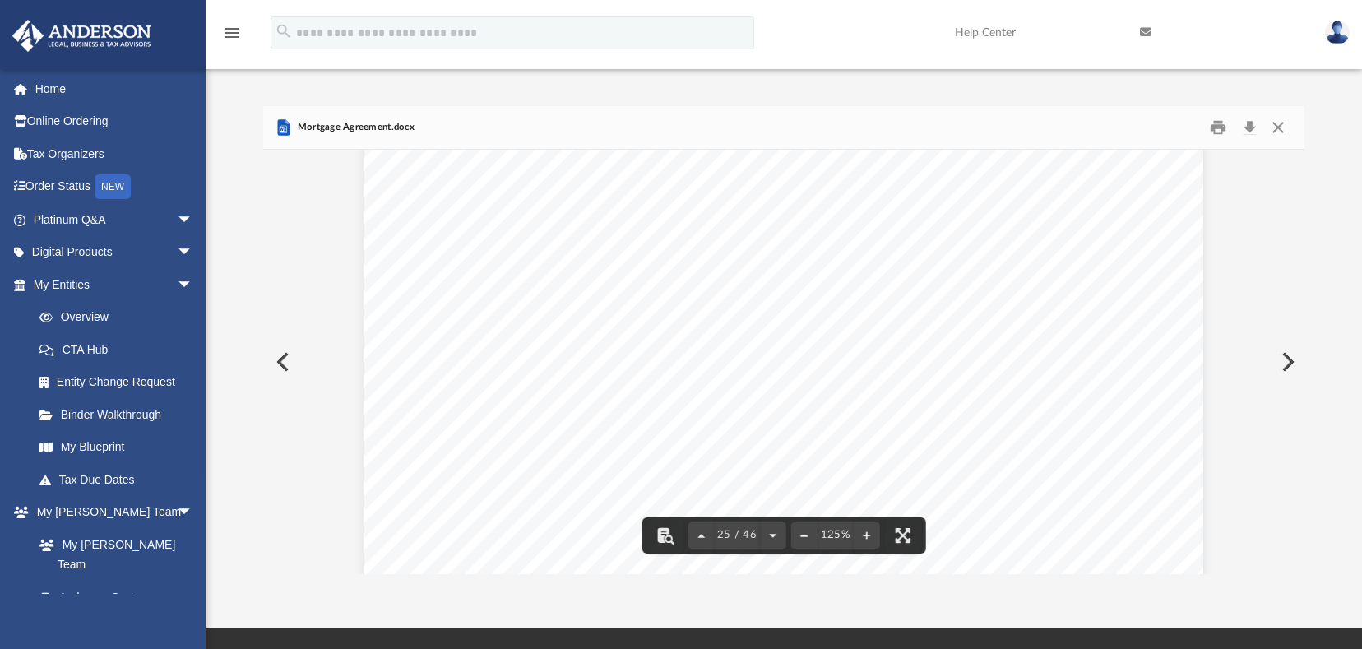
click at [706, 395] on div "- 21 - Lease shall be surrendered, in whole or in part, or if the Mortgaged Lea…" at bounding box center [783, 332] width 839 height 1086
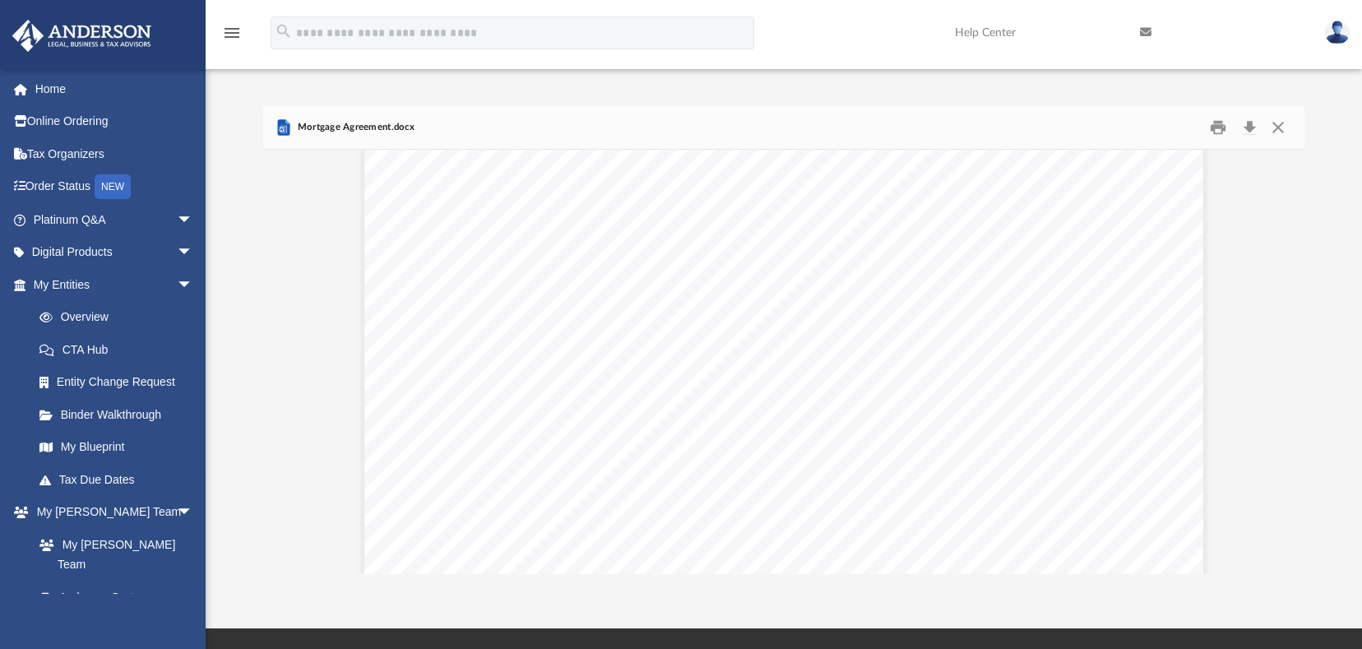
scroll to position [43981, 0]
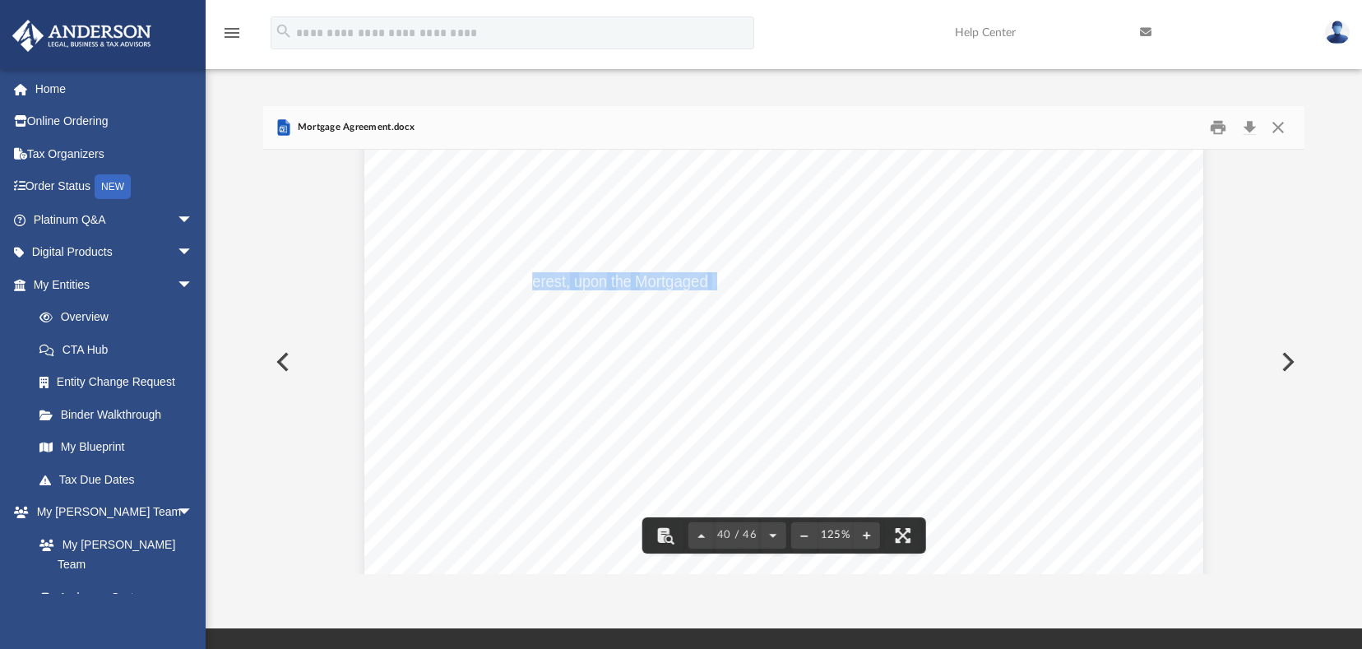
drag, startPoint x: 531, startPoint y: 281, endPoint x: 706, endPoint y: 277, distance: 175.3
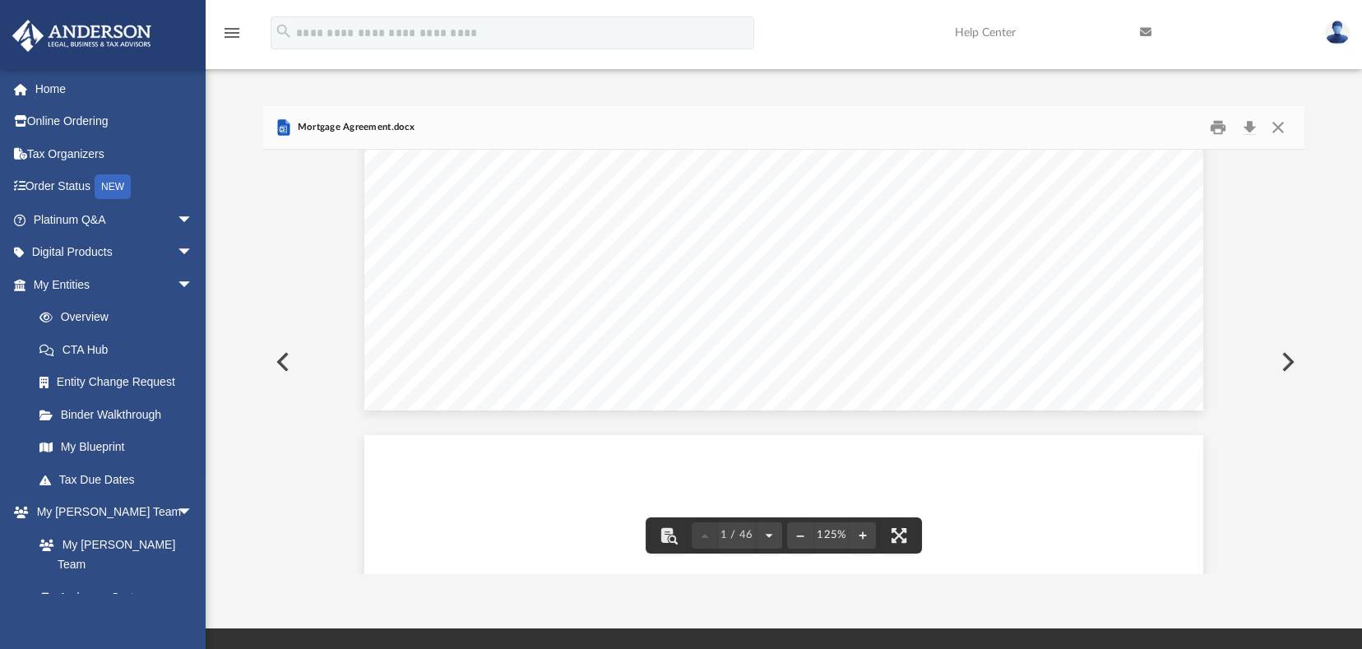
scroll to position [0, 0]
click at [1274, 123] on button "Close" at bounding box center [1279, 128] width 30 height 26
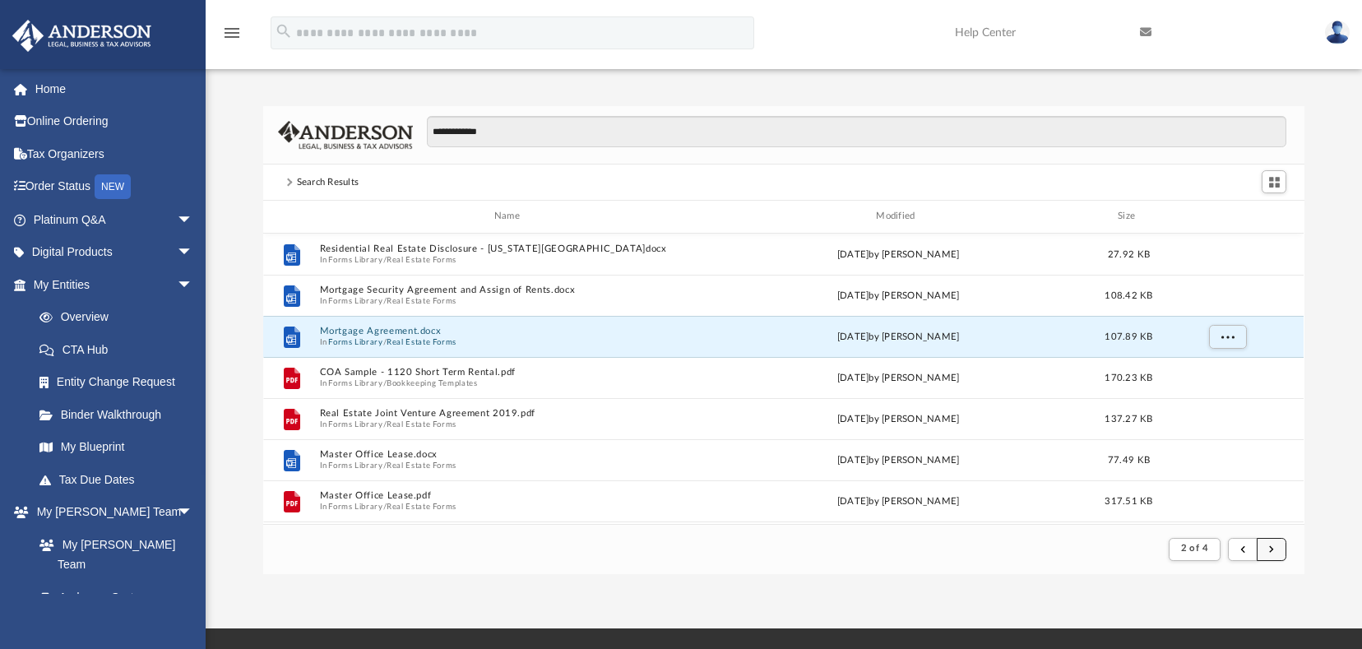
click at [1265, 550] on button "submit" at bounding box center [1272, 550] width 30 height 24
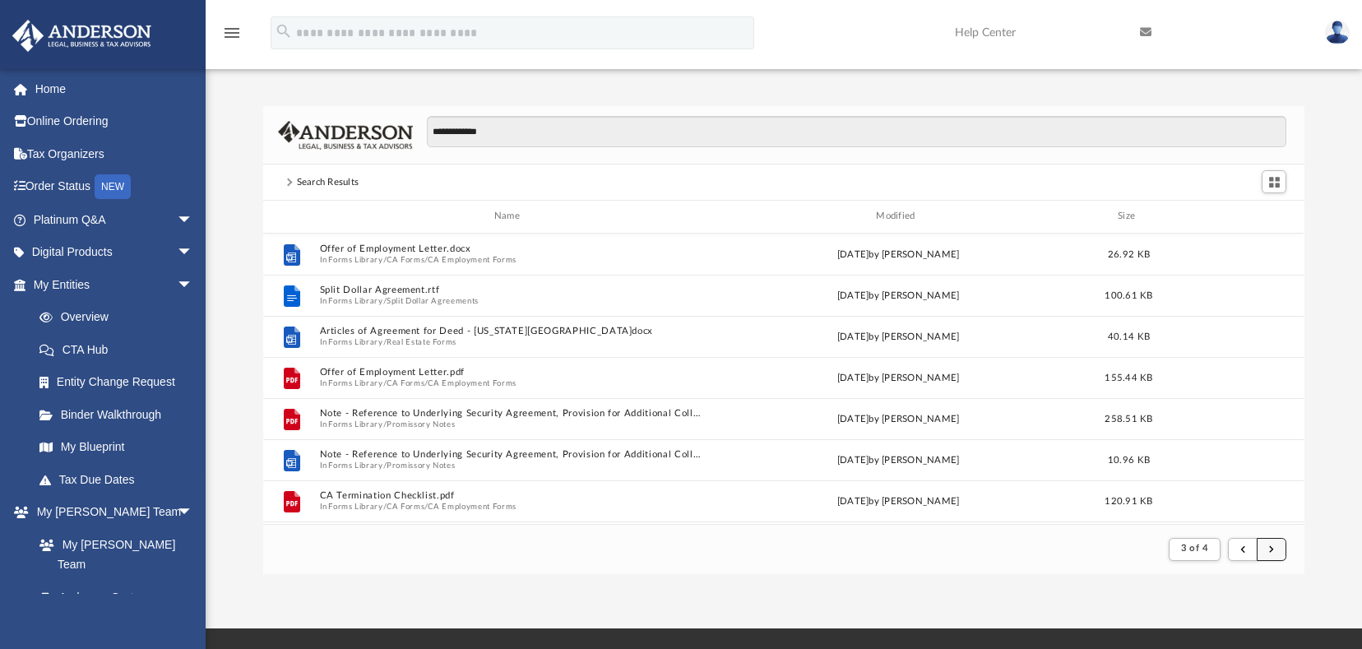
click at [1274, 541] on button "submit" at bounding box center [1272, 550] width 30 height 24
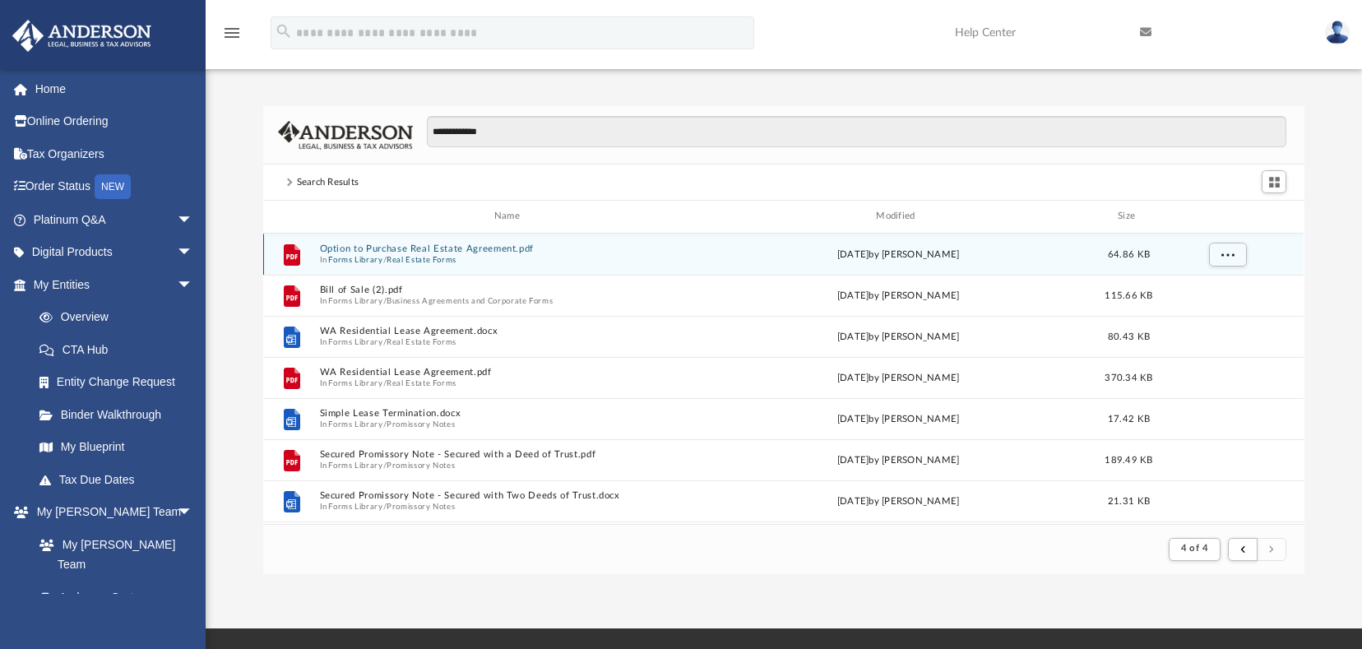
click at [447, 254] on button "Real Estate Forms" at bounding box center [422, 259] width 70 height 11
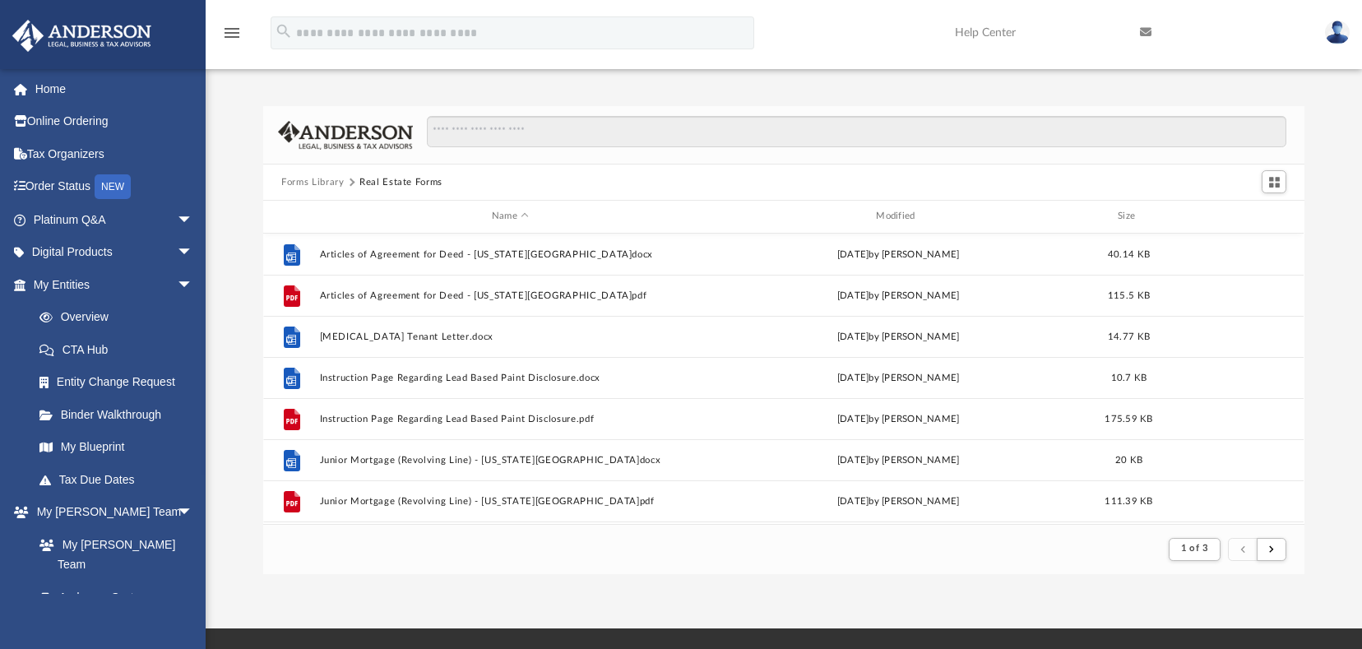
click at [359, 559] on footer "1 of 3" at bounding box center [783, 549] width 1041 height 50
click at [327, 179] on button "Forms Library" at bounding box center [312, 182] width 63 height 15
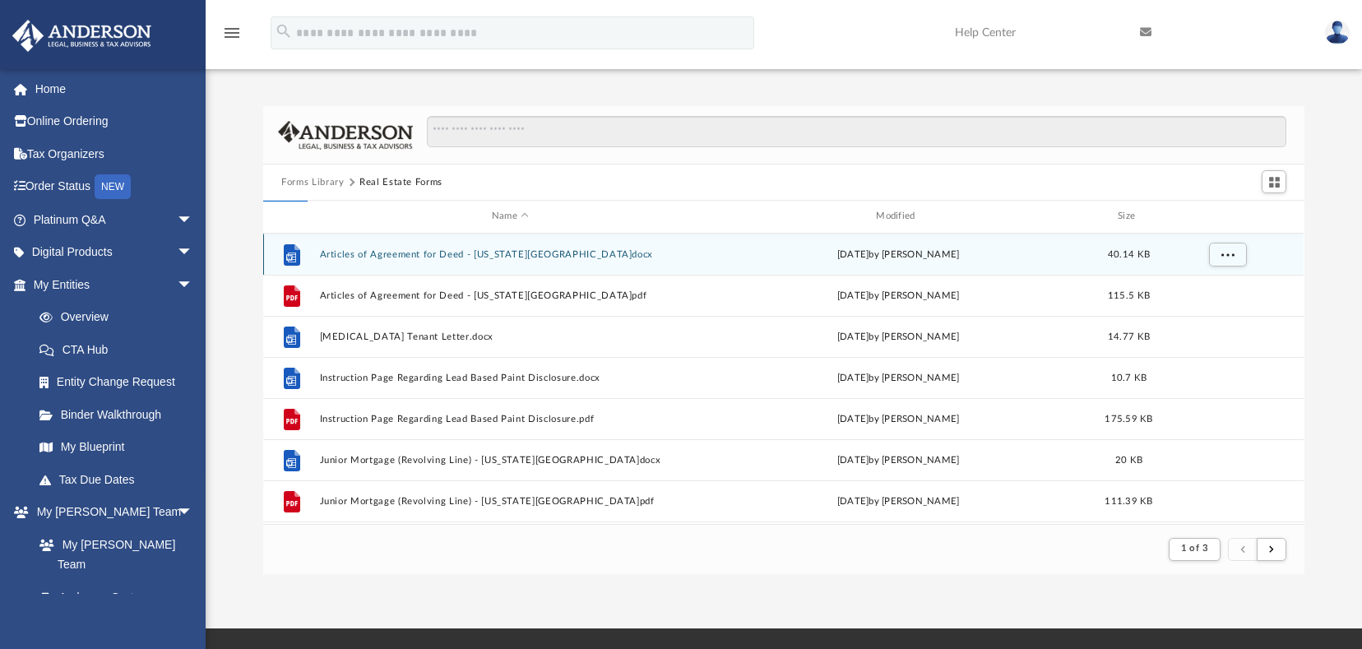
scroll to position [362, 1029]
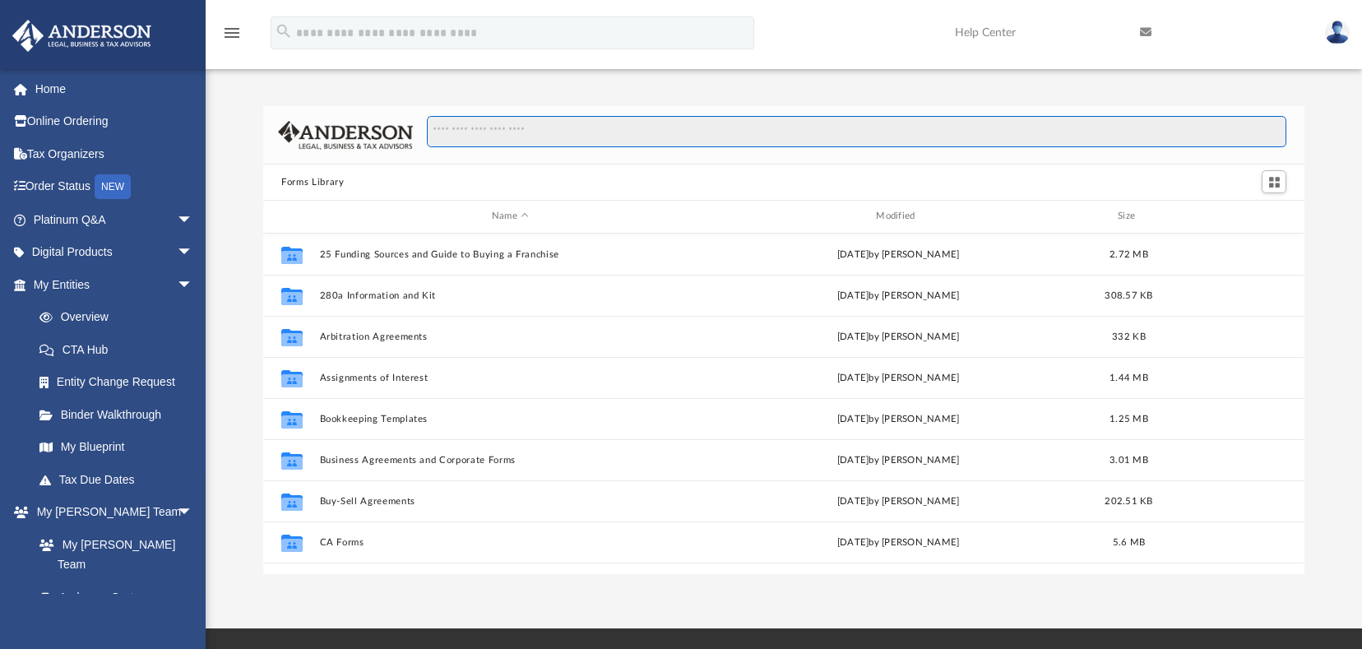
click at [471, 133] on input "Search files and folders" at bounding box center [857, 131] width 860 height 31
type input "**********"
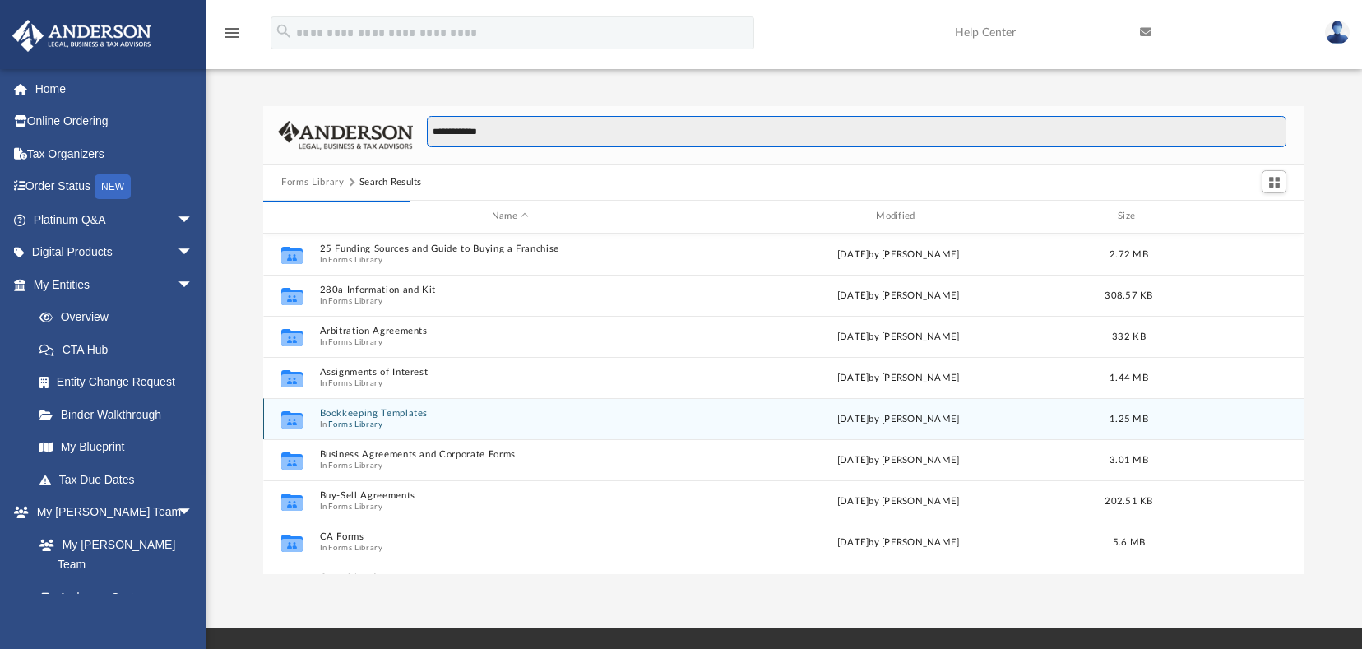
scroll to position [311, 1029]
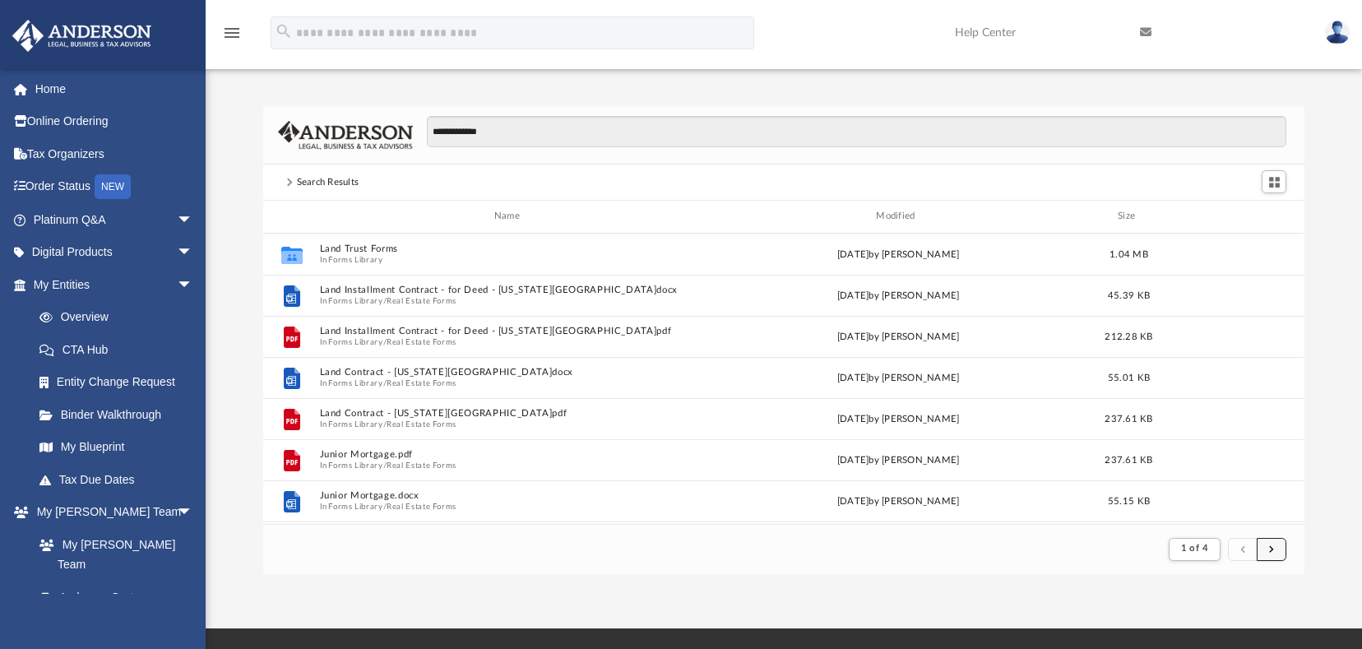
click at [1260, 545] on button "submit" at bounding box center [1272, 550] width 30 height 24
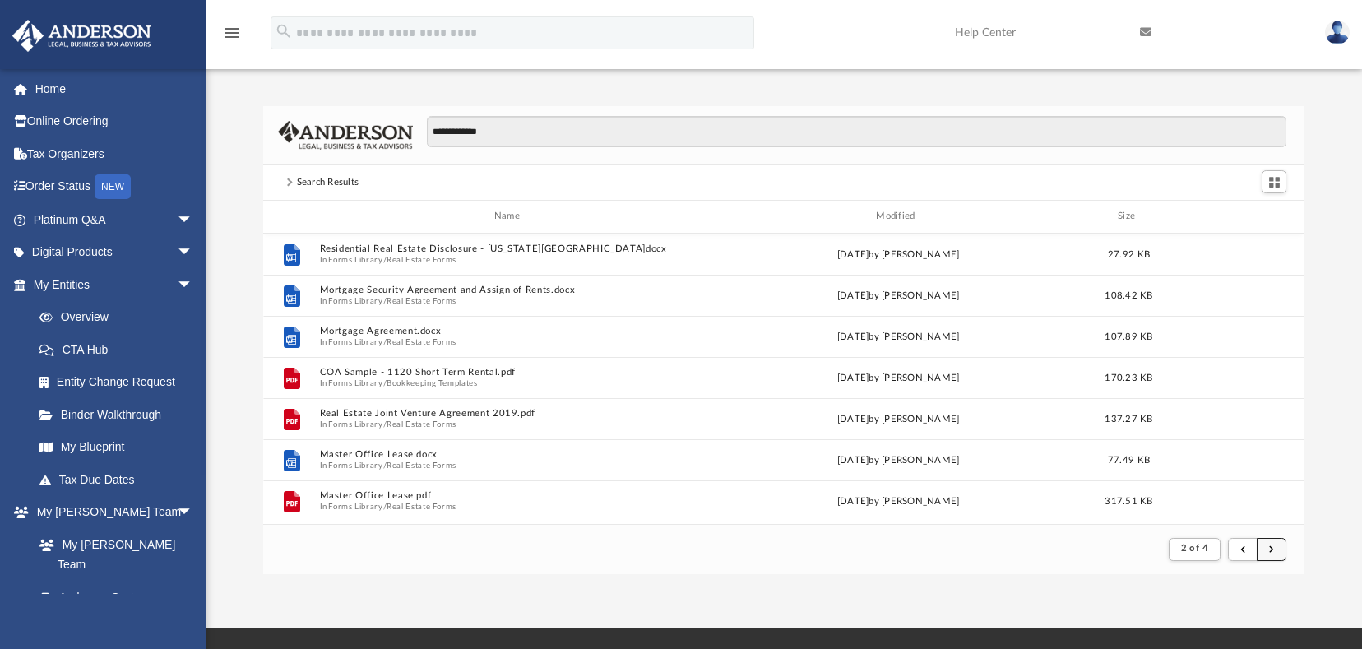
click at [1265, 549] on button "submit" at bounding box center [1272, 550] width 30 height 24
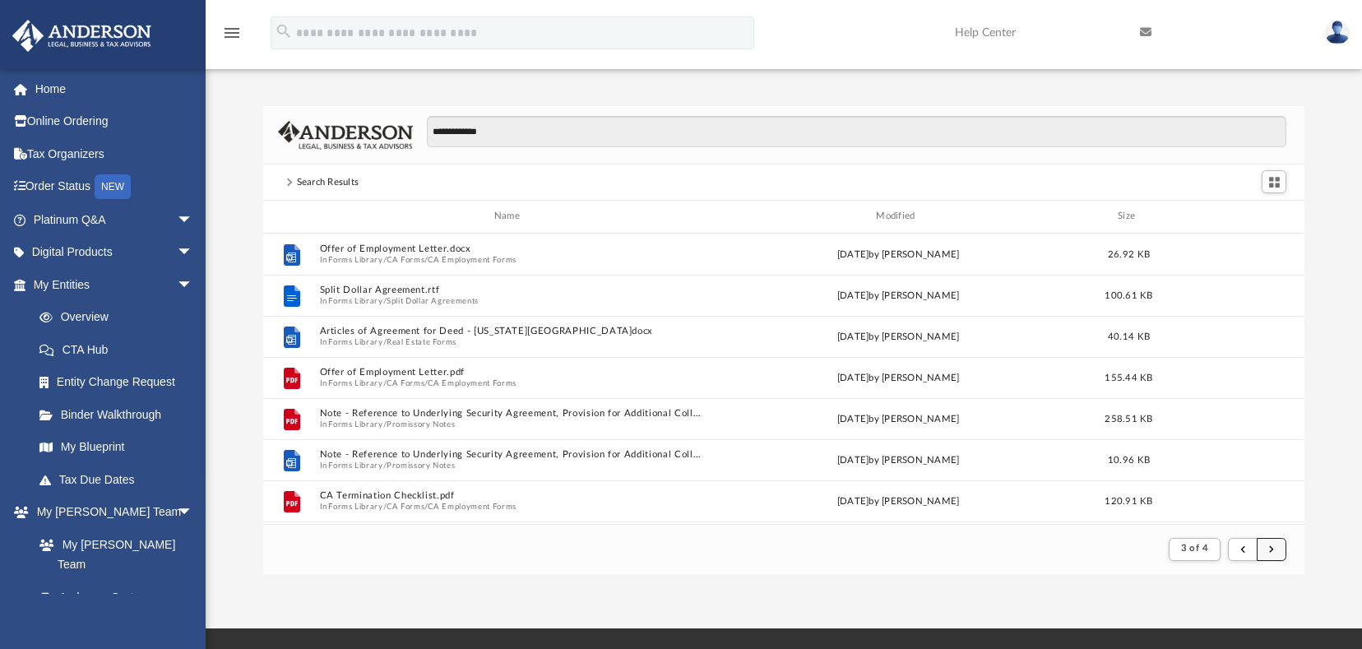
click at [1265, 549] on button "submit" at bounding box center [1272, 550] width 30 height 24
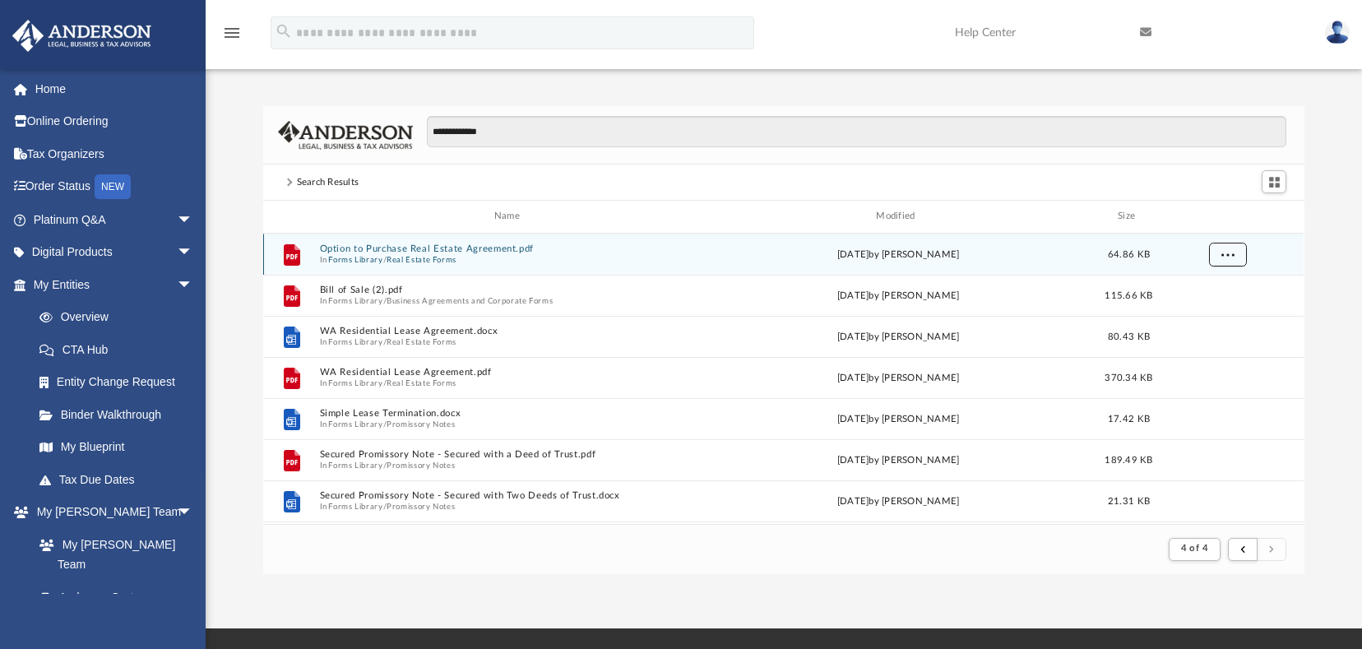
click at [1228, 251] on span "More options" at bounding box center [1228, 253] width 13 height 9
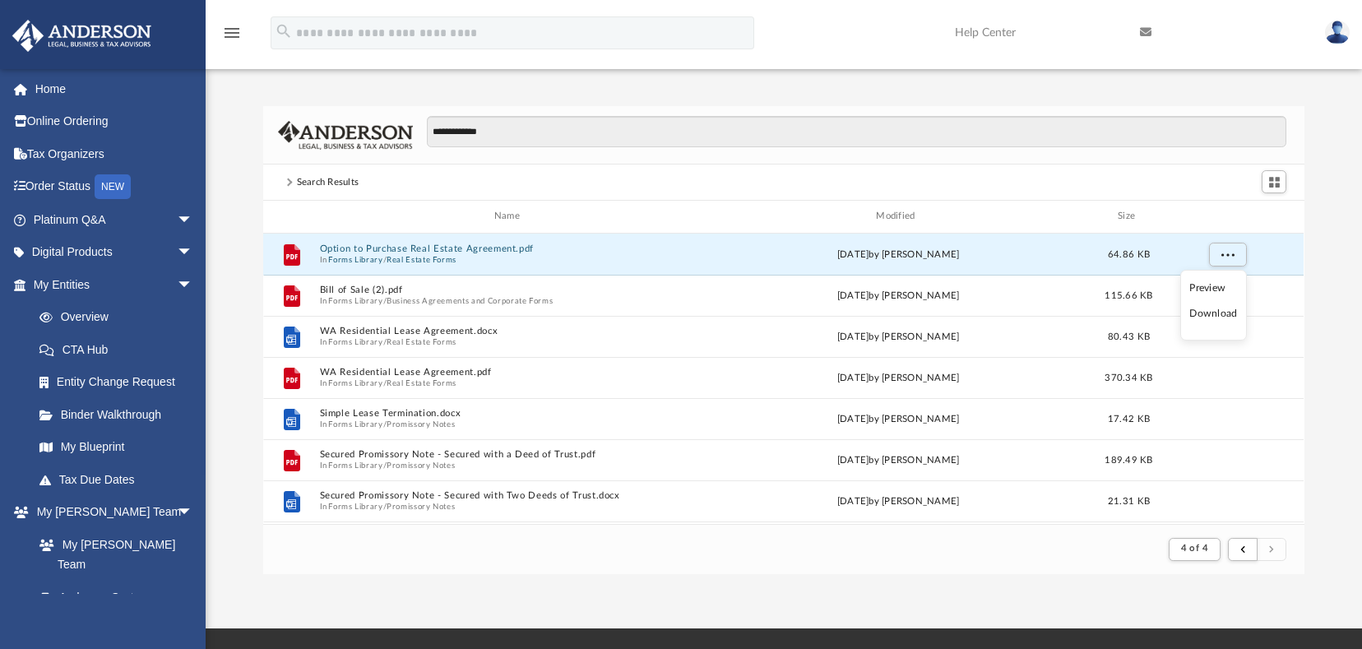
click at [1210, 290] on li "Preview" at bounding box center [1214, 288] width 48 height 17
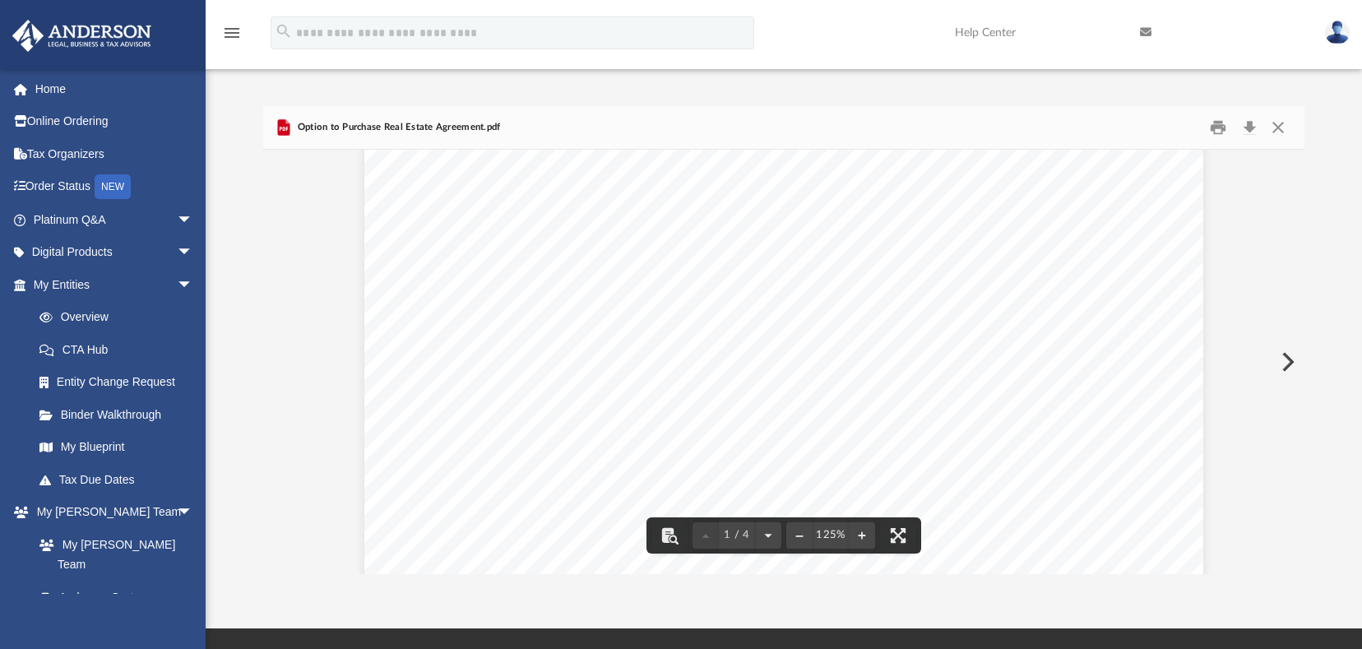
scroll to position [165, 0]
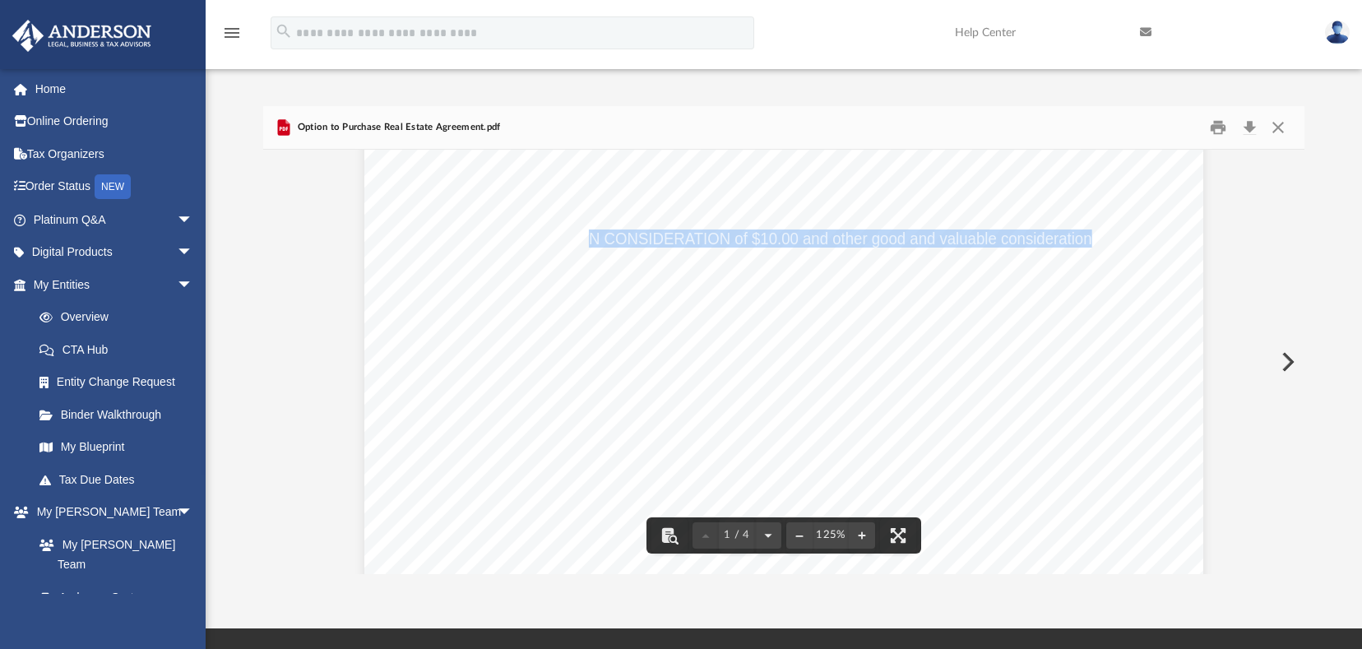
drag, startPoint x: 585, startPoint y: 238, endPoint x: 1083, endPoint y: 240, distance: 497.8
click at [1083, 240] on span "FOR AND IN CONSIDERATION of $10.00 and other good and valuable considerations," at bounding box center [809, 238] width 592 height 16
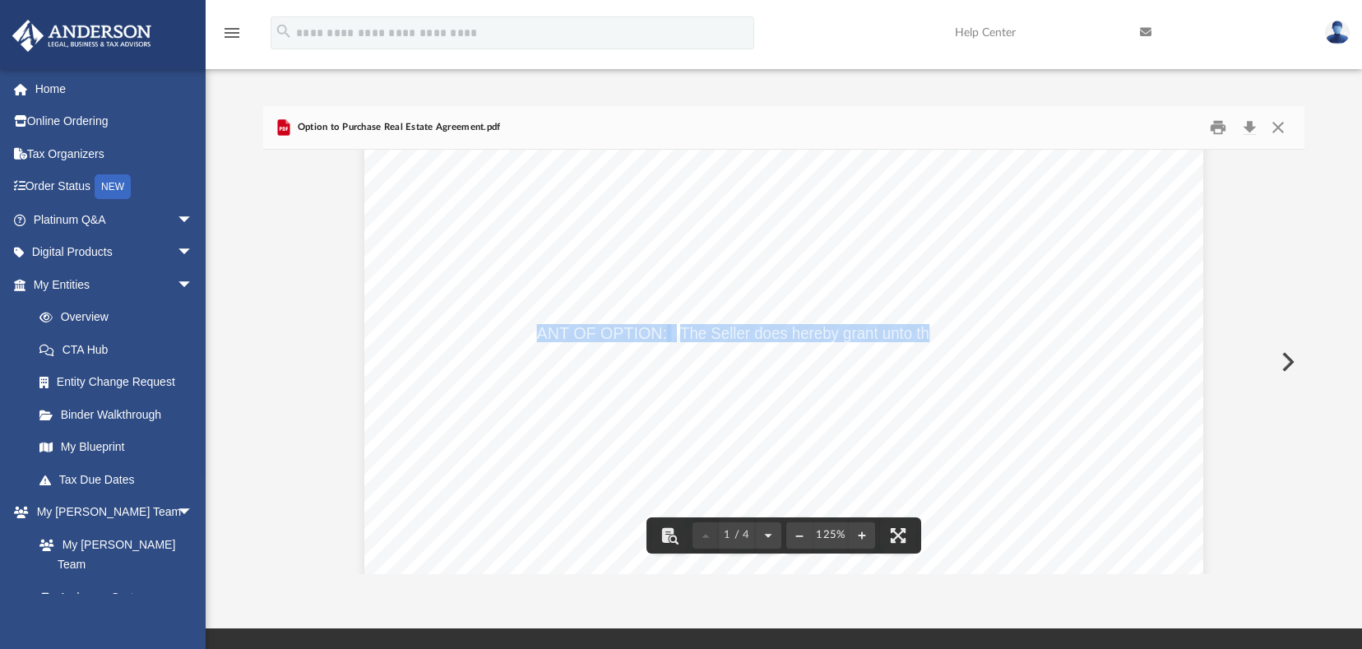
drag, startPoint x: 536, startPoint y: 335, endPoint x: 922, endPoint y: 327, distance: 386.8
click at [922, 327] on div "- 1 - OPTION AGREEMENT This Option Agreement is made on this the _____ day of _…" at bounding box center [783, 541] width 839 height 1086
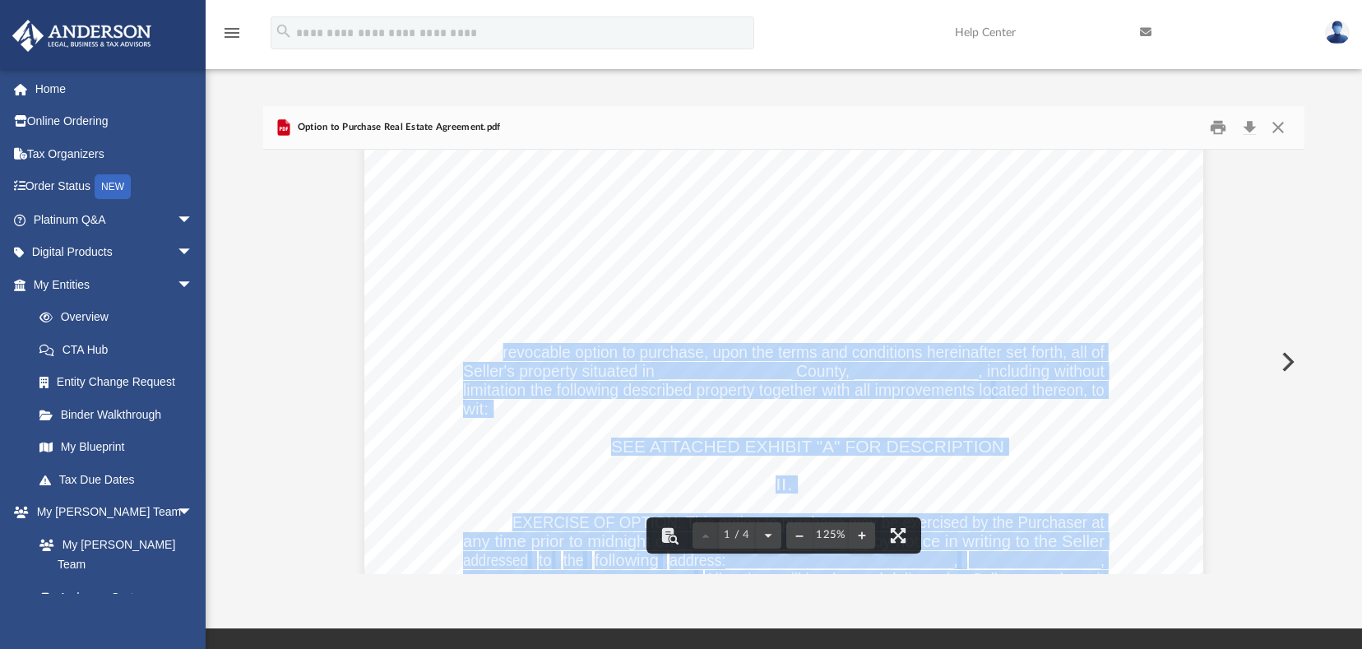
drag, startPoint x: 499, startPoint y: 357, endPoint x: 1105, endPoint y: 351, distance: 605.6
click at [1105, 351] on div "- 1 - OPTION AGREEMENT This Option Agreement is made on this the _____ day of _…" at bounding box center [783, 541] width 839 height 1086
click at [548, 363] on span "Seller's property situated in _______________ County, ______________, including…" at bounding box center [784, 371] width 642 height 16
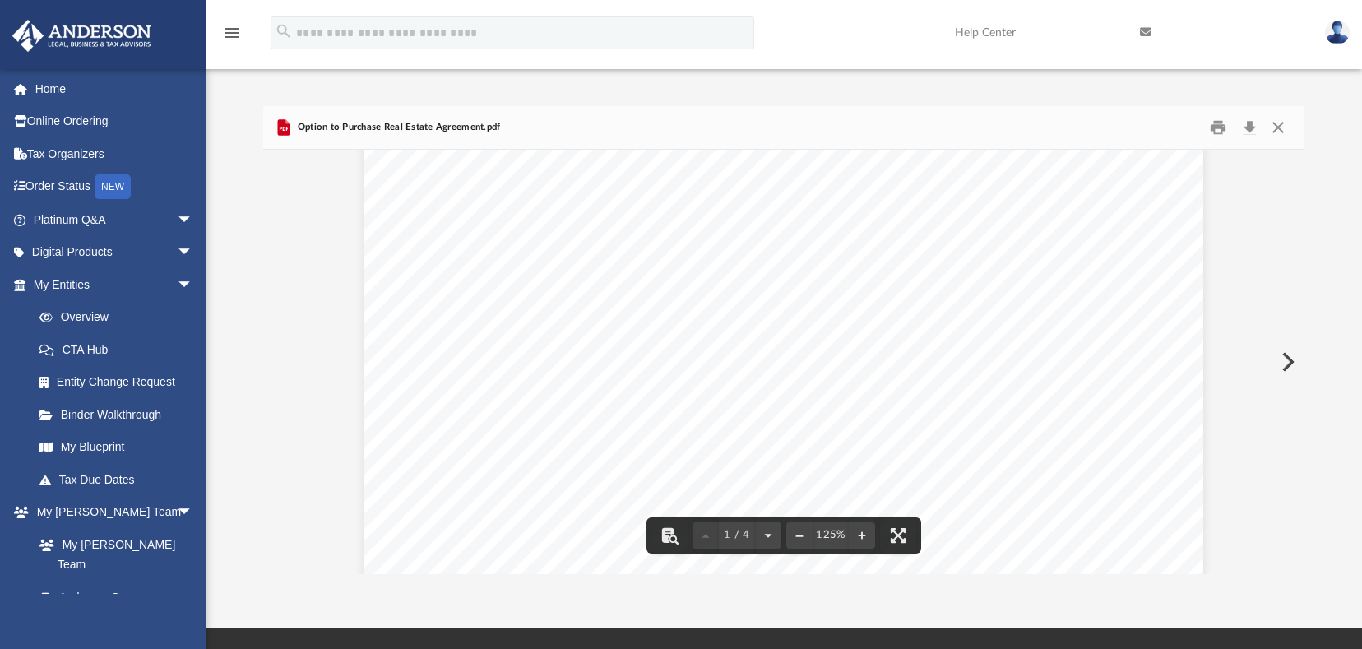
scroll to position [247, 0]
drag, startPoint x: 665, startPoint y: 363, endPoint x: 856, endPoint y: 357, distance: 191.0
click at [856, 357] on span "SEE ATTACHED EXHIBIT "A" FOR DESCRIPTION" at bounding box center [807, 364] width 393 height 16
drag, startPoint x: 731, startPoint y: 193, endPoint x: 1083, endPoint y: 193, distance: 352.1
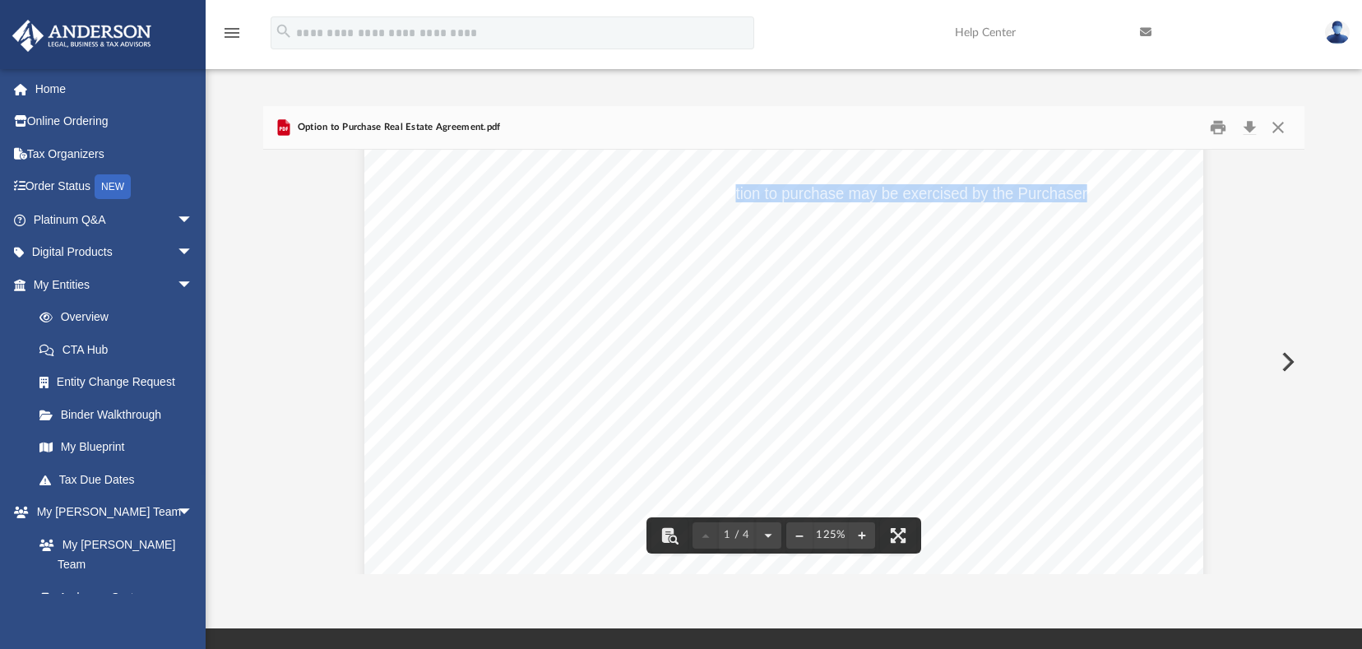
click at [1083, 193] on span "EXERCISE OF OPTION: This option to purchase may be exercised by the Purchaser at" at bounding box center [809, 193] width 592 height 16
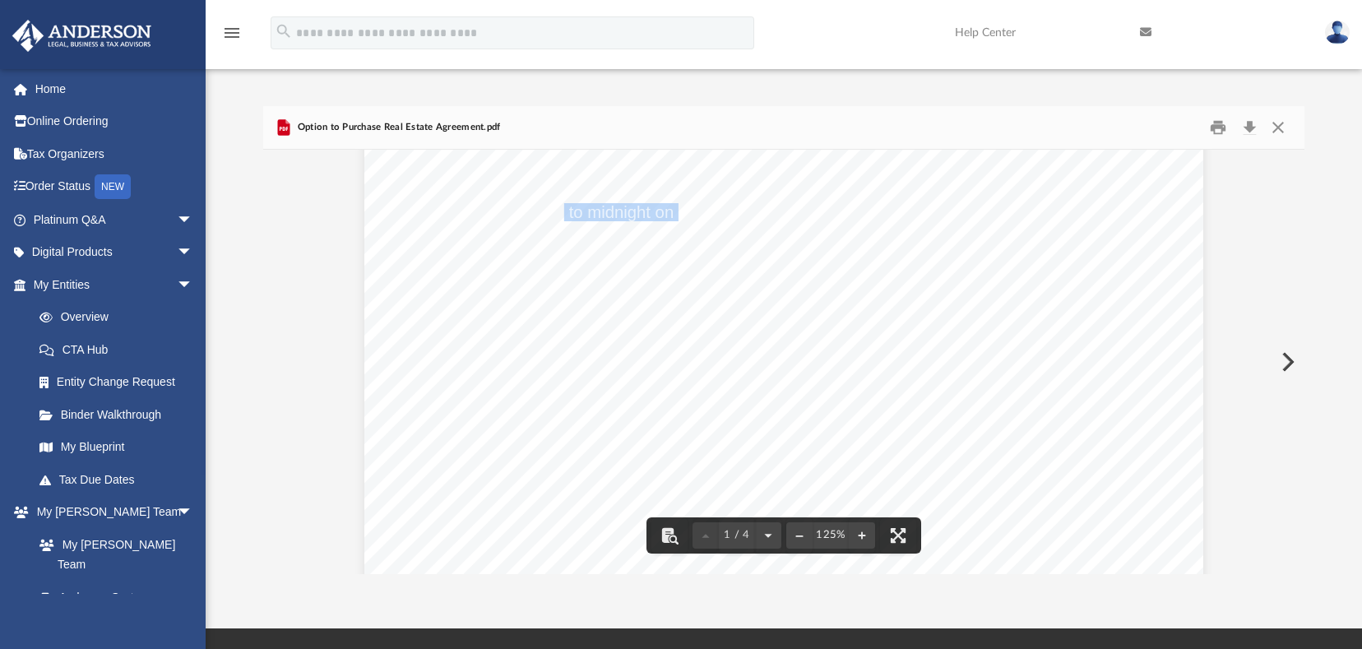
drag, startPoint x: 578, startPoint y: 212, endPoint x: 674, endPoint y: 213, distance: 96.3
click at [674, 213] on span "any time prior to midnight on _______________ 20___ by notice in writing to the…" at bounding box center [784, 212] width 642 height 16
drag, startPoint x: 516, startPoint y: 177, endPoint x: 910, endPoint y: 183, distance: 394.1
click at [910, 183] on div "- 1 - OPTION AGREEMENT This Option Agreement is made on this the _____ day of _…" at bounding box center [783, 47] width 839 height 1086
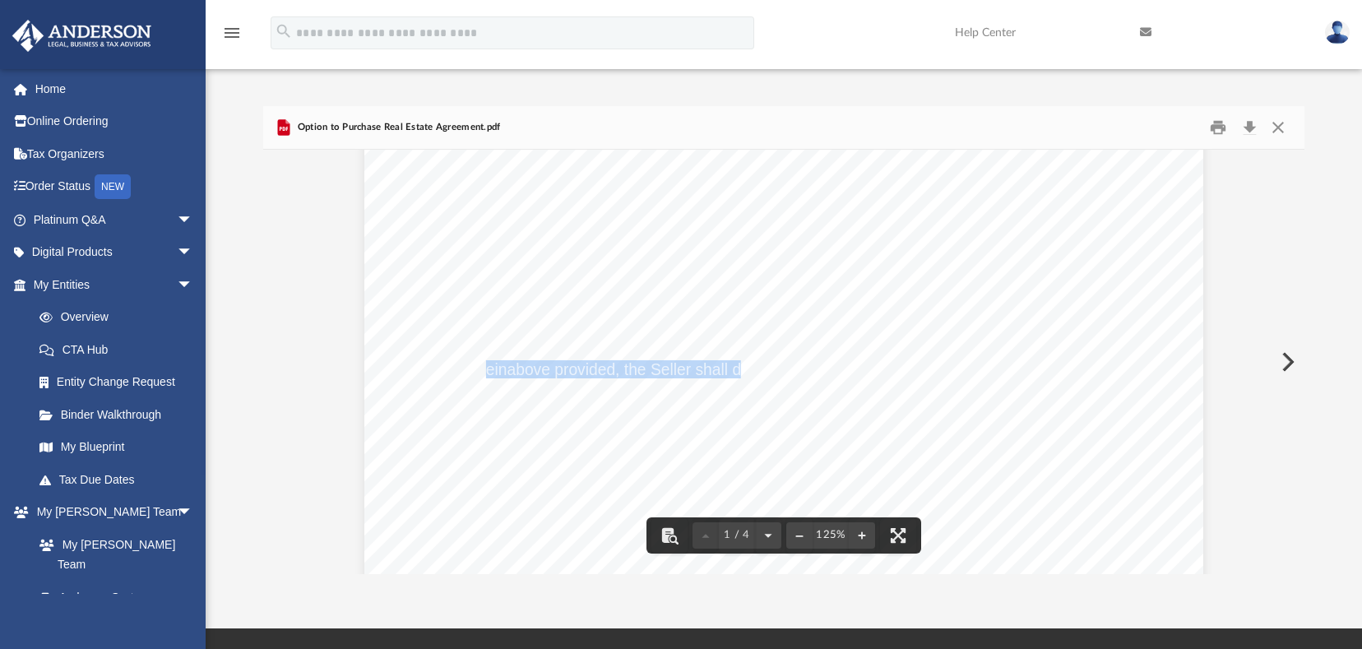
drag, startPoint x: 504, startPoint y: 368, endPoint x: 735, endPoint y: 363, distance: 231.2
click at [735, 363] on span "hereinabove provided, the Seller shall deliver to the Purchaser, or to Purchase…" at bounding box center [784, 369] width 642 height 16
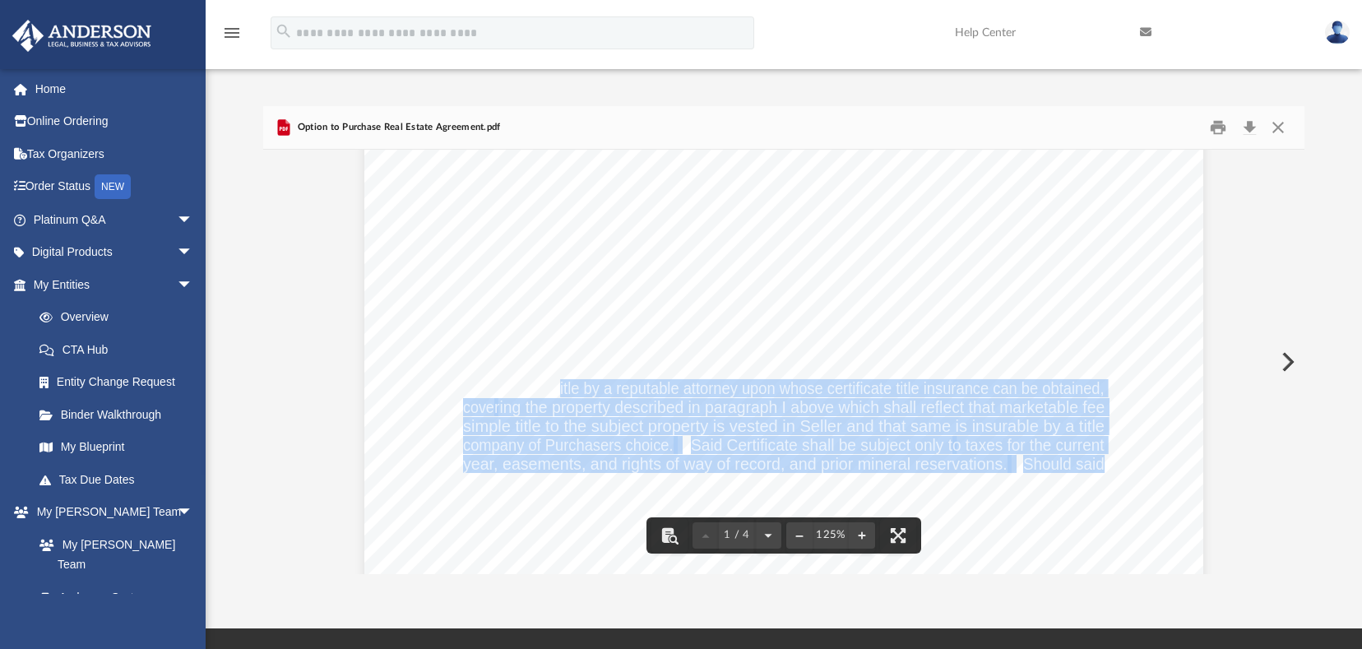
drag, startPoint x: 552, startPoint y: 381, endPoint x: 1100, endPoint y: 392, distance: 548.1
click at [1100, 392] on div "- 1 - OPTION AGREEMENT This Option Agreement is made on this the _____ day of _…" at bounding box center [783, 47] width 839 height 1086
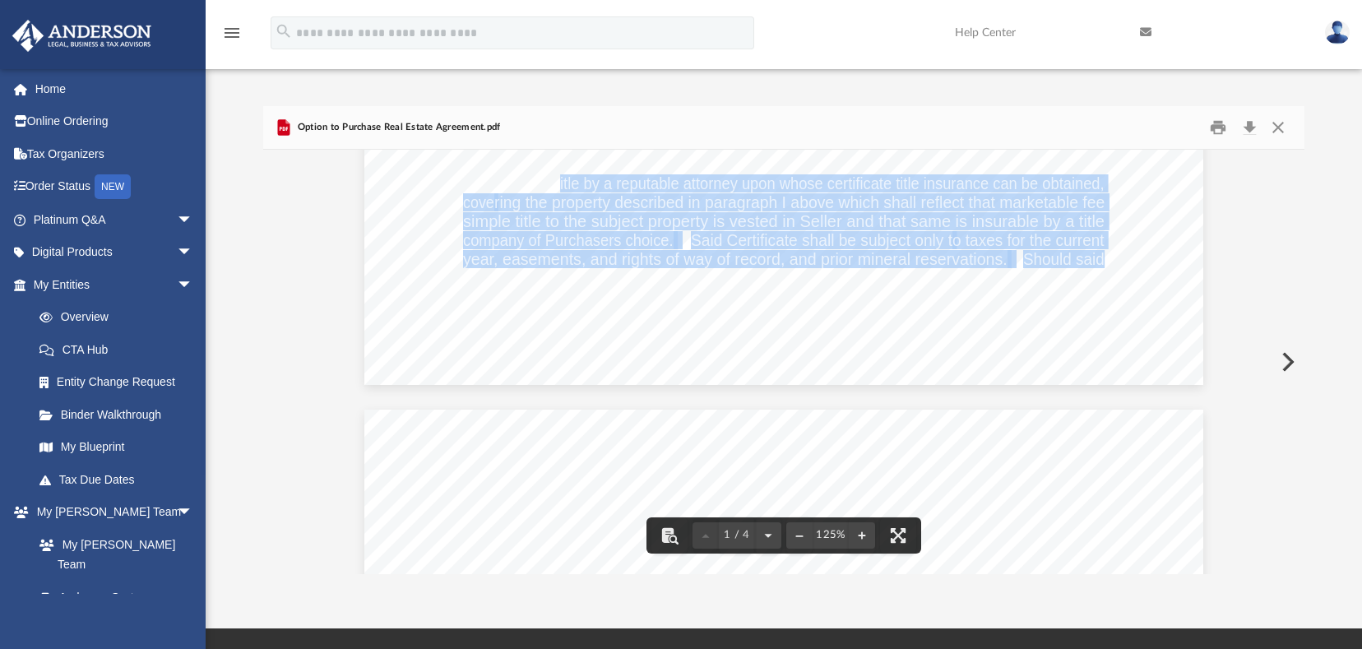
scroll to position [740, 0]
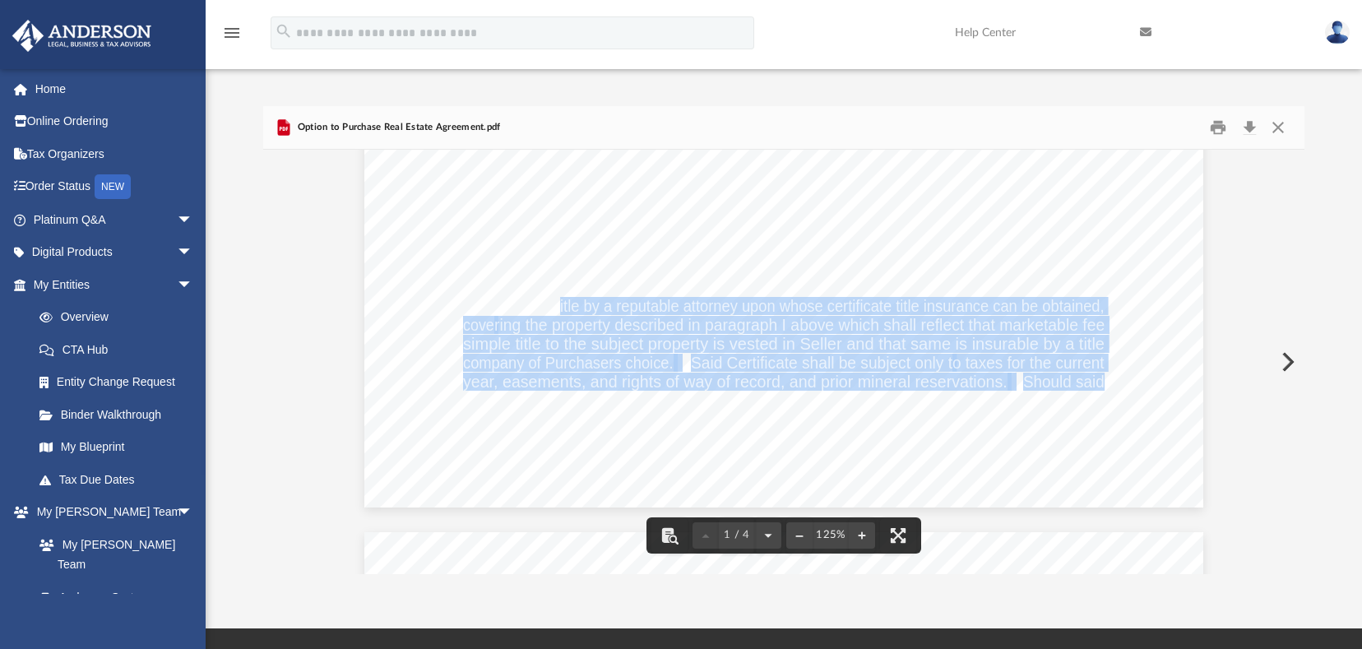
click at [646, 311] on span "Certificate of Title by a reputable attorney upon whose certificate title insur…" at bounding box center [784, 306] width 642 height 16
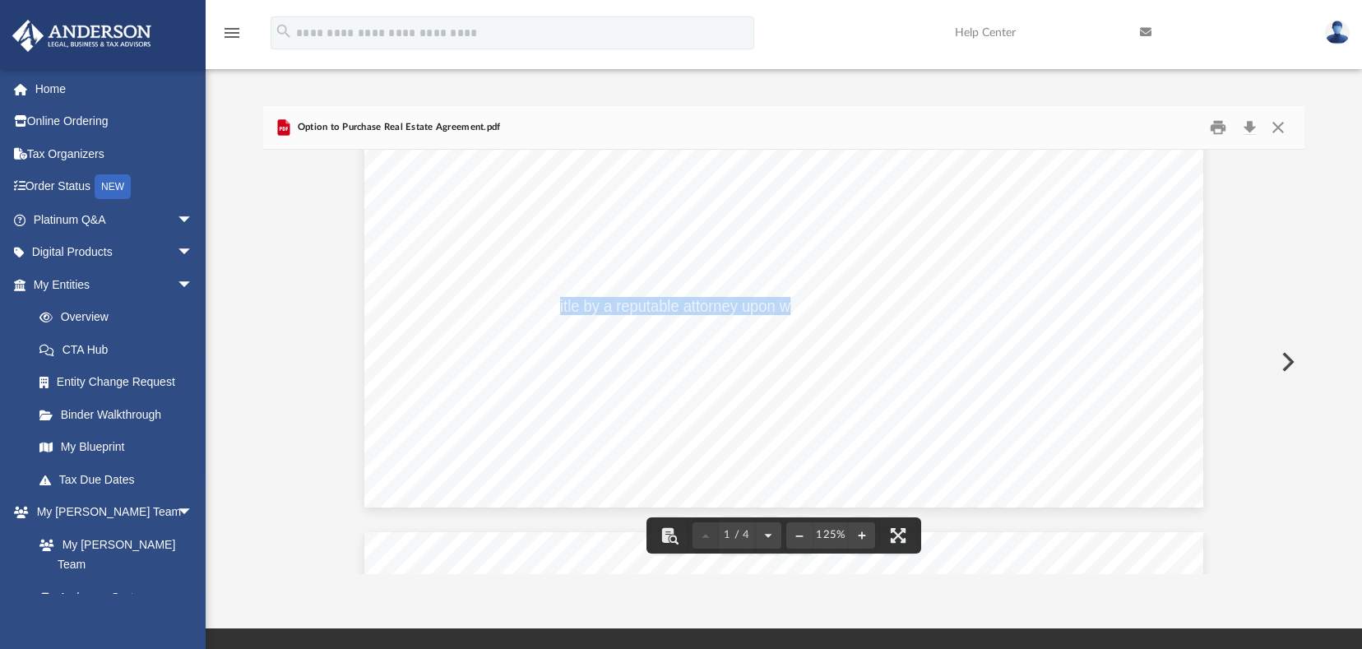
drag, startPoint x: 550, startPoint y: 302, endPoint x: 787, endPoint y: 311, distance: 237.1
click at [787, 311] on span "Certificate of Title by a reputable attorney upon whose certificate title insur…" at bounding box center [784, 306] width 642 height 16
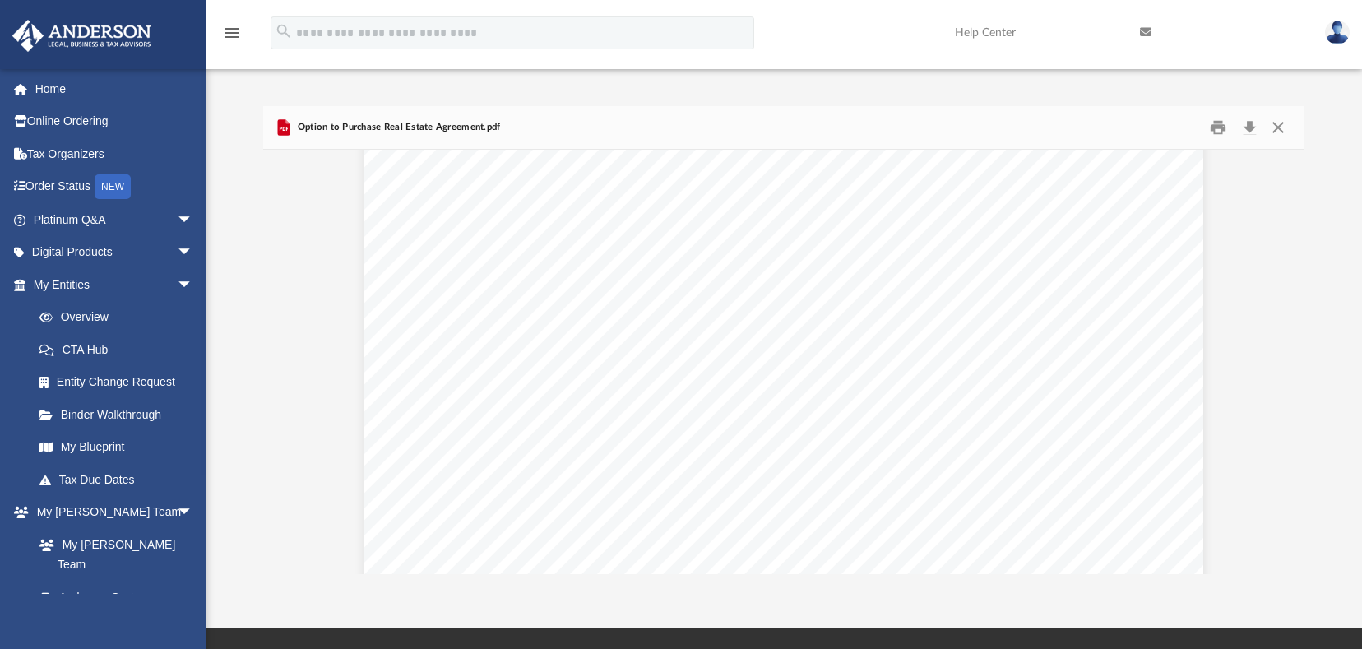
scroll to position [166, 0]
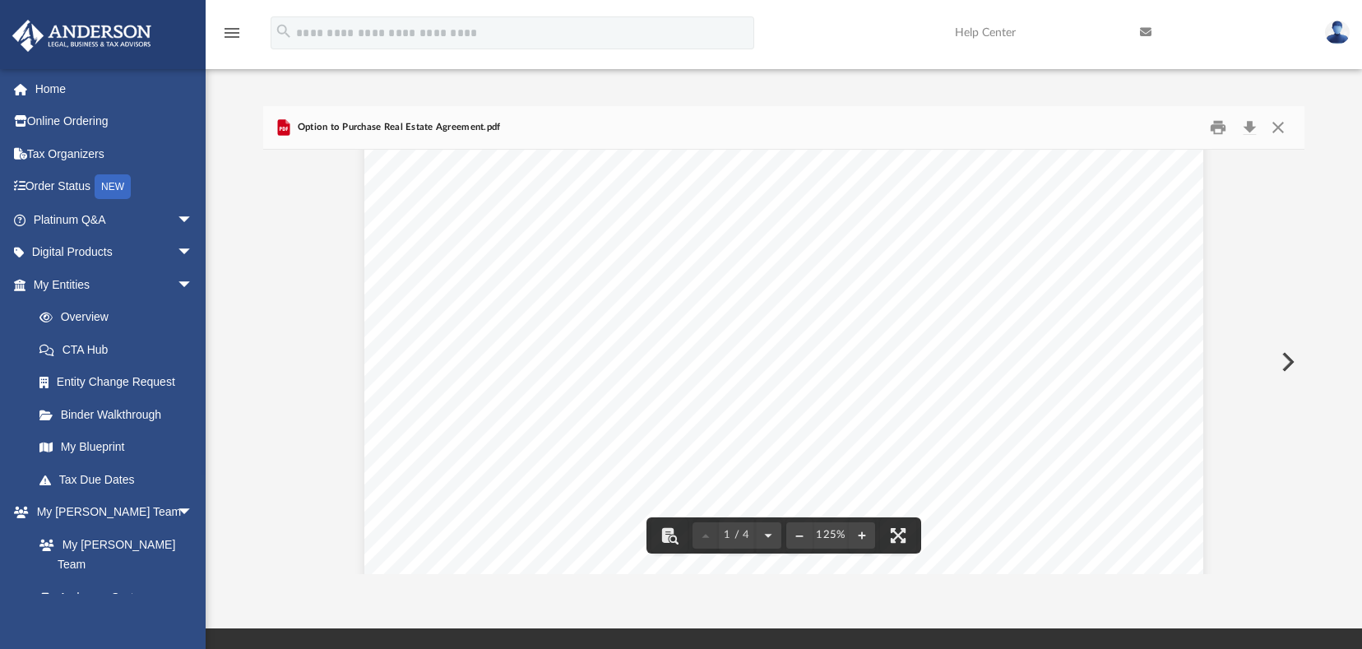
click at [1246, 131] on button "Download" at bounding box center [1250, 128] width 30 height 26
